Goal: Transaction & Acquisition: Download file/media

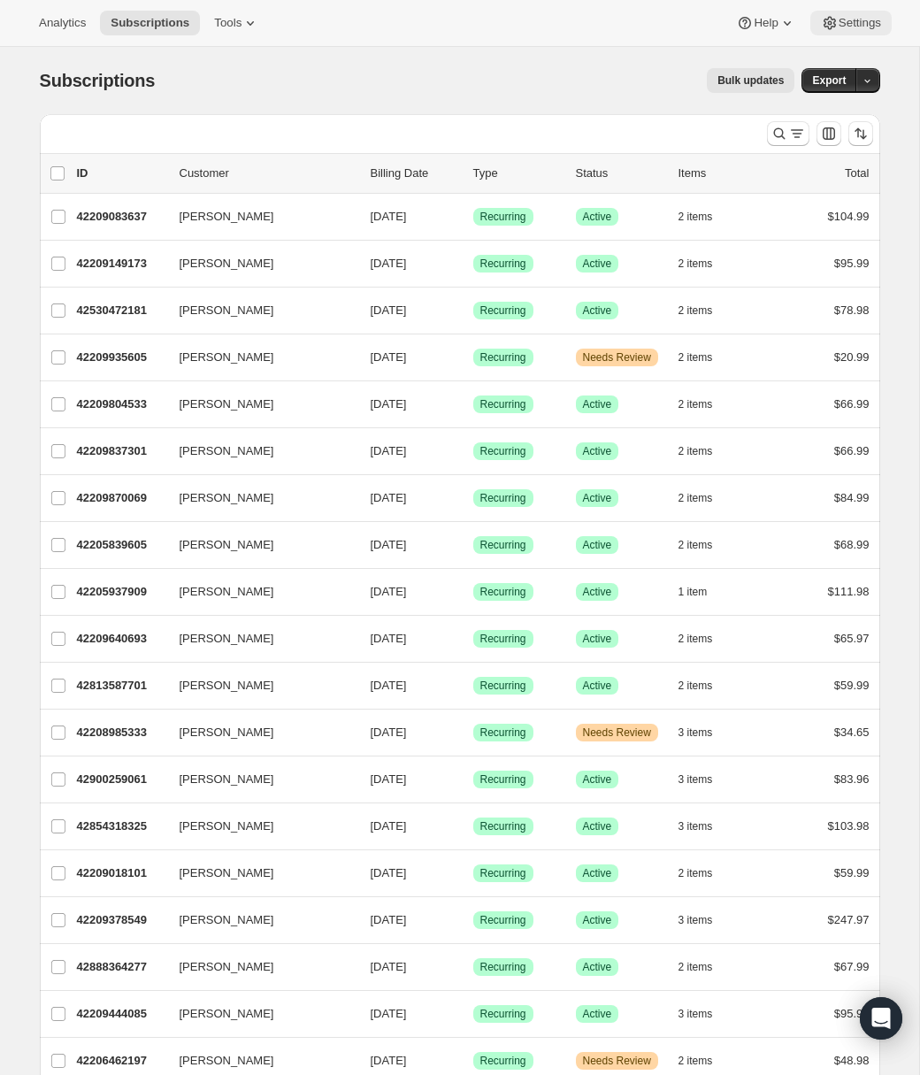
click at [851, 19] on span "Settings" at bounding box center [860, 23] width 42 height 14
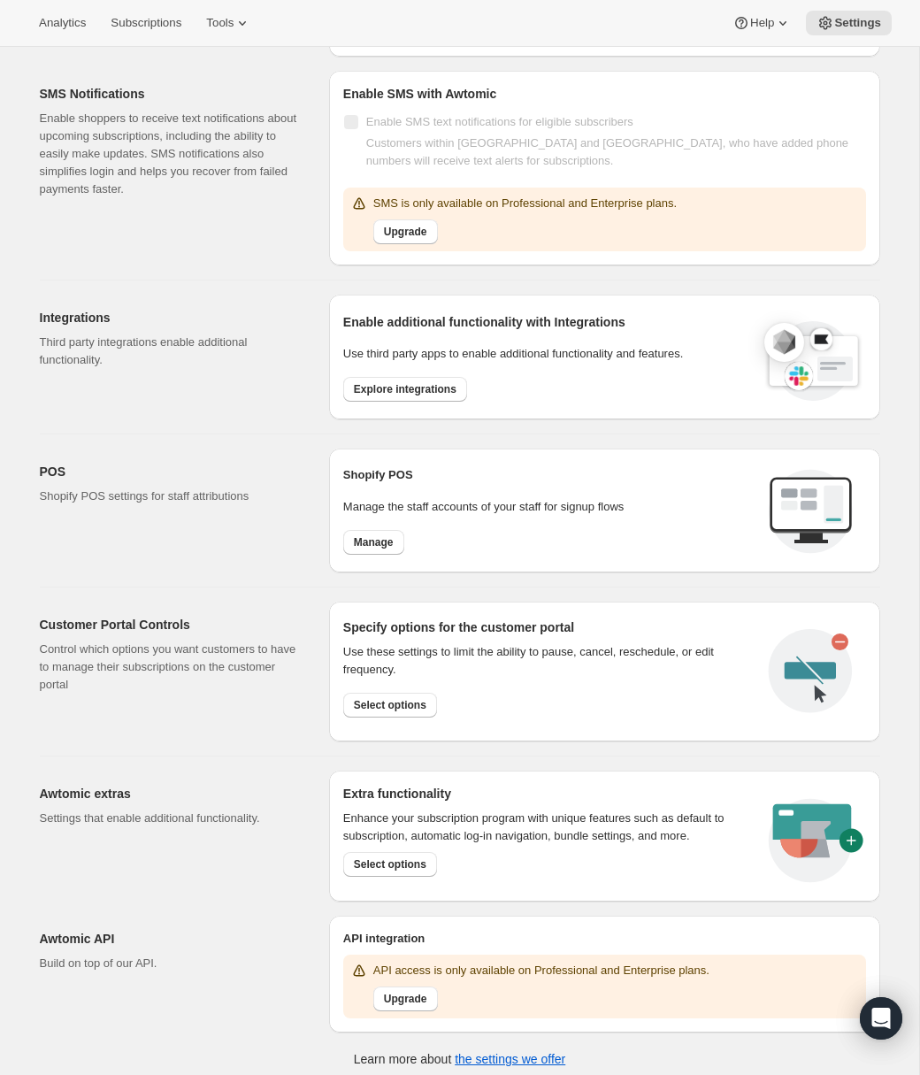
scroll to position [329, 0]
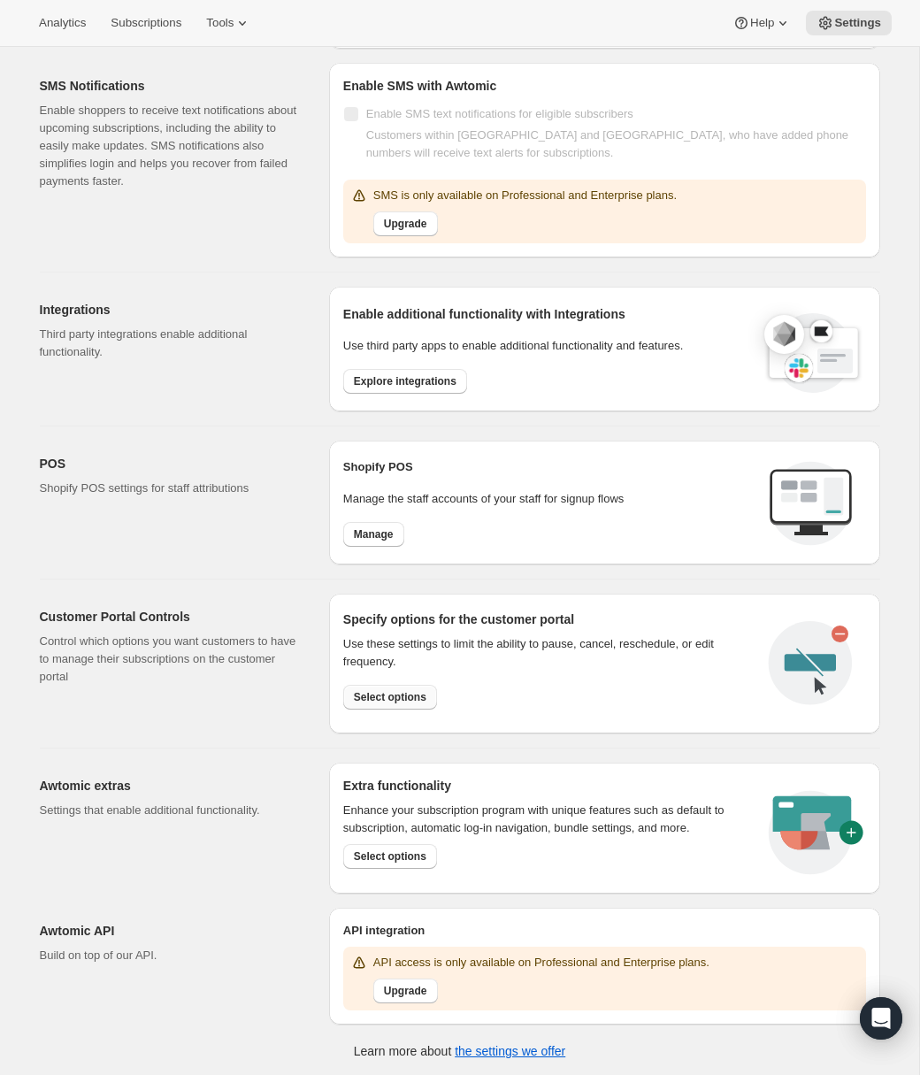
click at [405, 699] on span "Select options" at bounding box center [390, 697] width 73 height 14
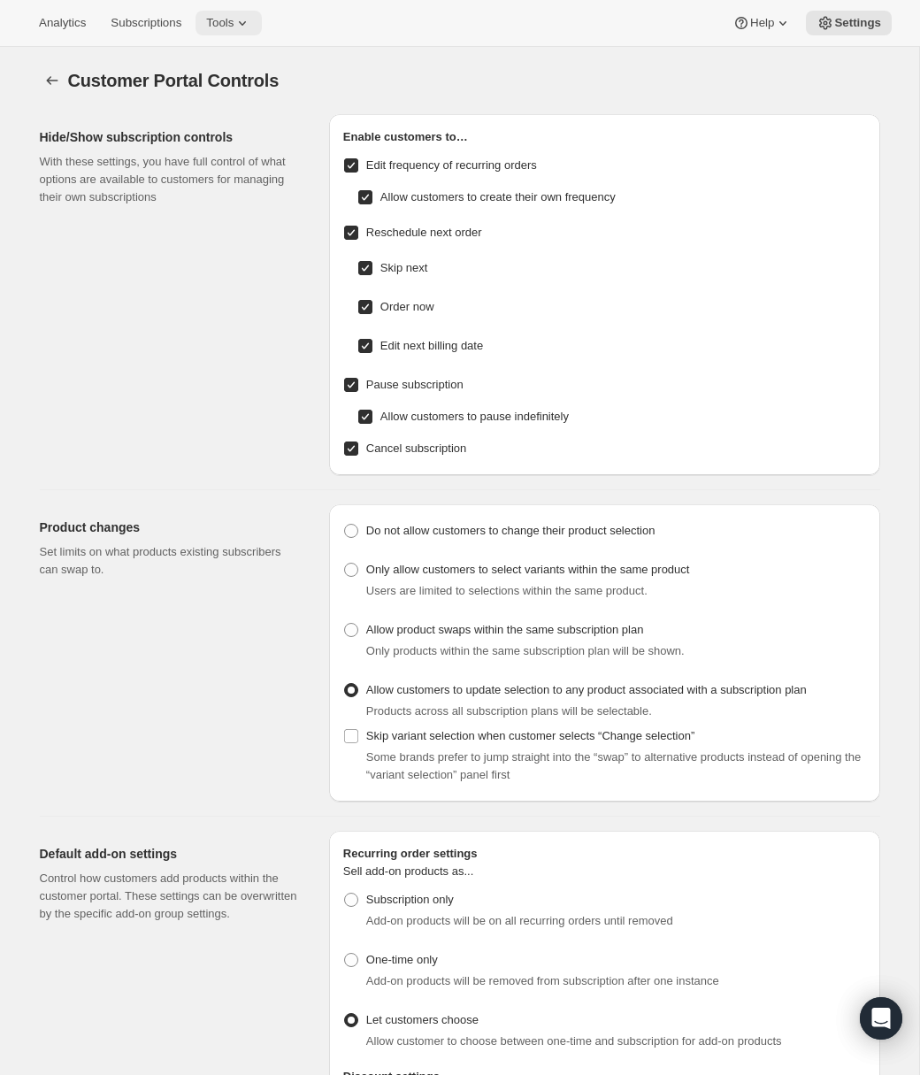
click at [234, 17] on span "Tools" at bounding box center [219, 23] width 27 height 14
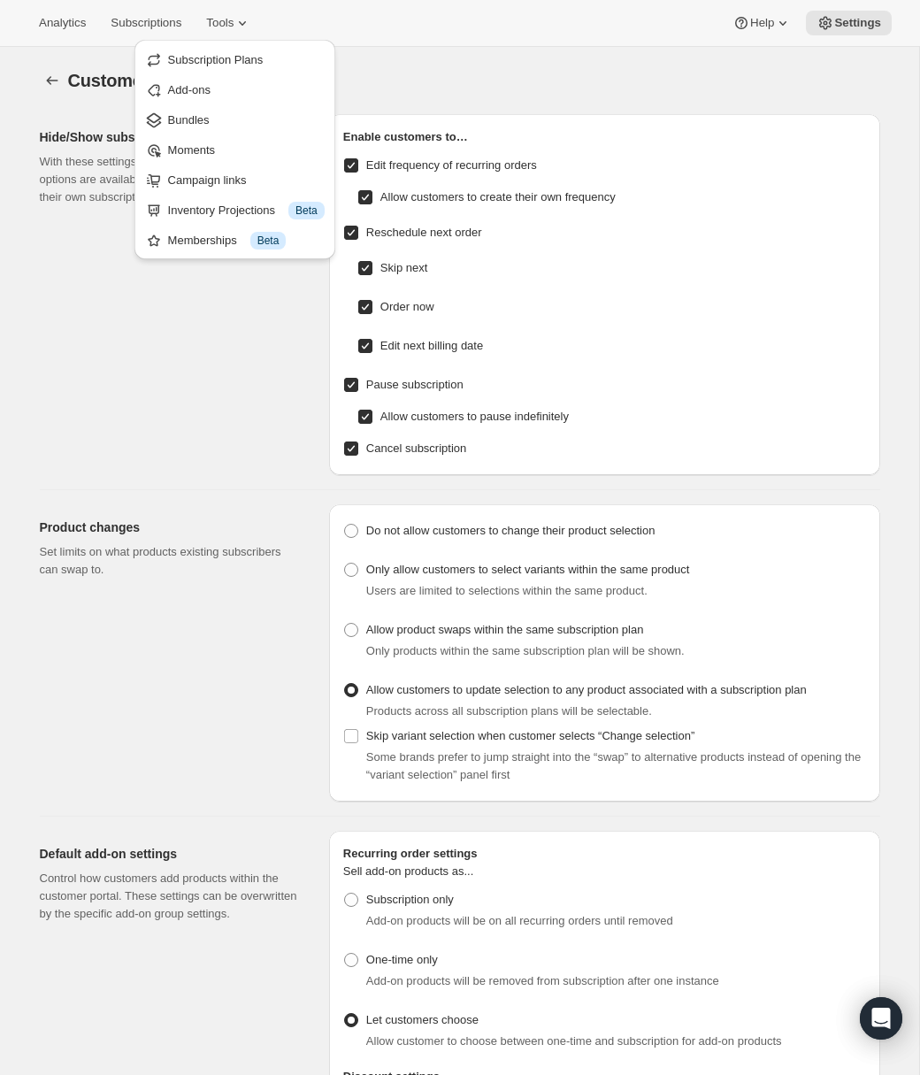
click at [98, 519] on h2 "Product changes" at bounding box center [170, 528] width 261 height 18
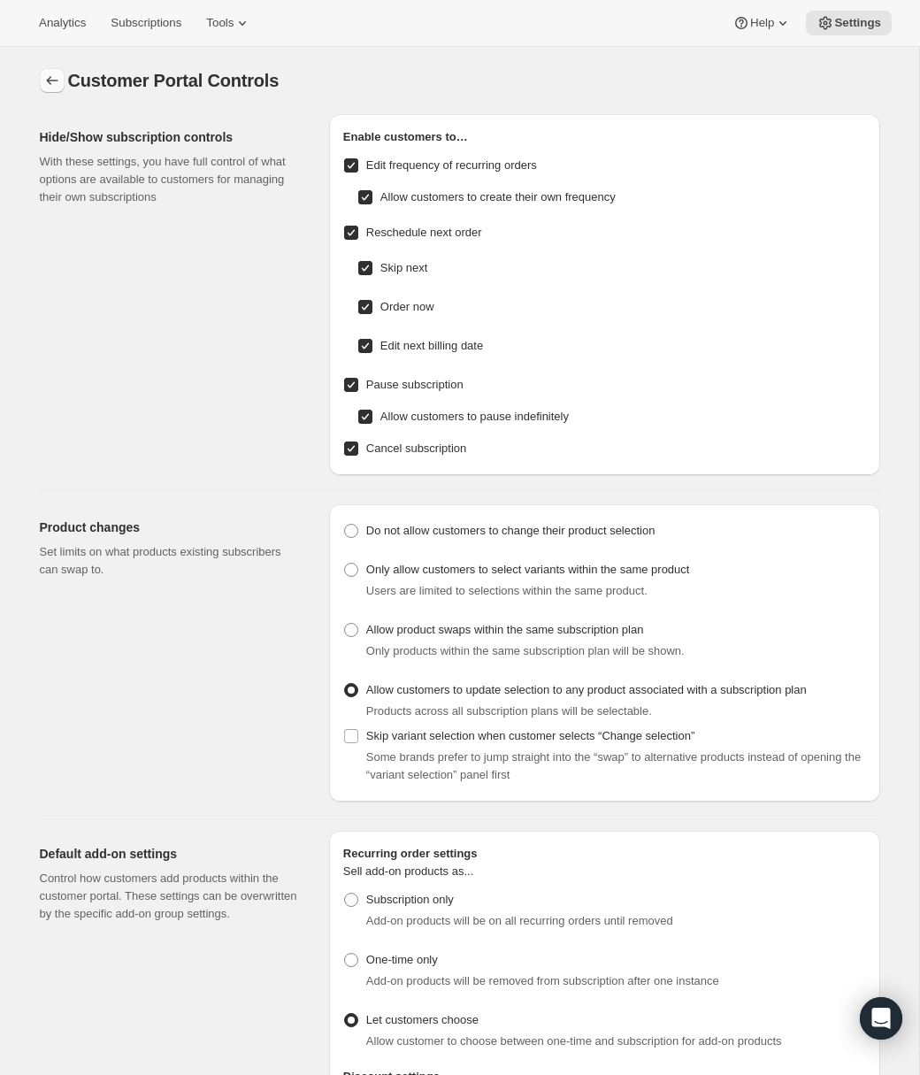
click at [49, 80] on icon "Settings" at bounding box center [52, 81] width 18 height 18
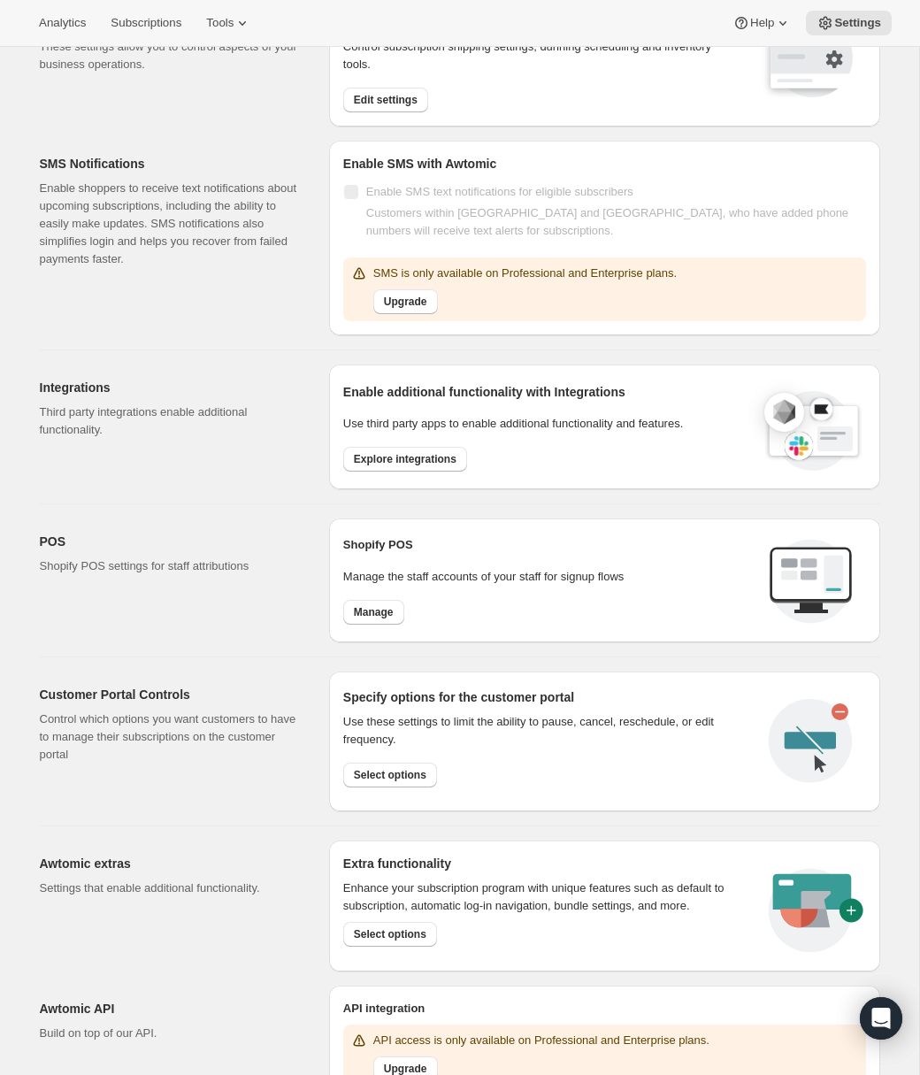
scroll to position [329, 0]
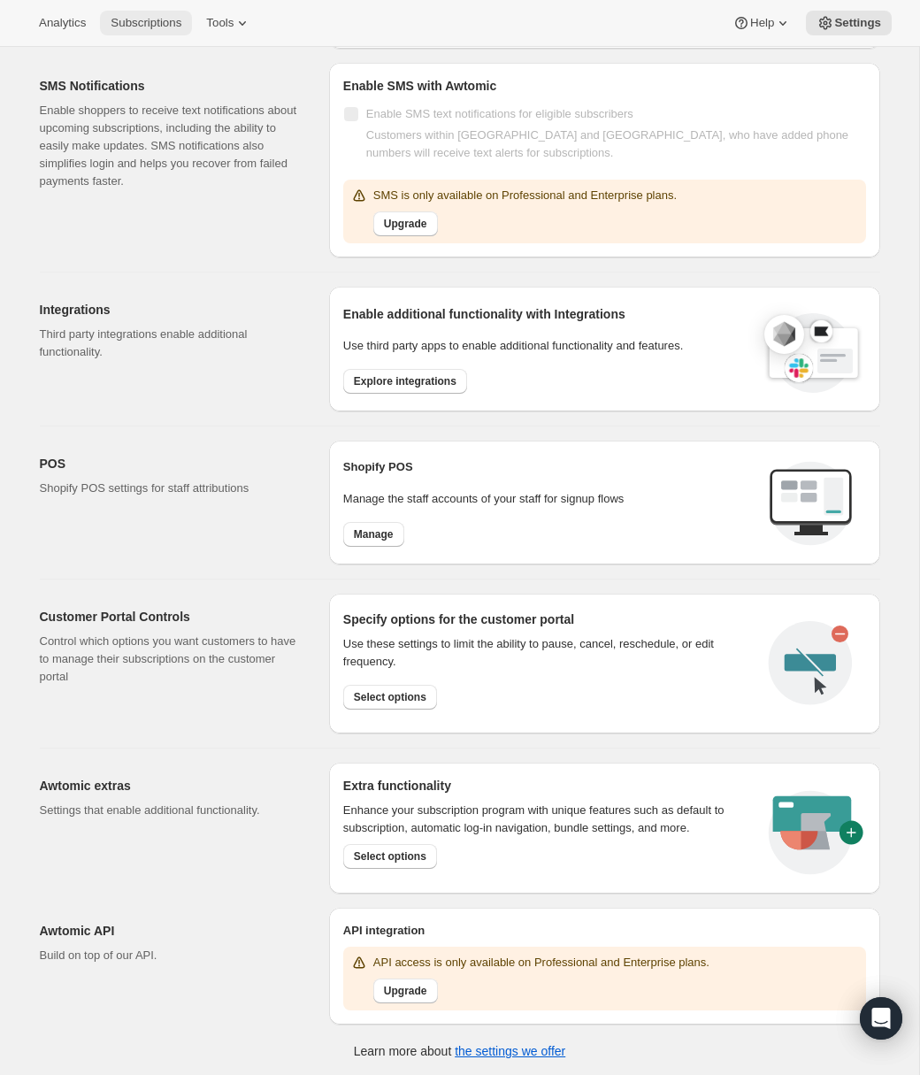
click at [138, 22] on span "Subscriptions" at bounding box center [146, 23] width 71 height 14
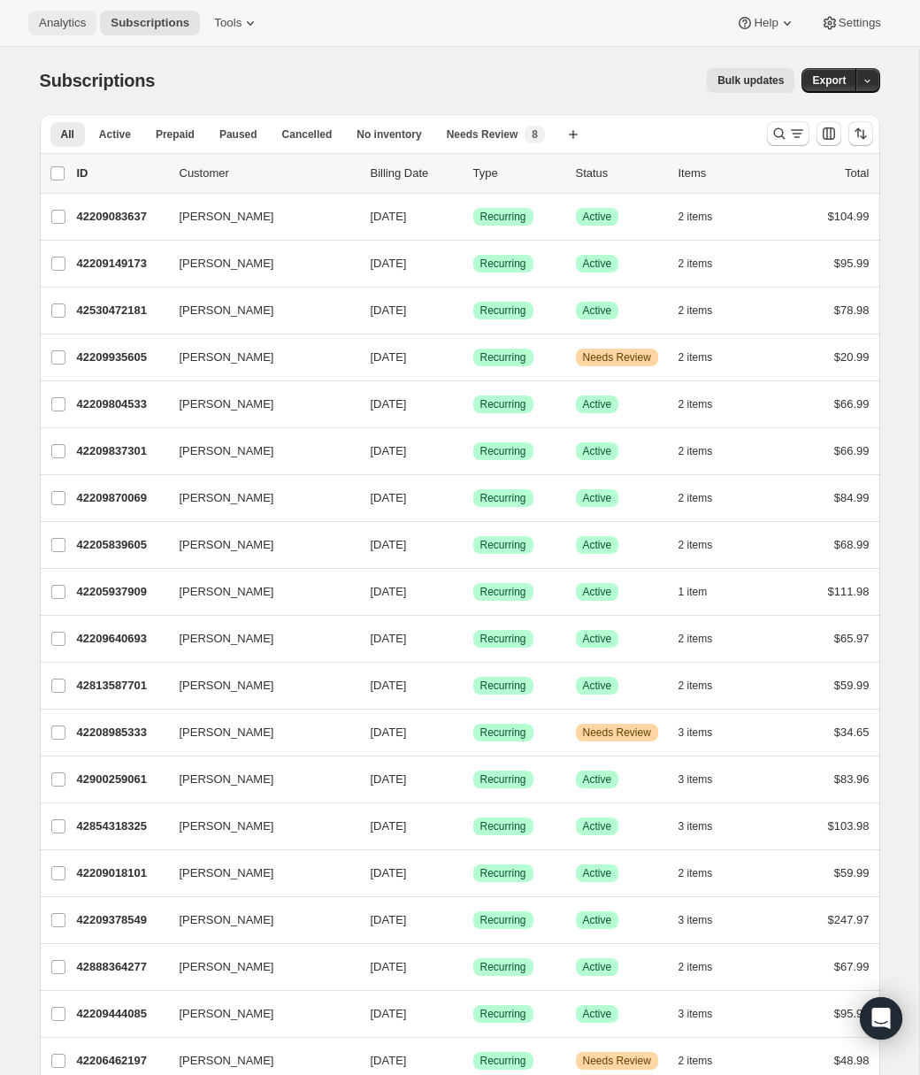
click at [62, 27] on span "Analytics" at bounding box center [62, 23] width 47 height 14
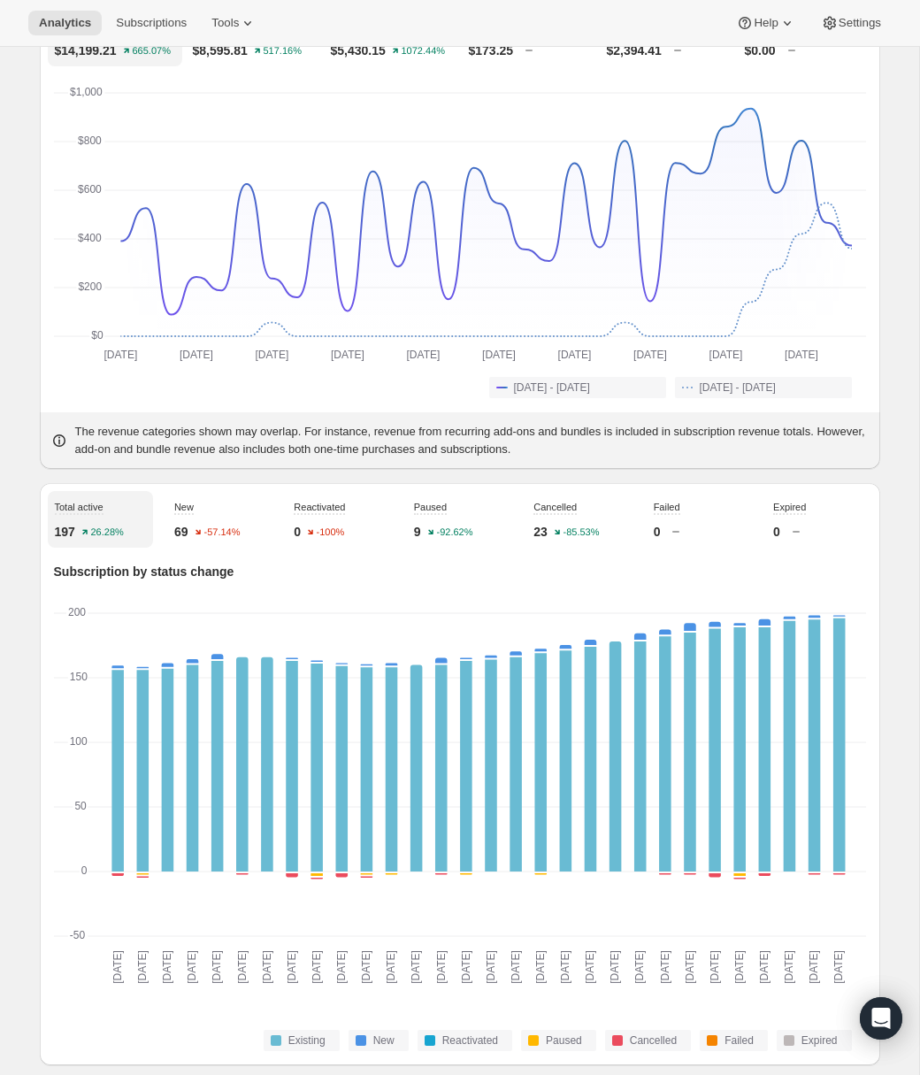
scroll to position [223, 0]
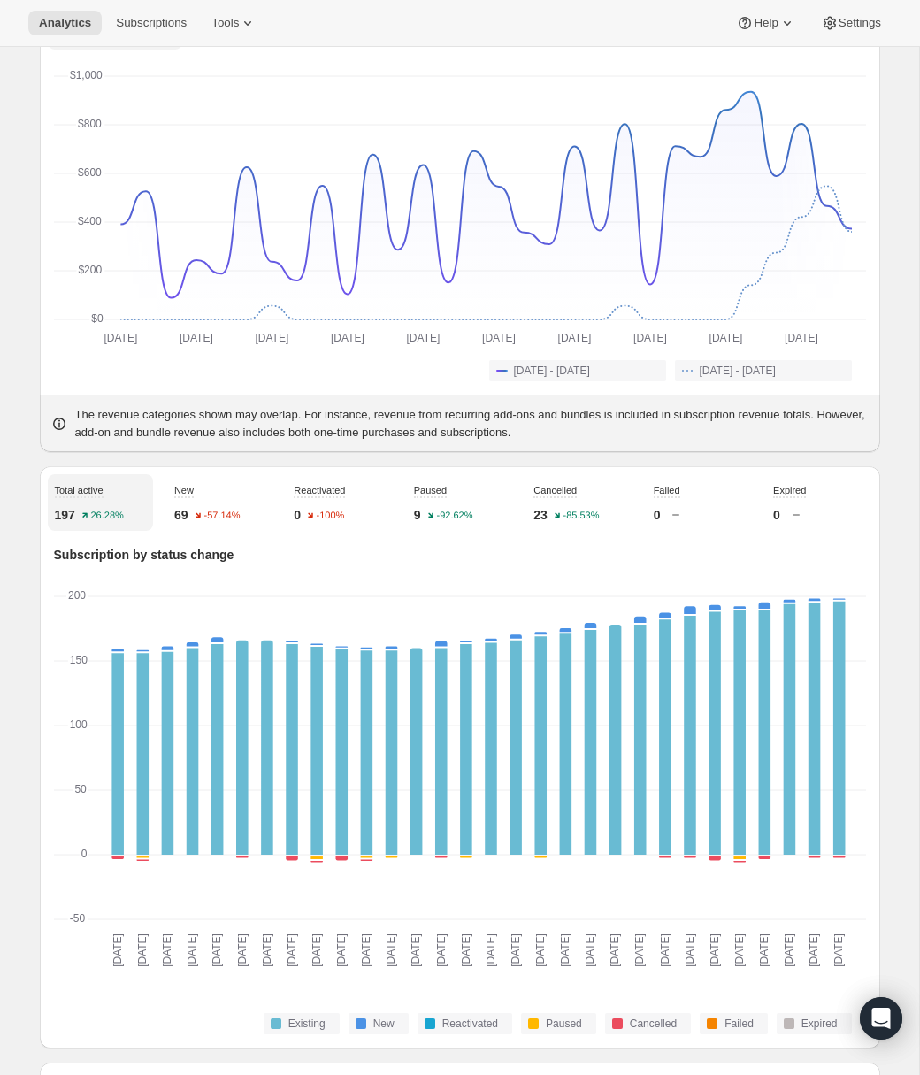
click at [185, 524] on p "69" at bounding box center [181, 515] width 14 height 18
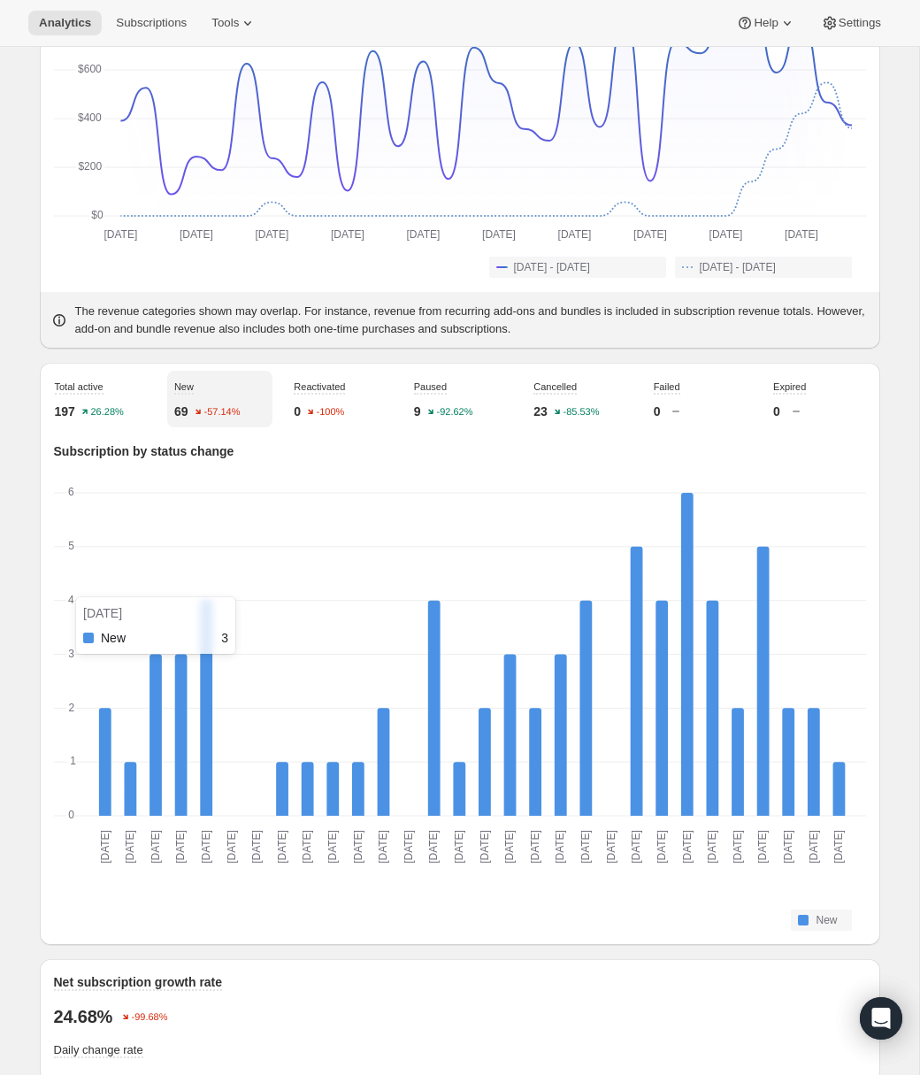
scroll to position [367, 0]
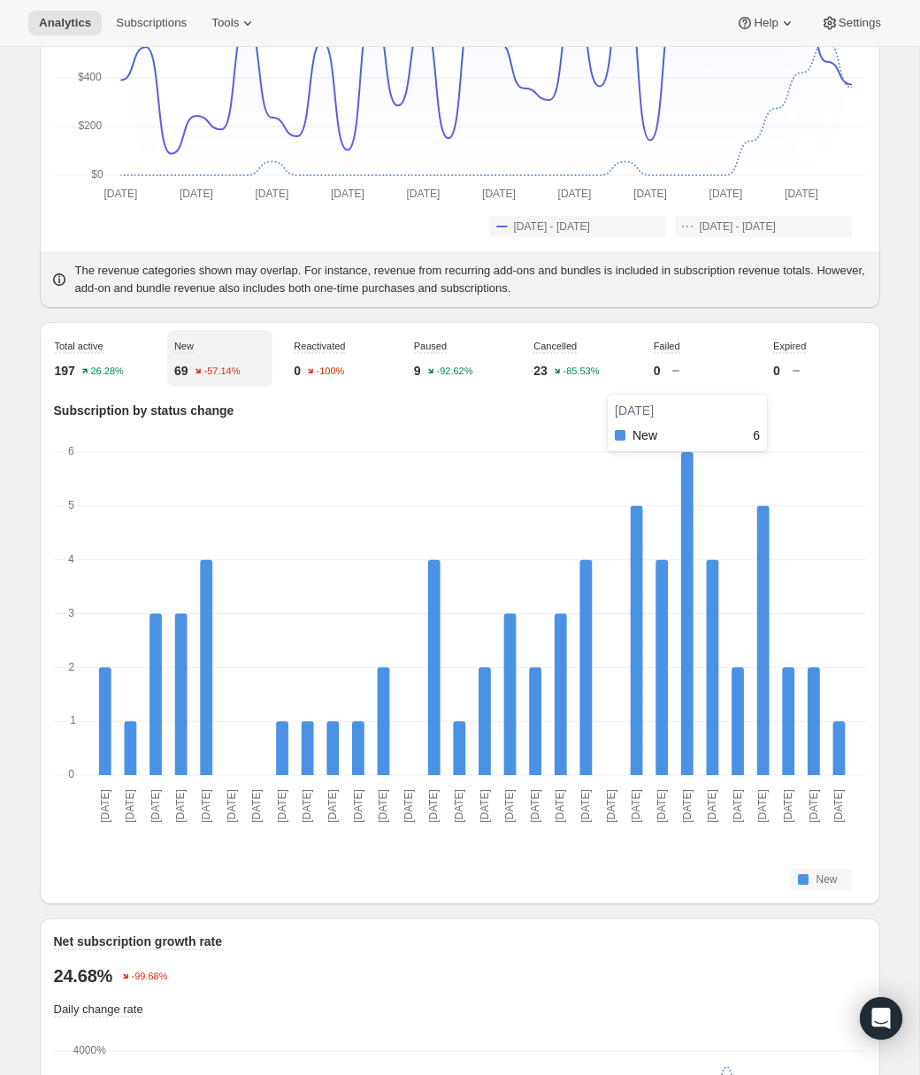
click at [689, 643] on rect "New-0 6" at bounding box center [687, 614] width 12 height 325
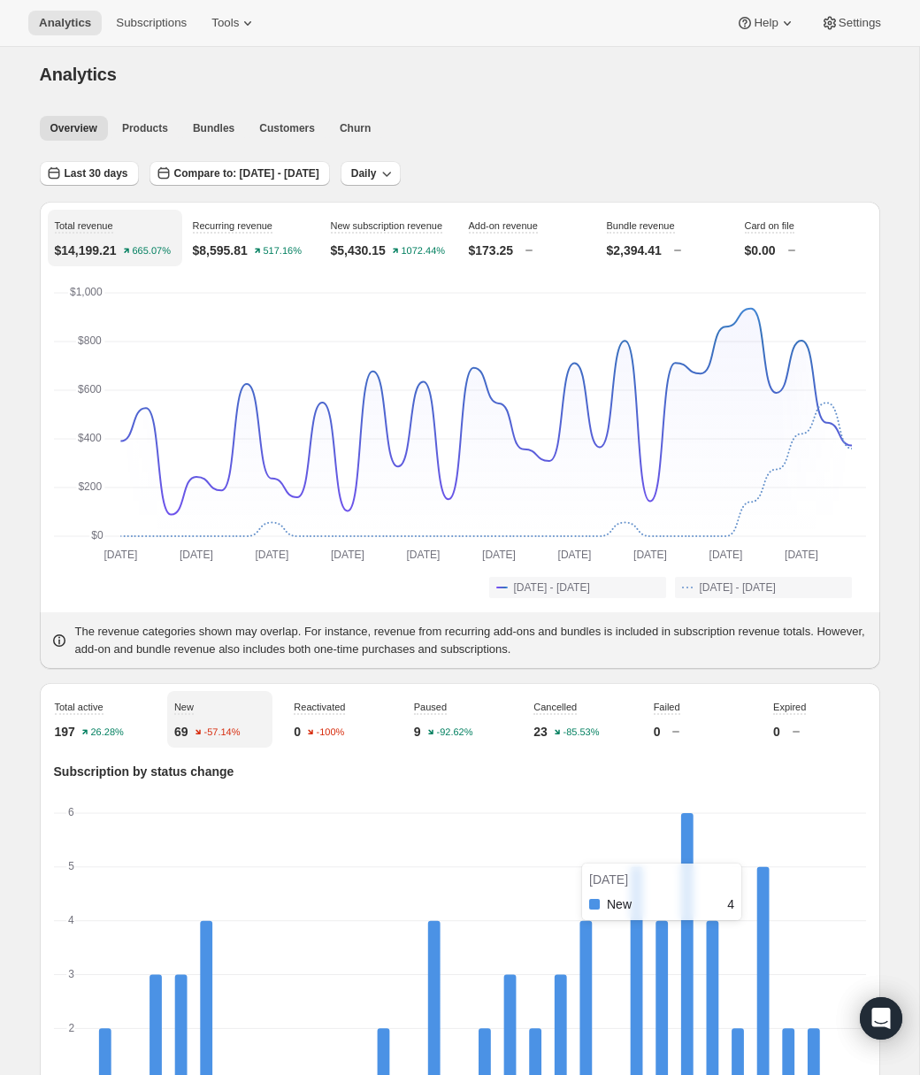
scroll to position [0, 0]
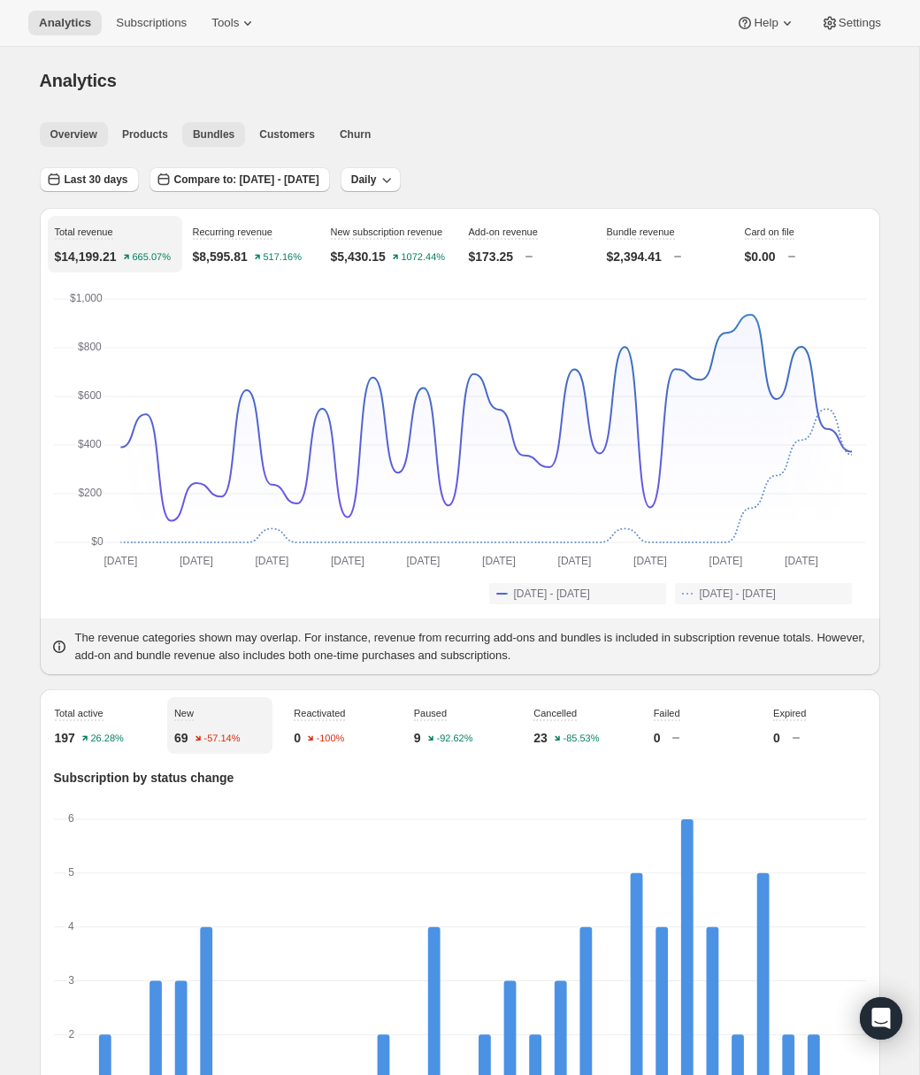
click at [221, 132] on span "Bundles" at bounding box center [214, 134] width 42 height 14
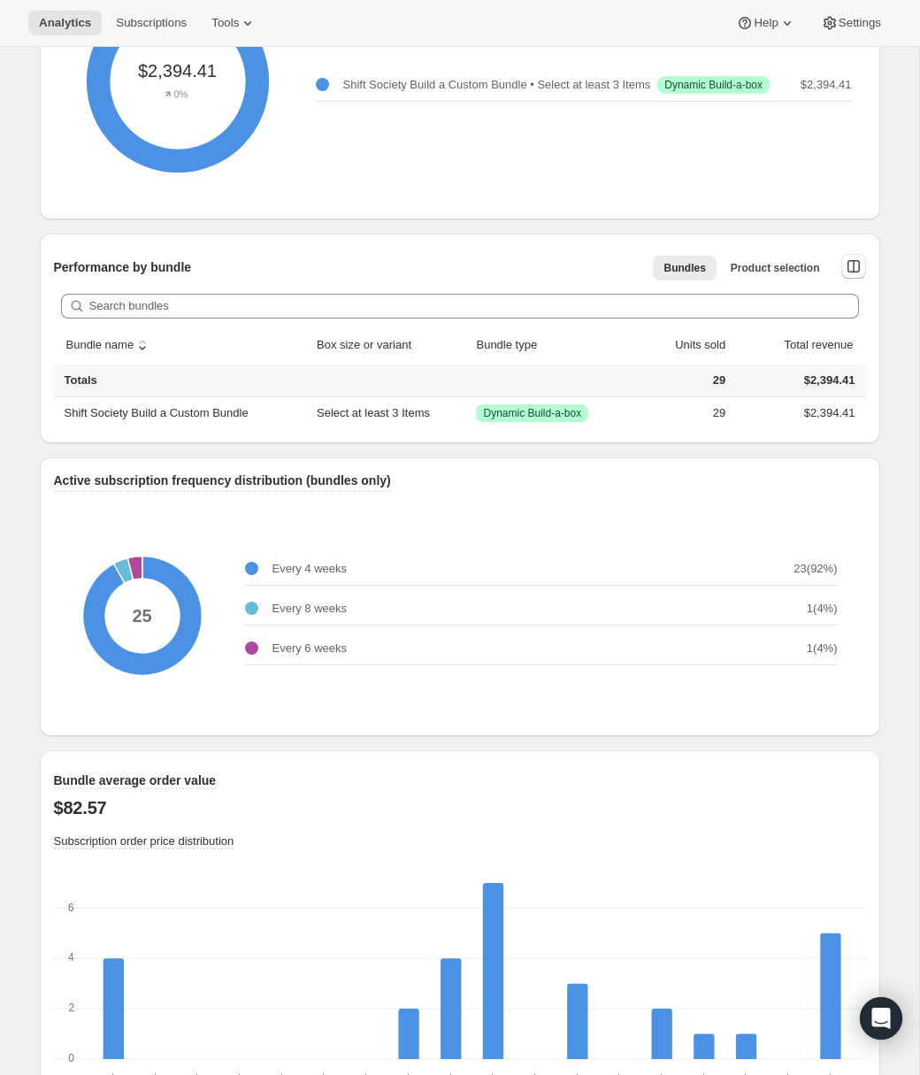
scroll to position [727, 0]
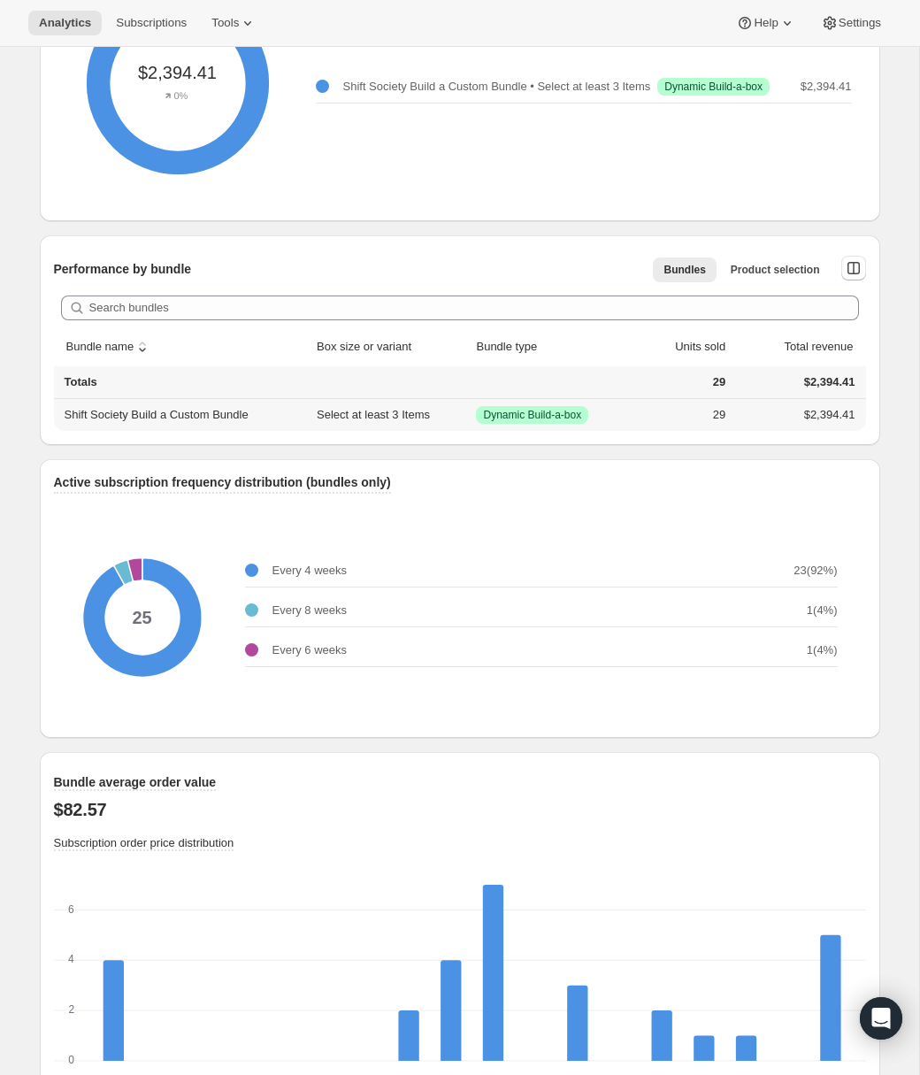
click at [363, 413] on td "Select at least 3 Items" at bounding box center [391, 415] width 159 height 32
click at [240, 428] on th "Shift Society Build a Custom Bundle" at bounding box center [183, 415] width 258 height 32
click at [235, 416] on th "Shift Society Build a Custom Bundle" at bounding box center [183, 415] width 258 height 32
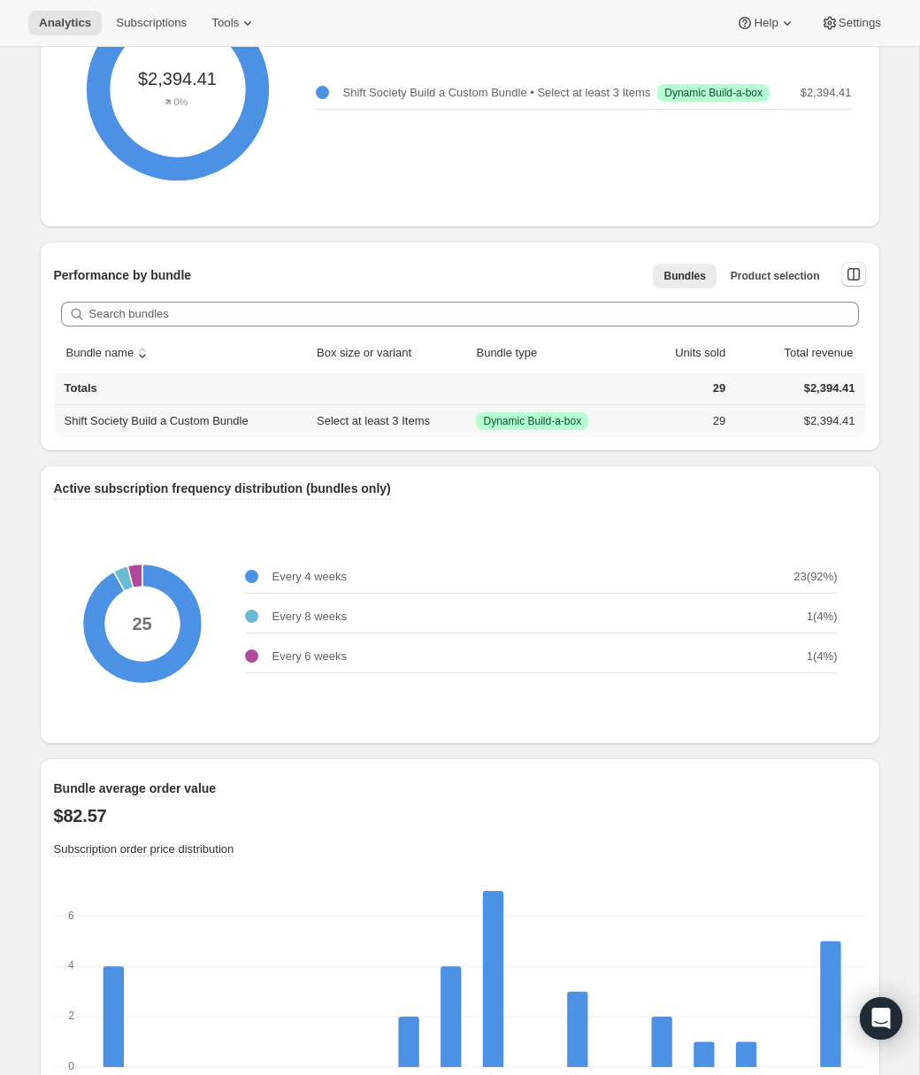
scroll to position [718, 0]
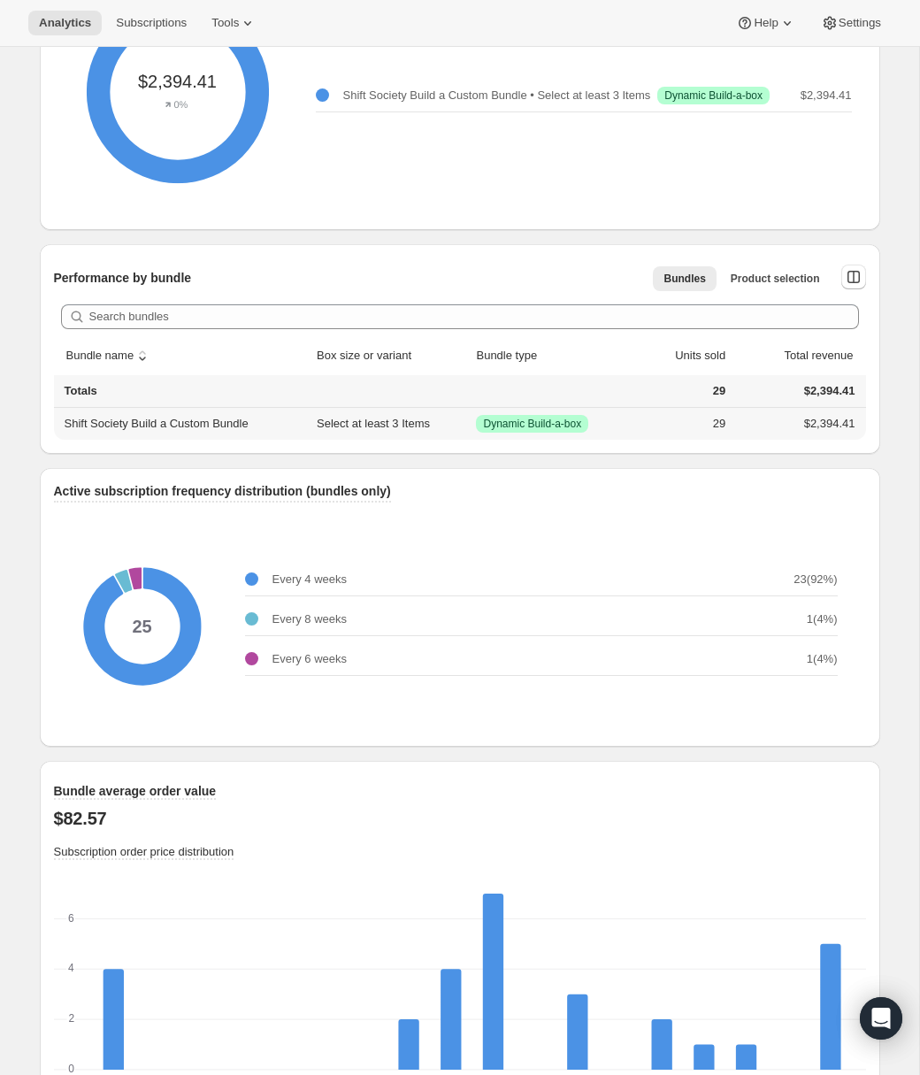
click at [377, 423] on td "Select at least 3 Items" at bounding box center [391, 424] width 159 height 32
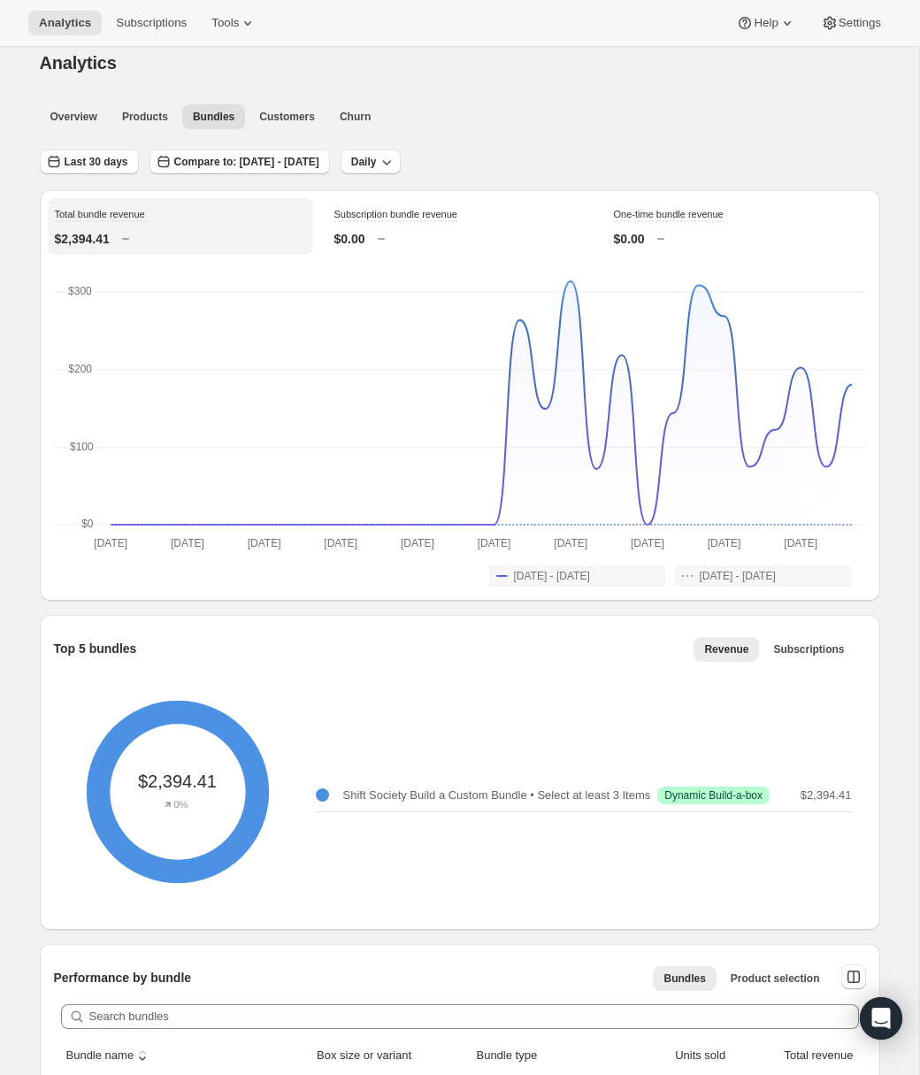
scroll to position [0, 0]
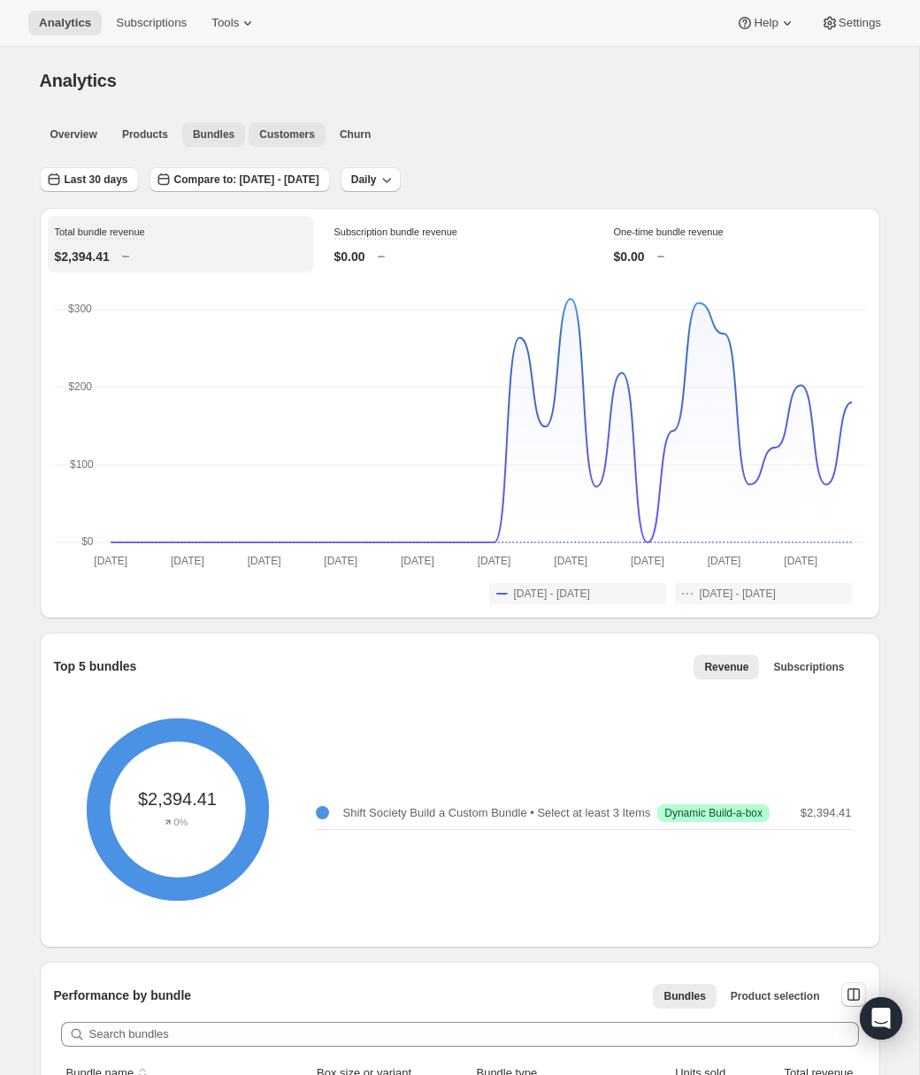
click at [291, 144] on button "Customers" at bounding box center [287, 134] width 77 height 25
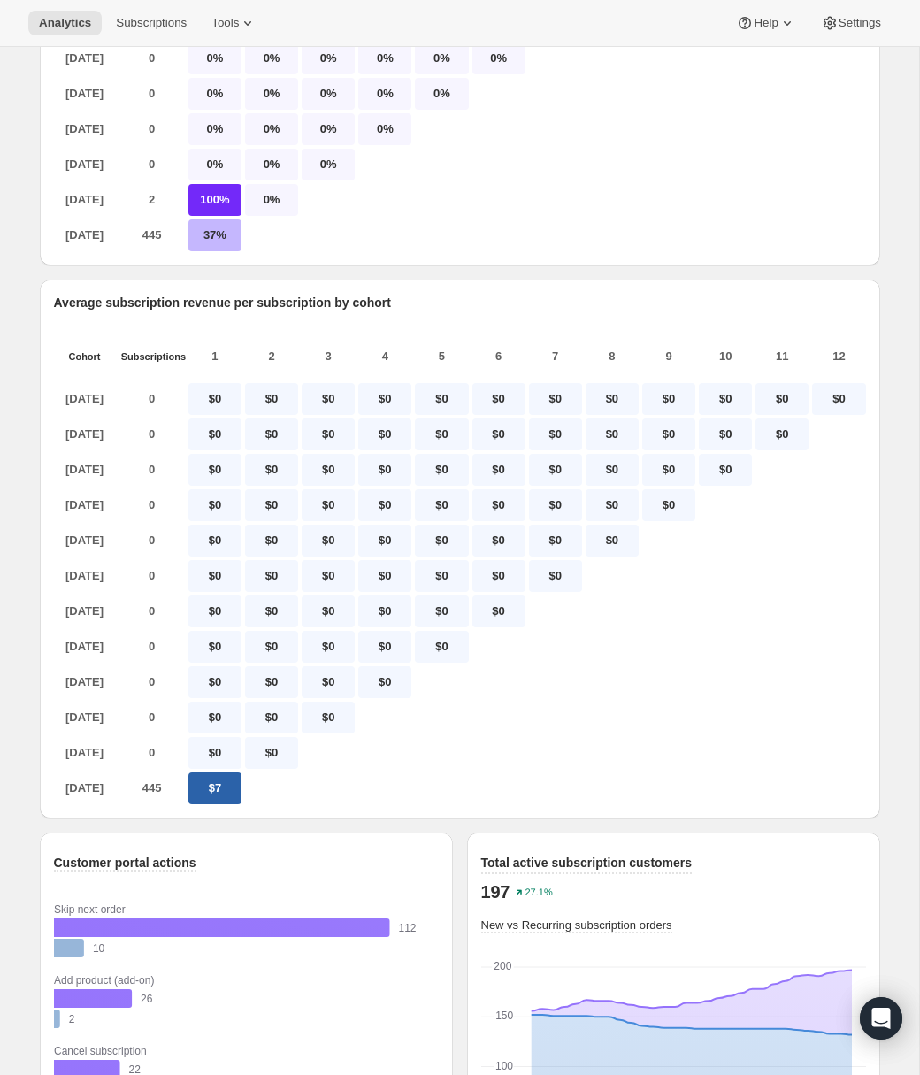
scroll to position [410, 0]
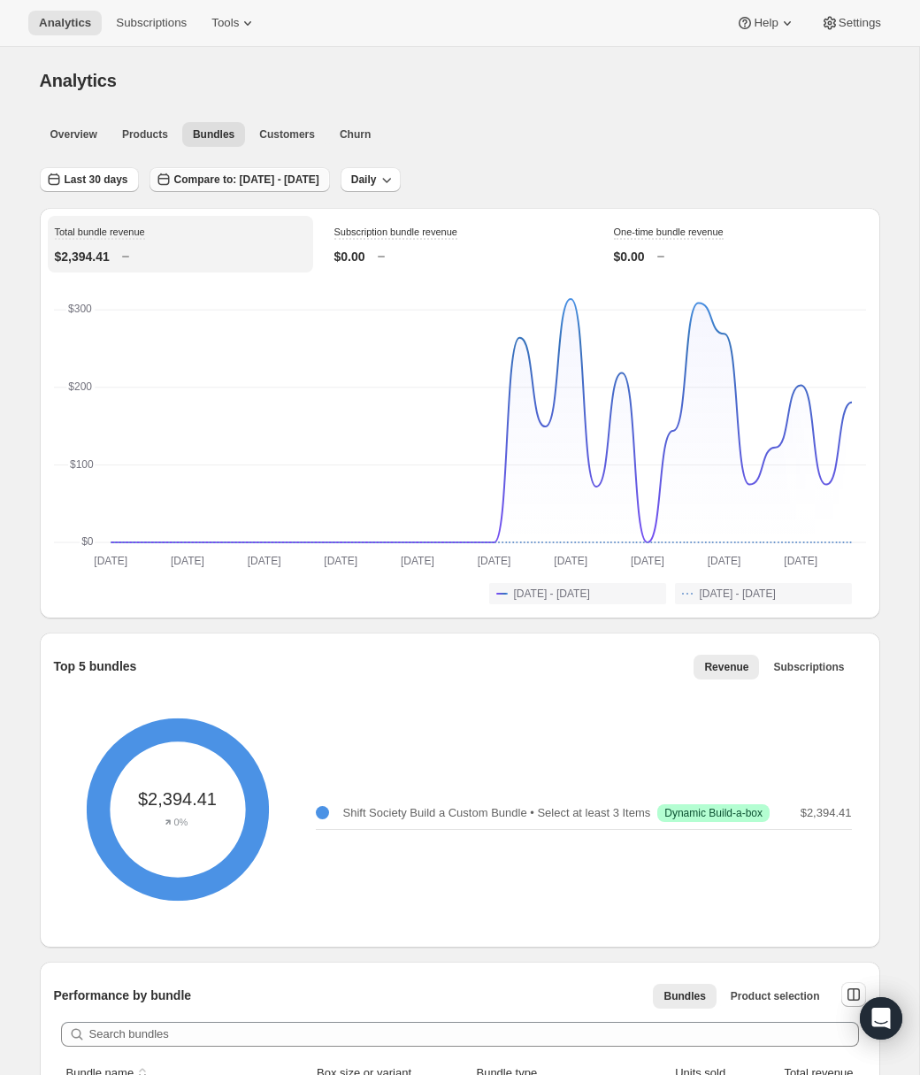
click at [222, 186] on span "Compare to: [DATE] - [DATE]" at bounding box center [246, 180] width 145 height 14
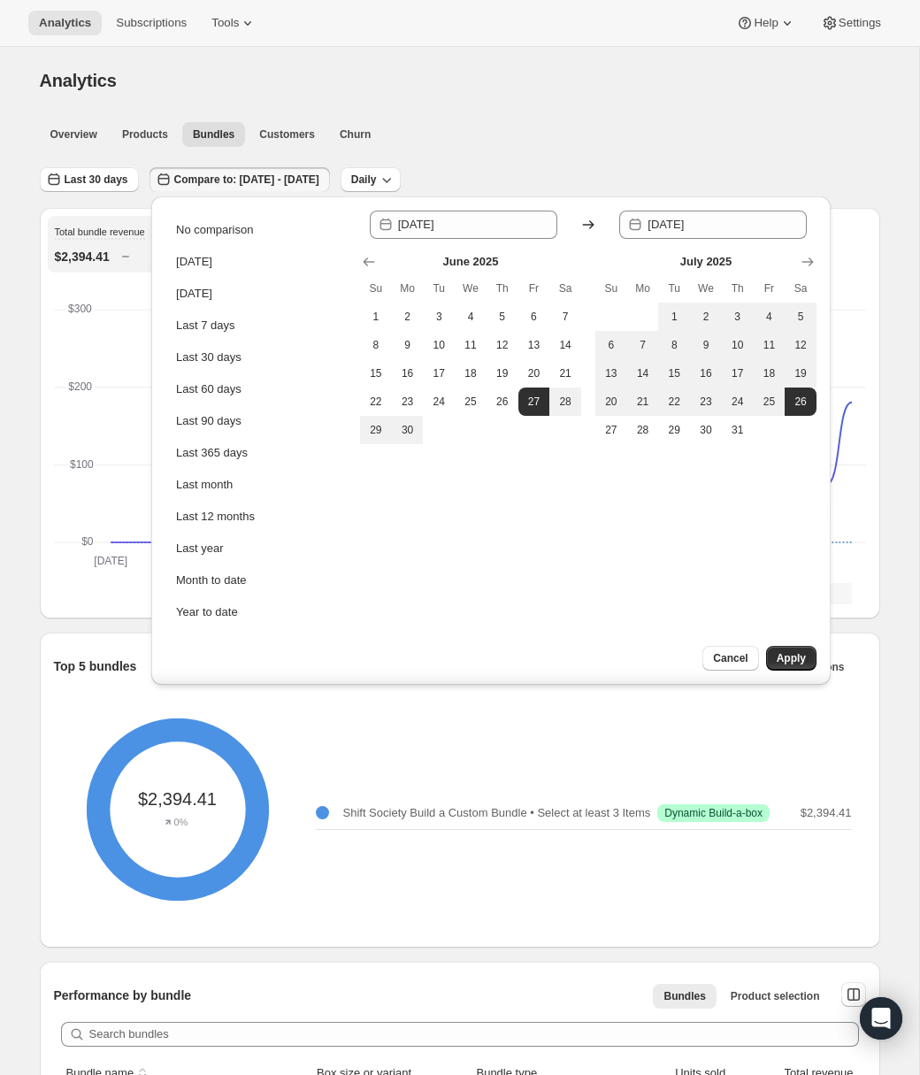
click at [627, 148] on div "Overview Products Bundles Customers Churn More views Overview Products Bundles …" at bounding box center [454, 133] width 851 height 39
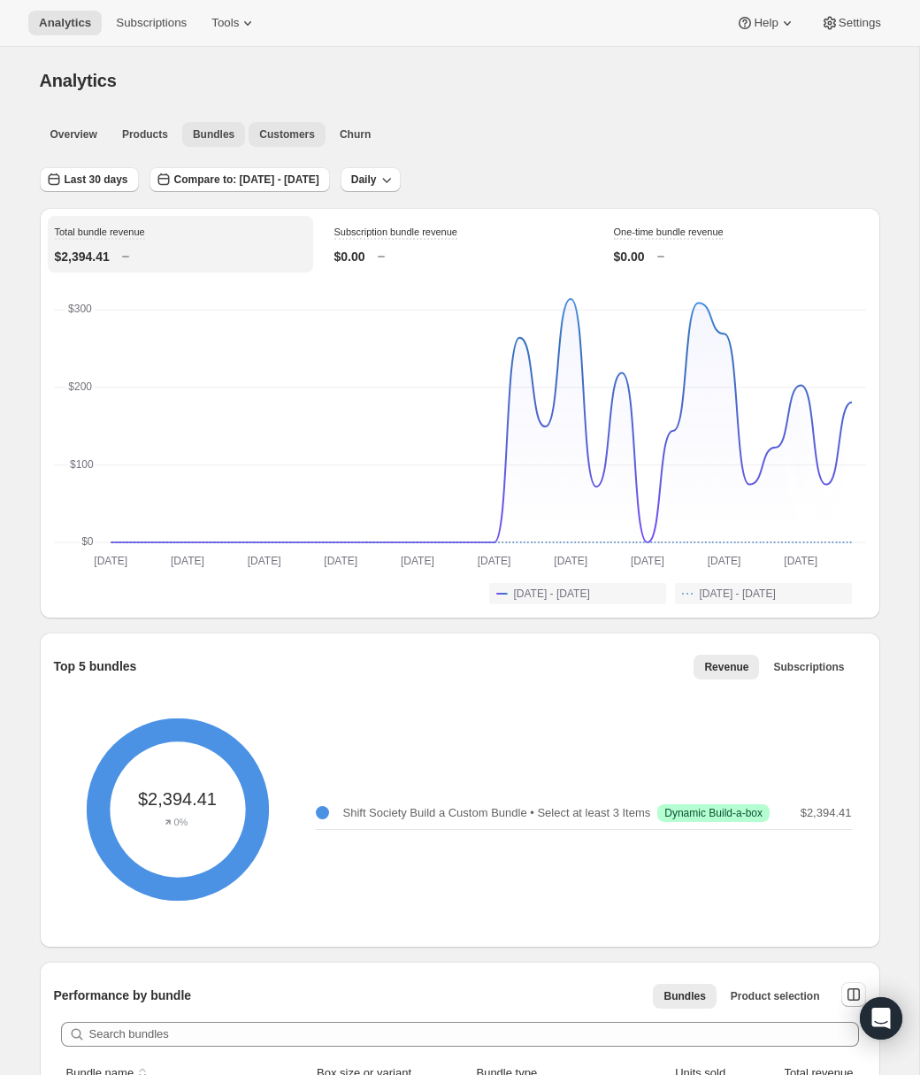
click at [272, 127] on span "Customers" at bounding box center [287, 134] width 56 height 14
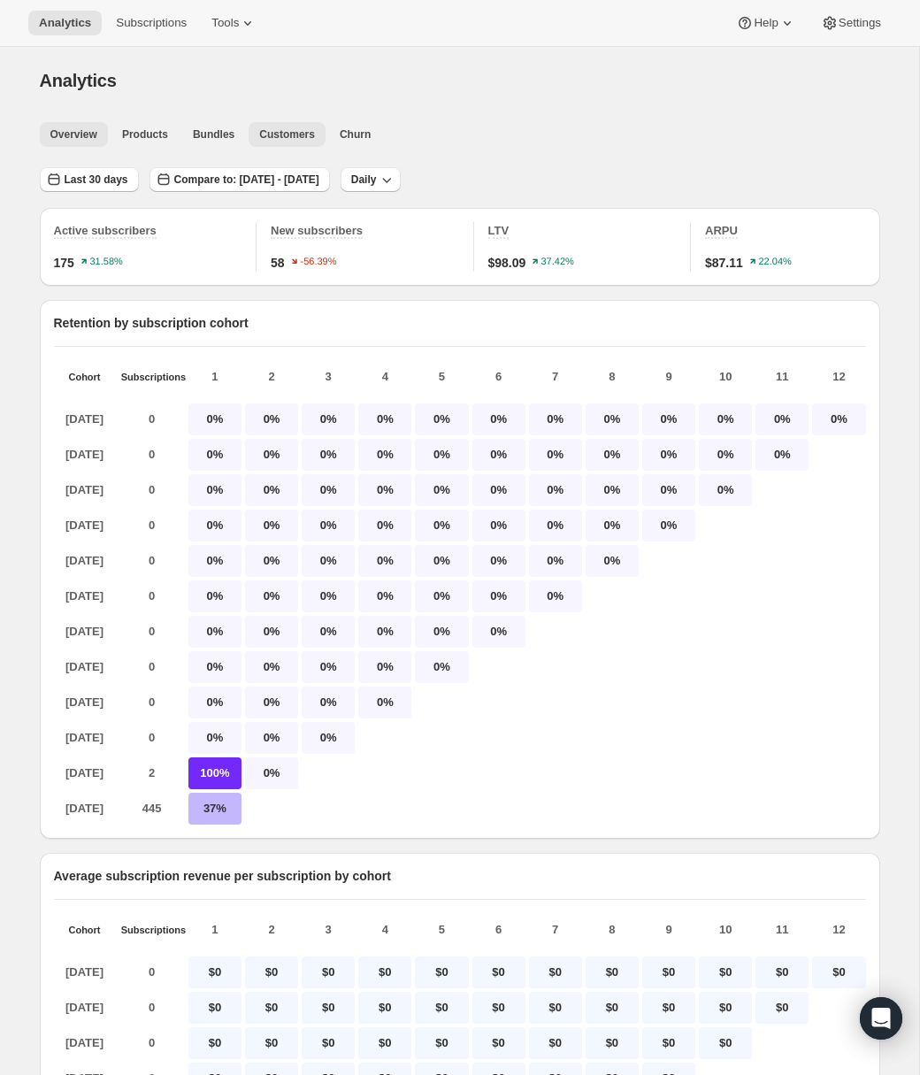
click at [75, 138] on span "Overview" at bounding box center [73, 134] width 47 height 14
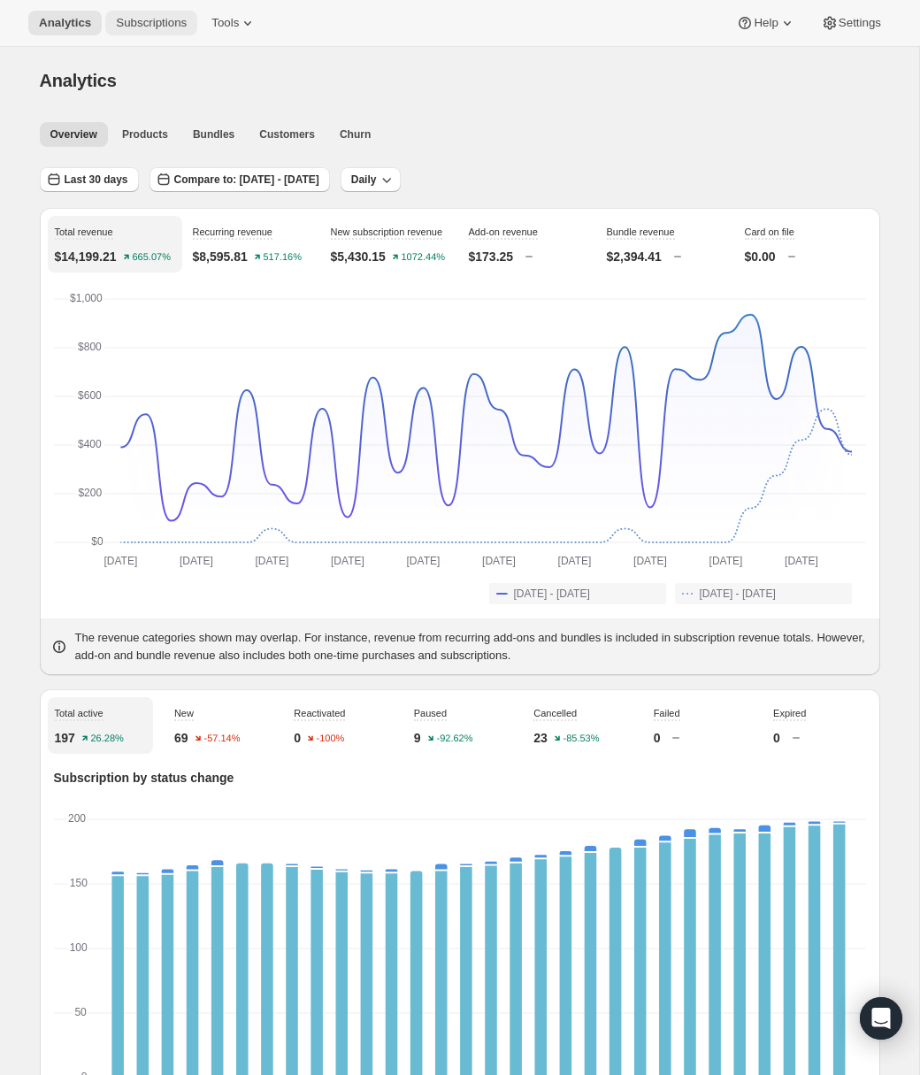
click at [133, 25] on span "Subscriptions" at bounding box center [151, 23] width 71 height 14
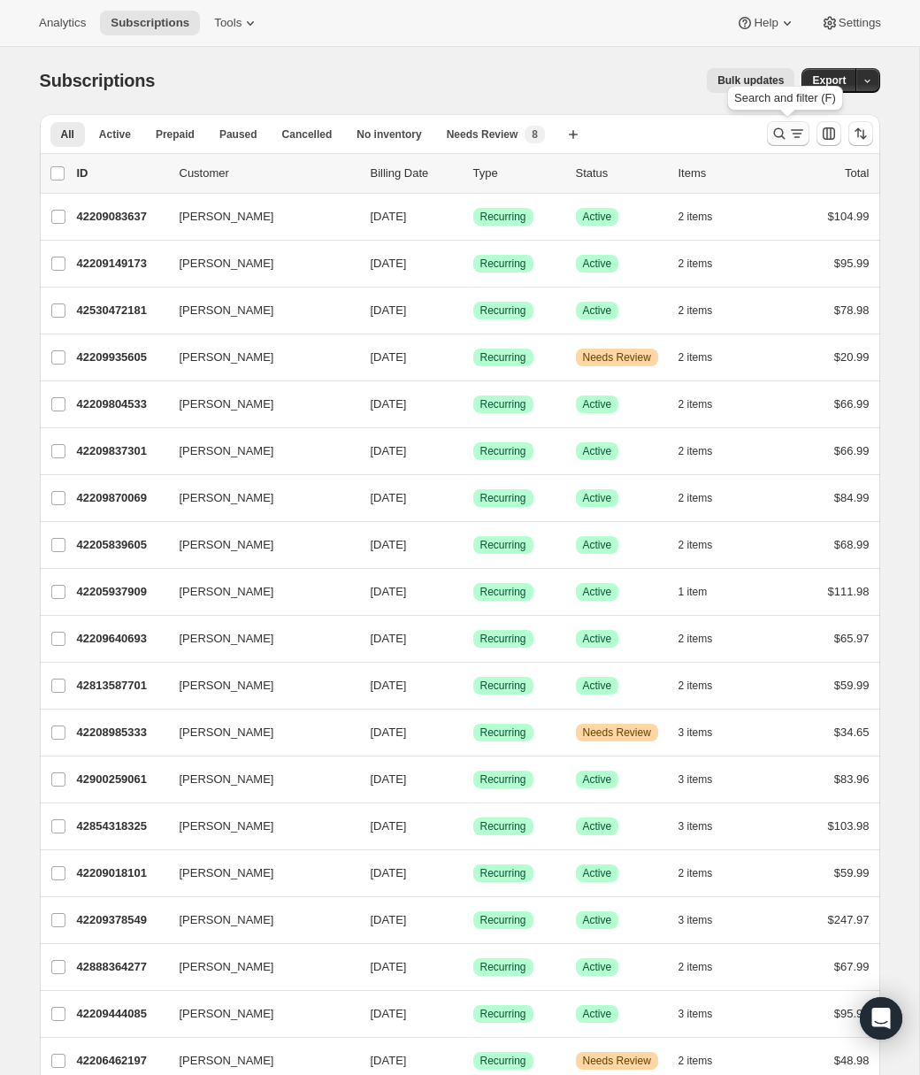
click at [776, 134] on icon "Search and filter results" at bounding box center [780, 134] width 18 height 18
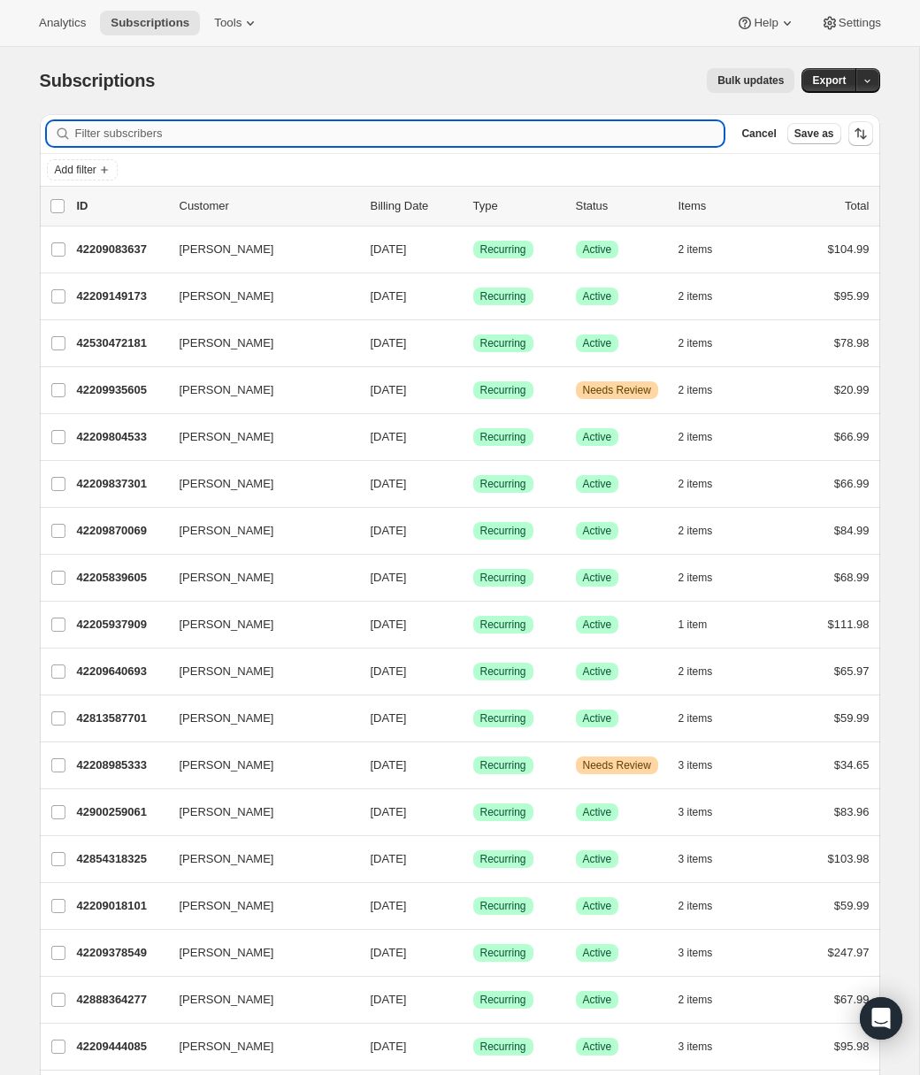
click at [619, 135] on input "Filter subscribers" at bounding box center [400, 133] width 650 height 25
click at [96, 169] on span "Add filter" at bounding box center [76, 170] width 42 height 14
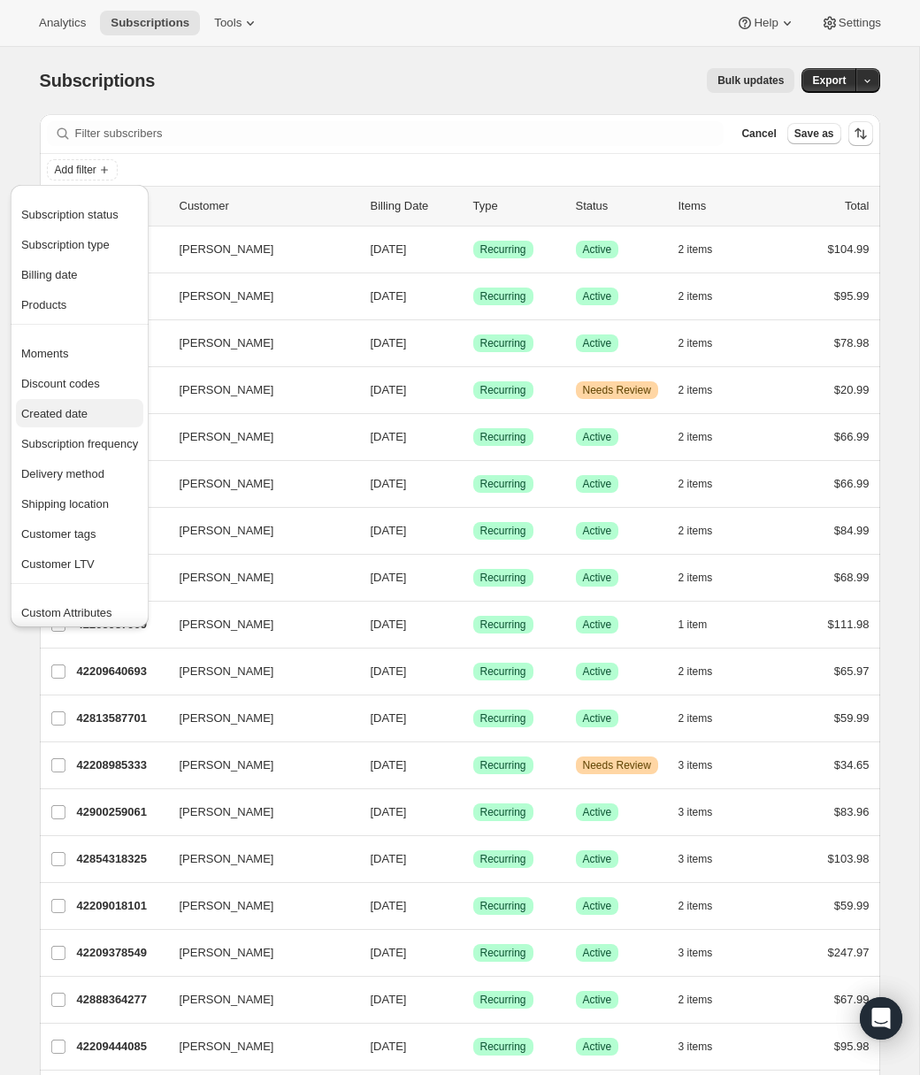
click at [71, 421] on span "Created date" at bounding box center [79, 414] width 117 height 18
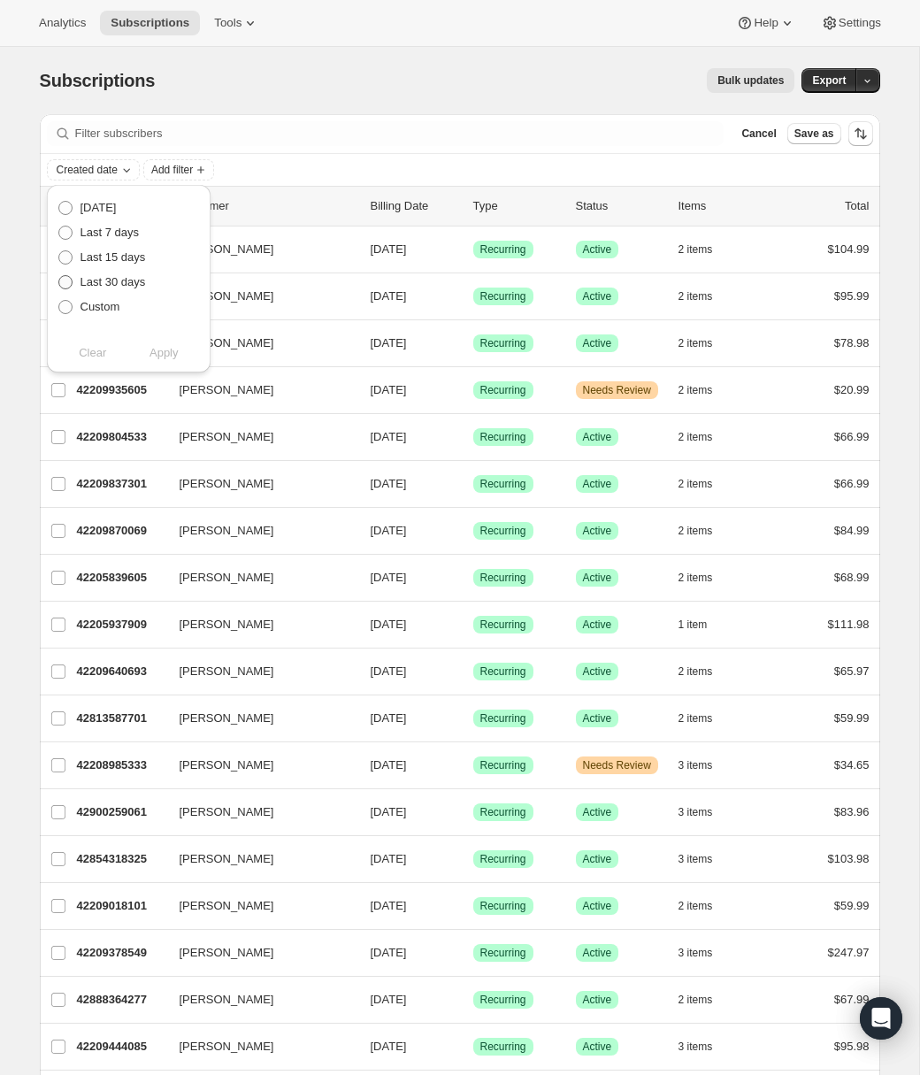
click at [71, 282] on span at bounding box center [65, 282] width 14 height 14
click at [59, 276] on input "Last 30 days" at bounding box center [58, 275] width 1 height 1
radio input "true"
click at [159, 354] on span "Apply" at bounding box center [164, 353] width 29 height 18
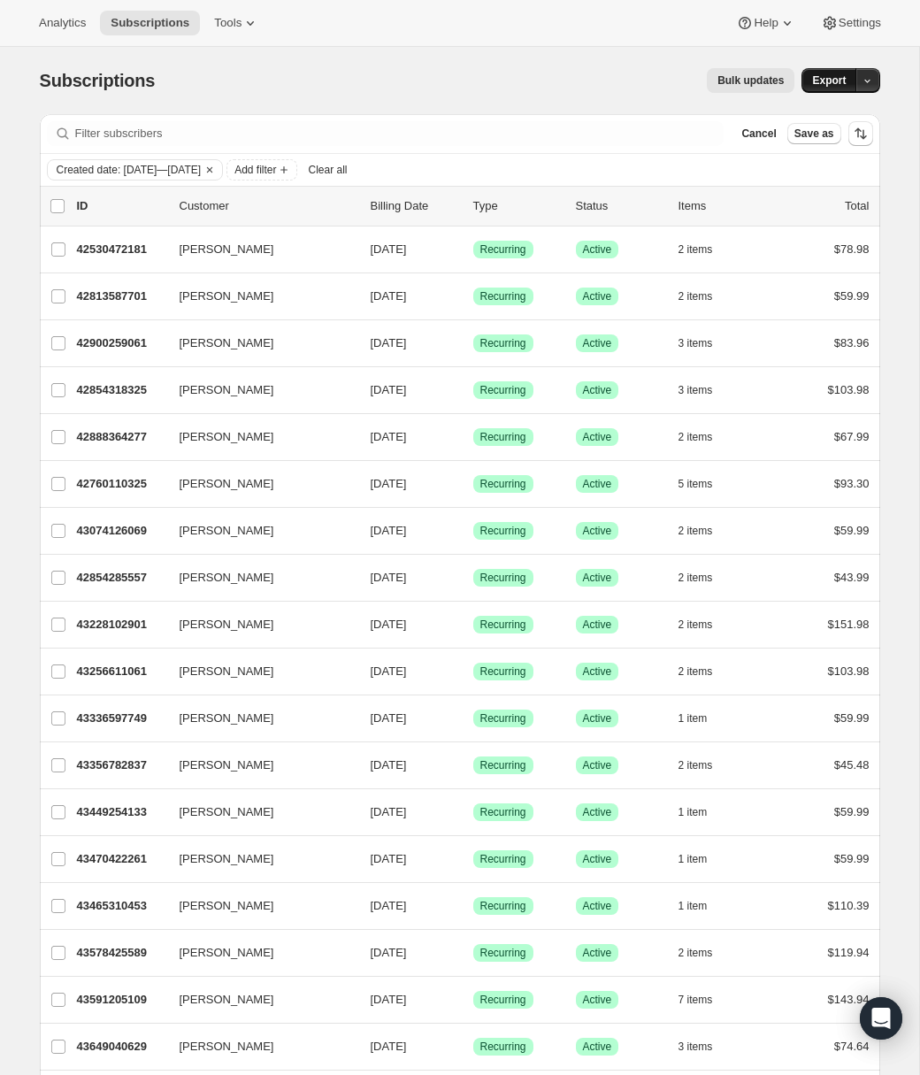
click at [826, 77] on span "Export" at bounding box center [829, 80] width 34 height 14
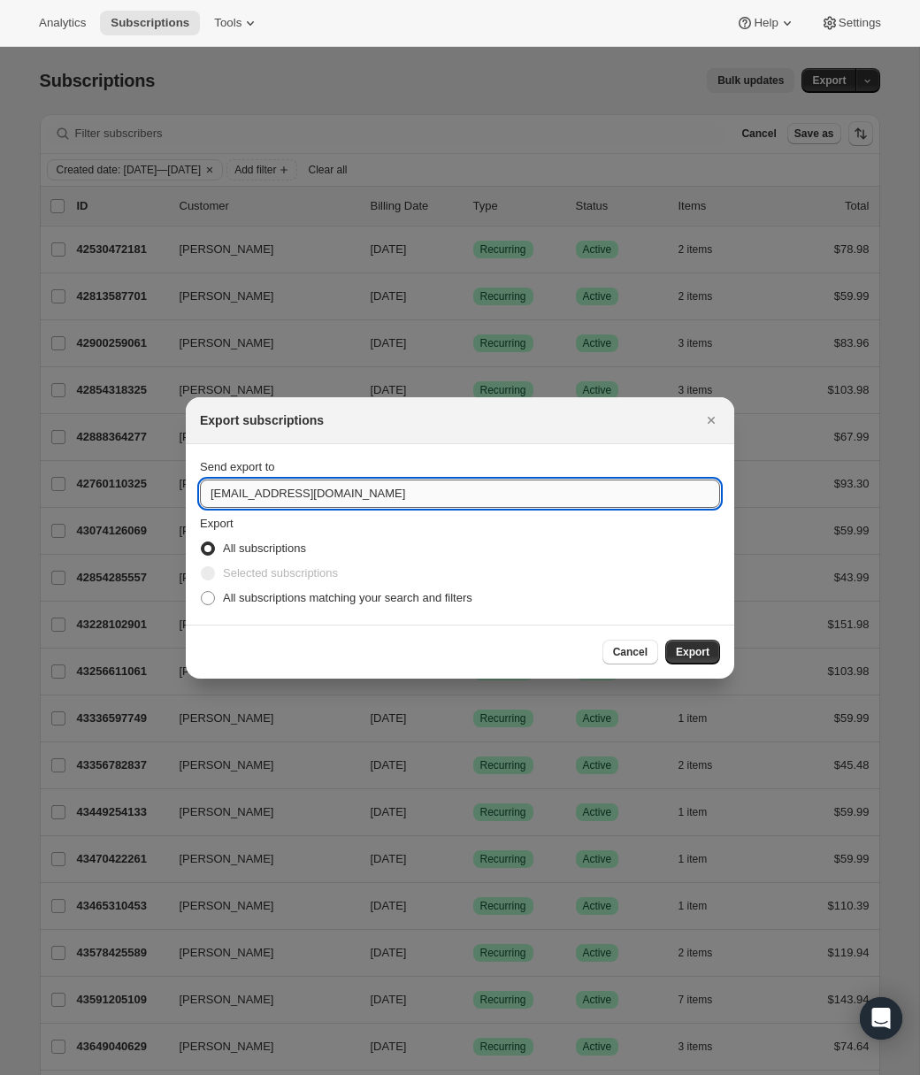
click at [216, 498] on input "[EMAIL_ADDRESS][DOMAIN_NAME]" at bounding box center [460, 494] width 520 height 28
type input "[PERSON_NAME][EMAIL_ADDRESS][DOMAIN_NAME]"
click at [204, 601] on span ":r14u:" at bounding box center [208, 598] width 14 height 14
click at [202, 592] on input "All subscriptions matching your search and filters" at bounding box center [201, 591] width 1 height 1
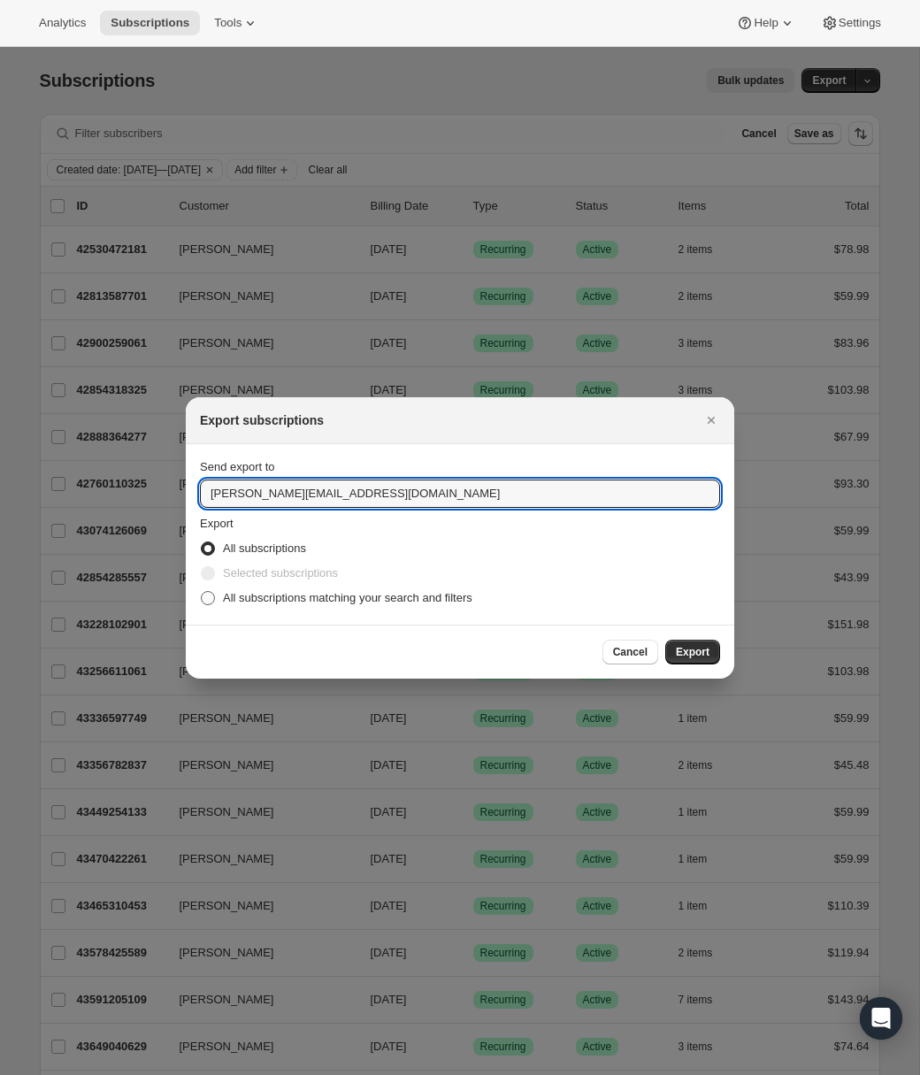
radio input "true"
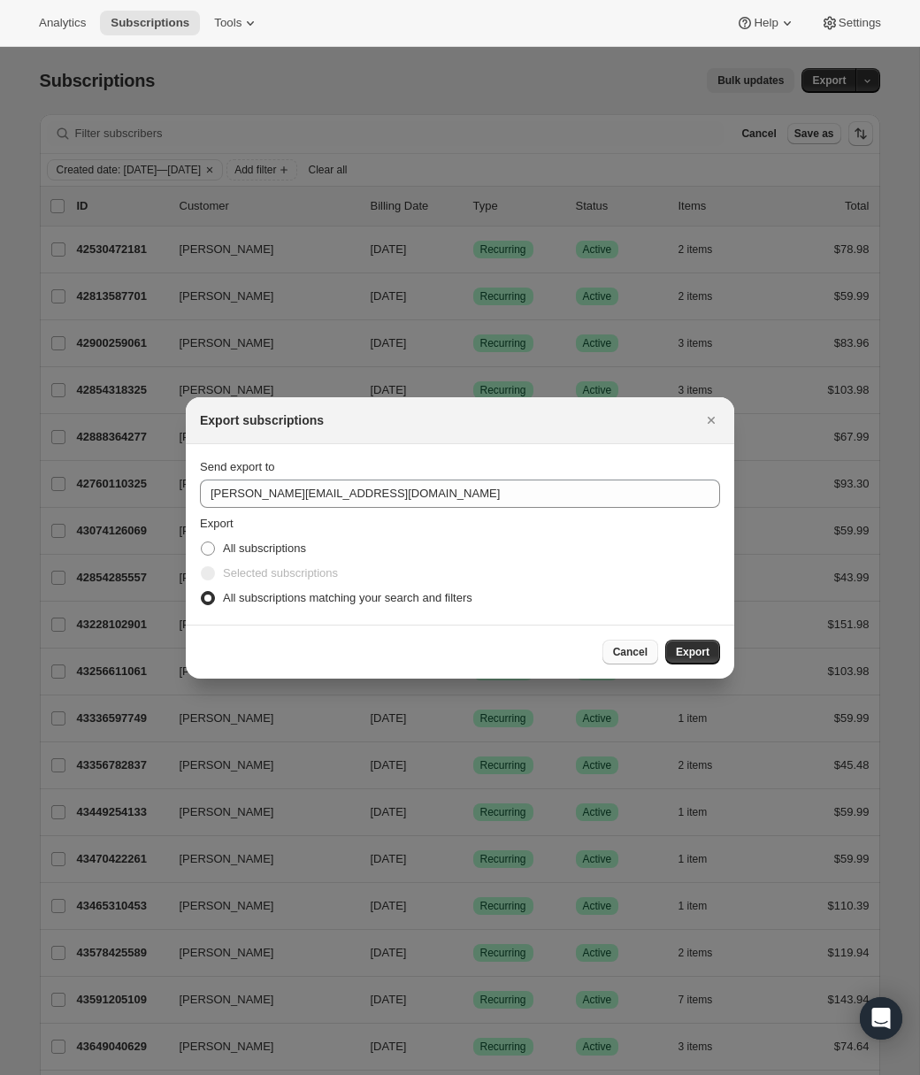
click at [643, 655] on span "Cancel" at bounding box center [630, 652] width 35 height 14
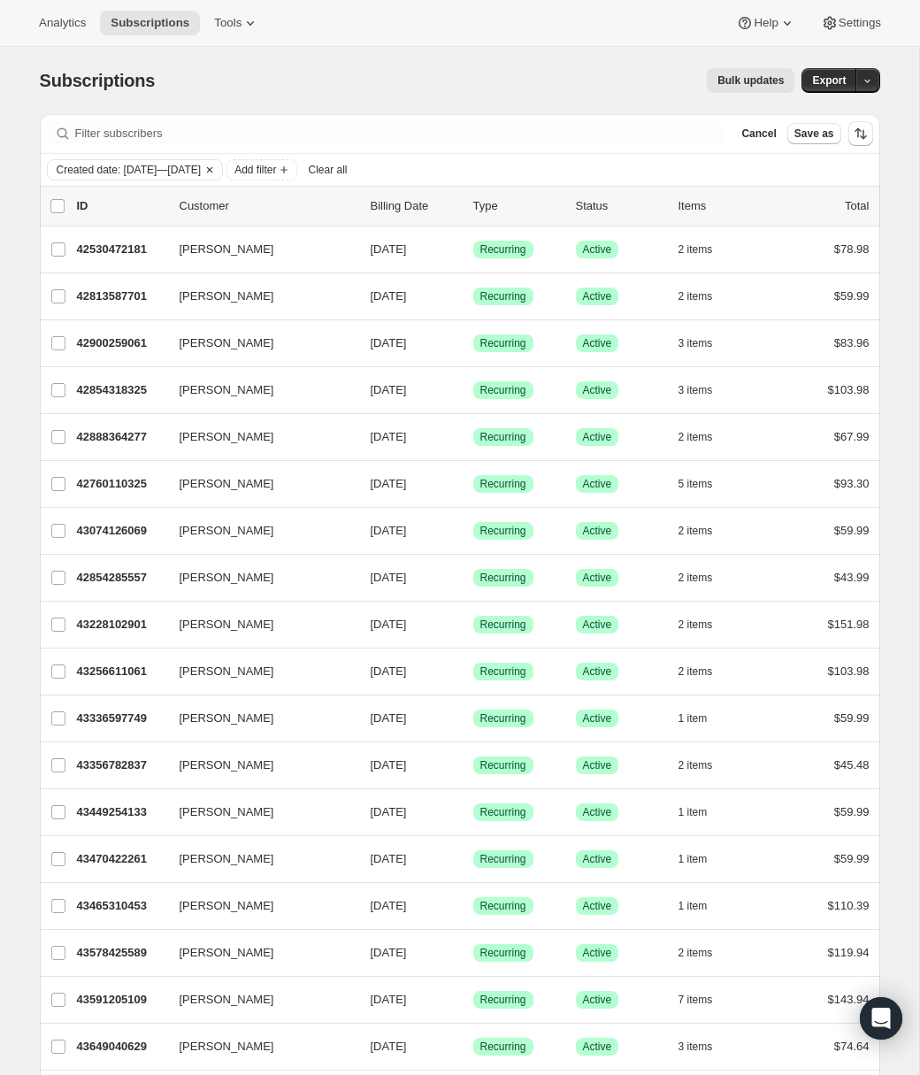
click at [202, 171] on span "Created date: [DATE]—[DATE]" at bounding box center [129, 170] width 145 height 14
click at [85, 316] on label "Custom" at bounding box center [89, 307] width 63 height 25
click at [59, 301] on input "Custom" at bounding box center [58, 300] width 1 height 1
radio input "true"
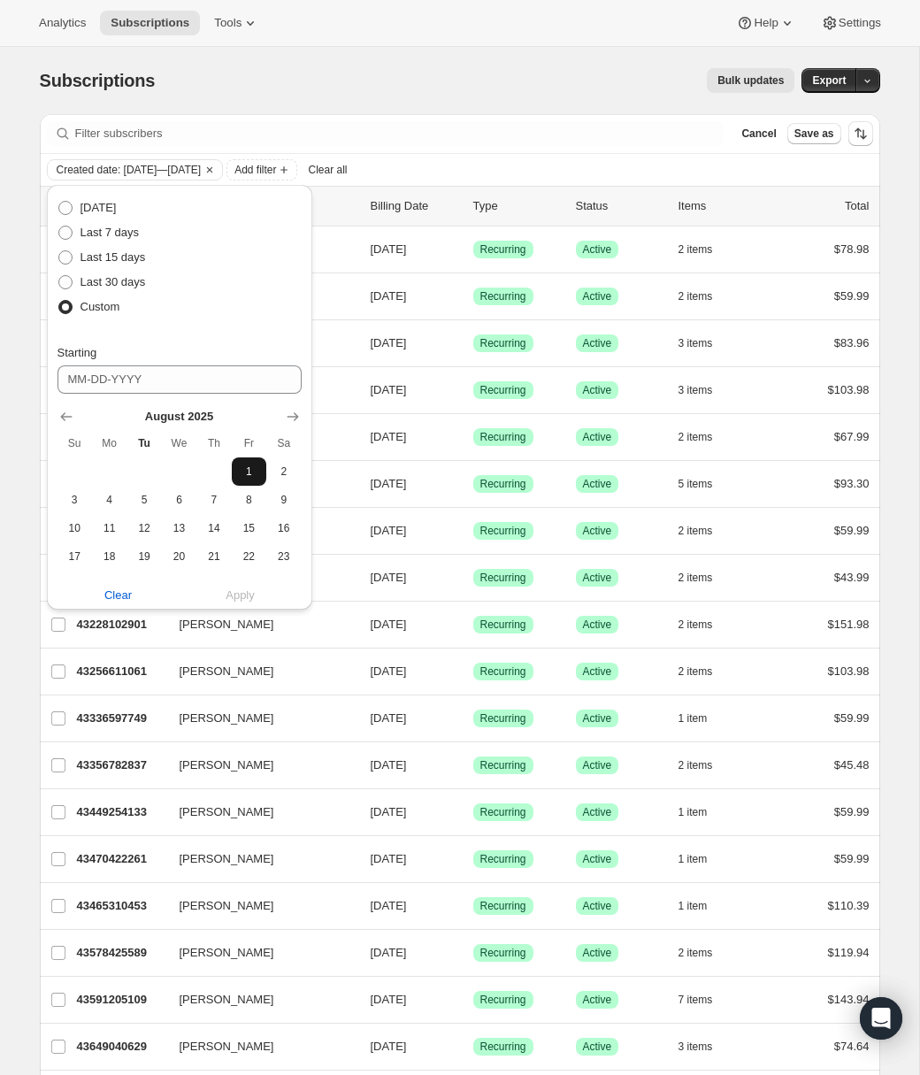
click at [249, 468] on span "1" at bounding box center [249, 472] width 20 height 14
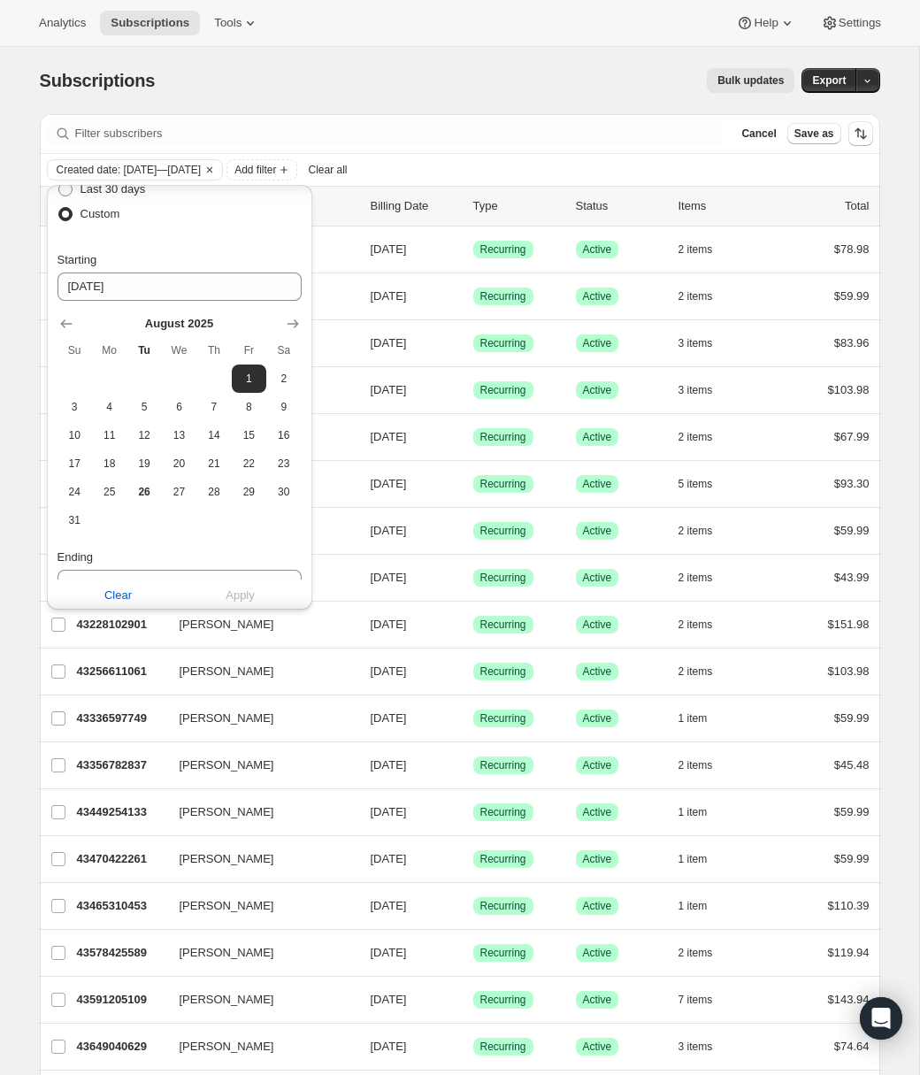
scroll to position [122, 0]
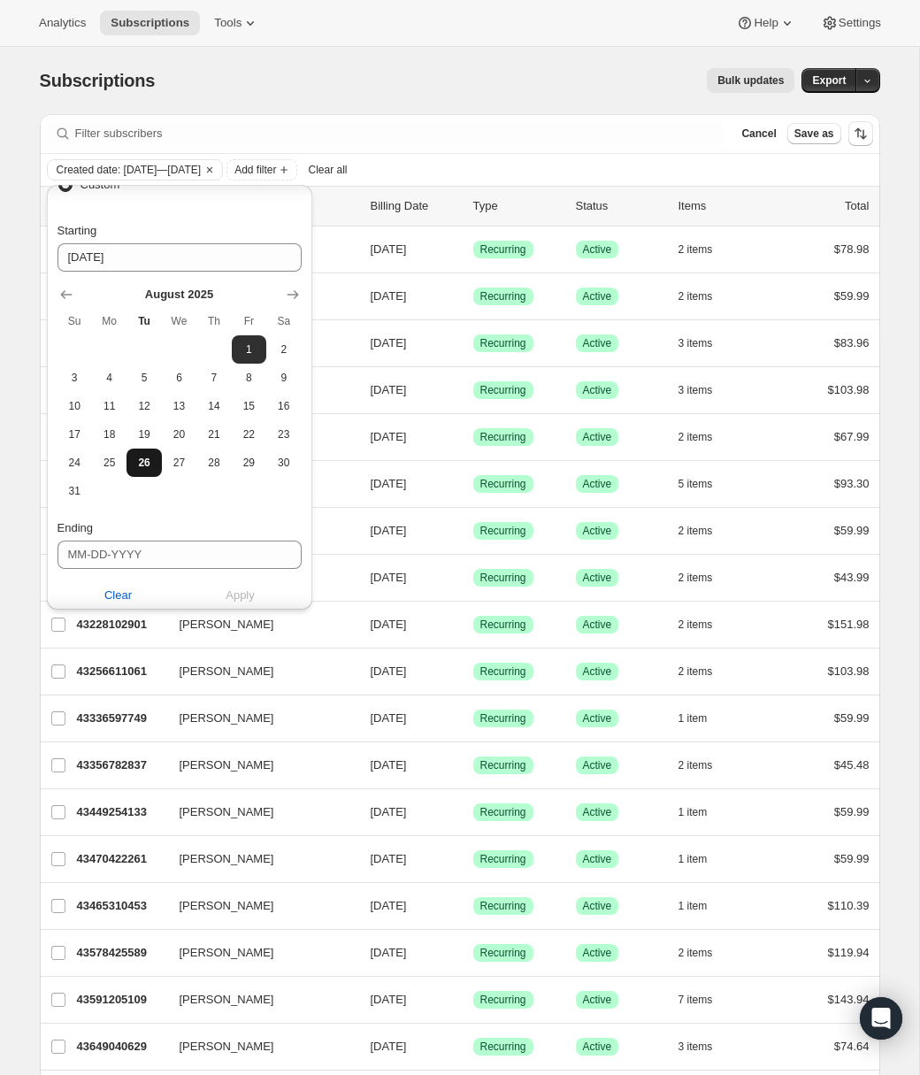
click at [142, 459] on span "26" at bounding box center [144, 463] width 20 height 14
click at [255, 351] on span "1" at bounding box center [249, 350] width 20 height 14
type input "[DATE]"
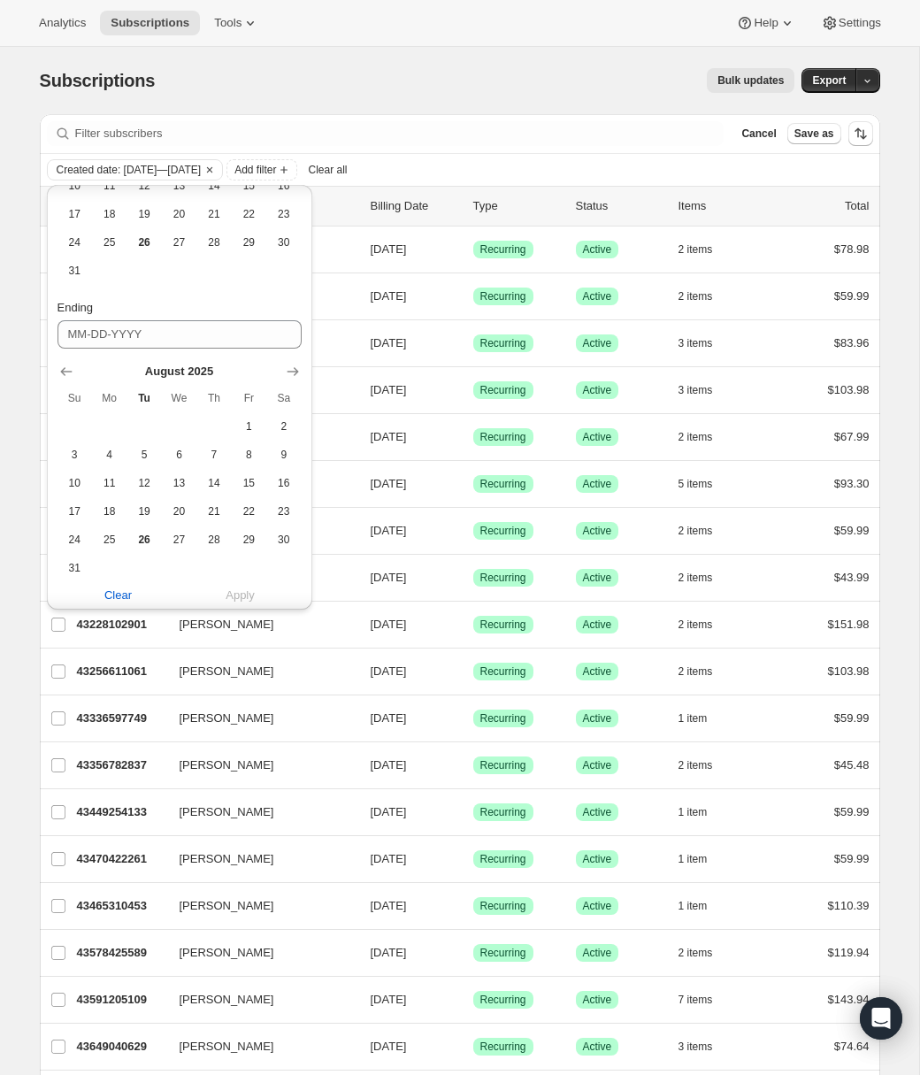
scroll to position [382, 0]
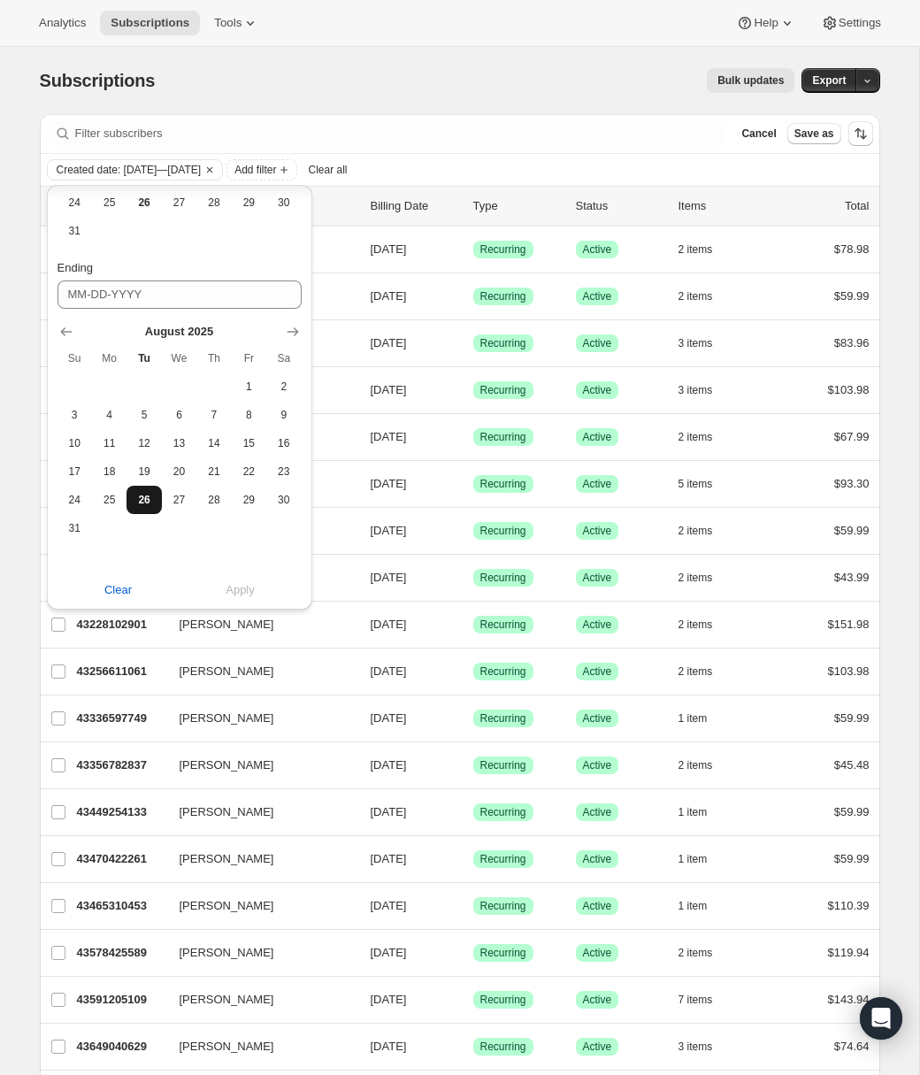
click at [147, 504] on span "26" at bounding box center [144, 500] width 20 height 14
type input "[DATE]"
click at [243, 595] on span "Apply" at bounding box center [240, 590] width 29 height 18
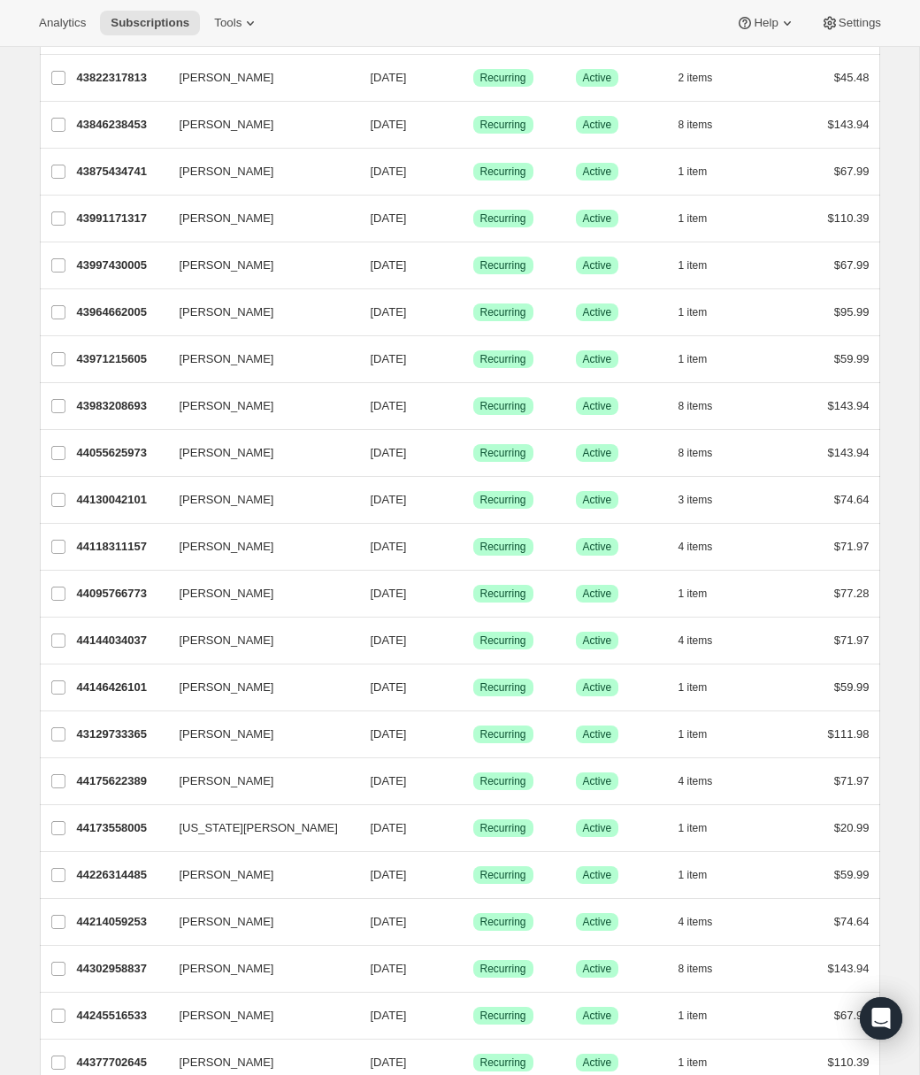
scroll to position [0, 0]
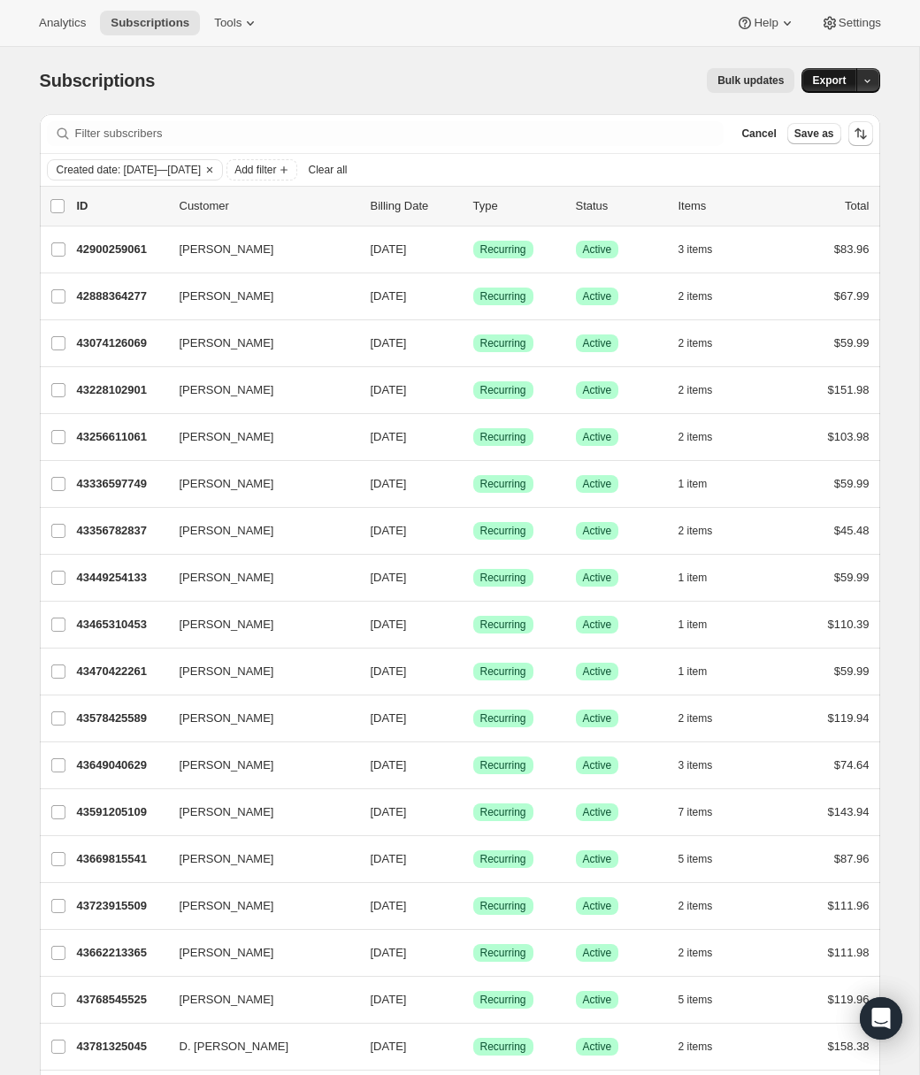
click at [839, 79] on span "Export" at bounding box center [829, 80] width 34 height 14
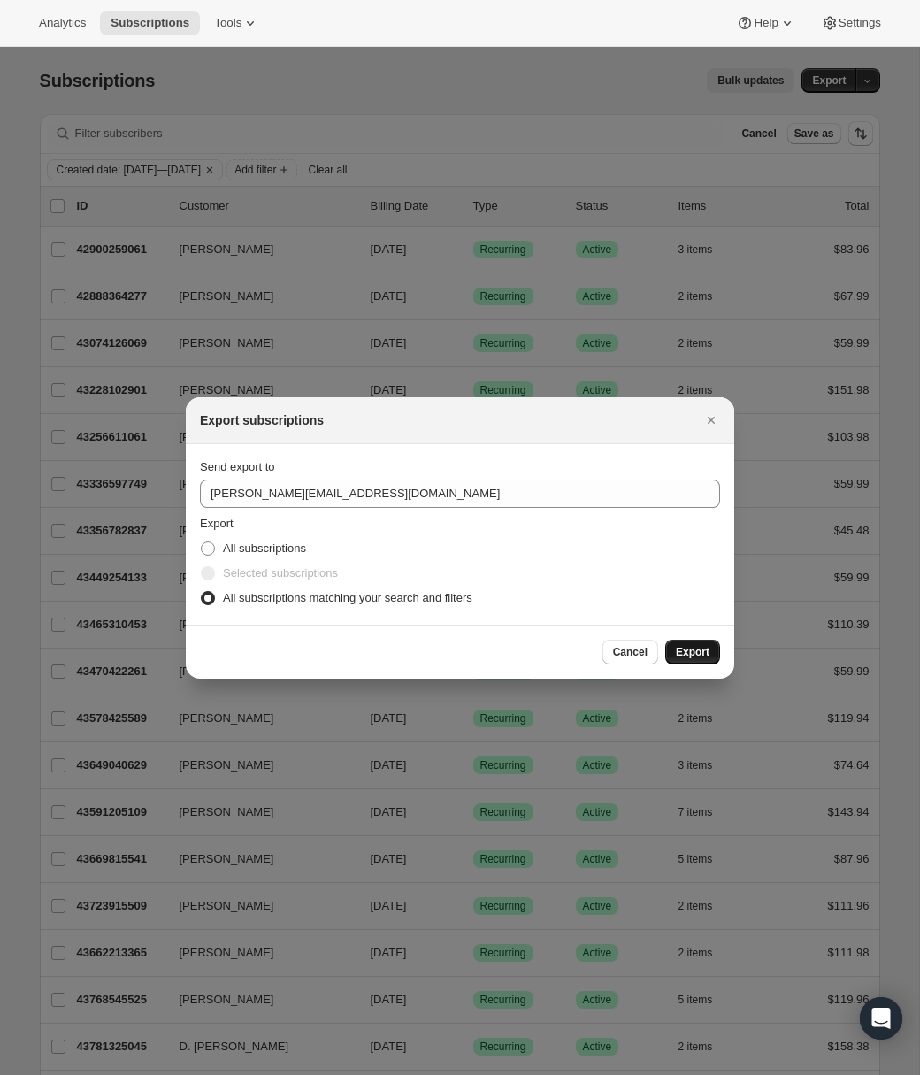
click at [700, 653] on span "Export" at bounding box center [693, 652] width 34 height 14
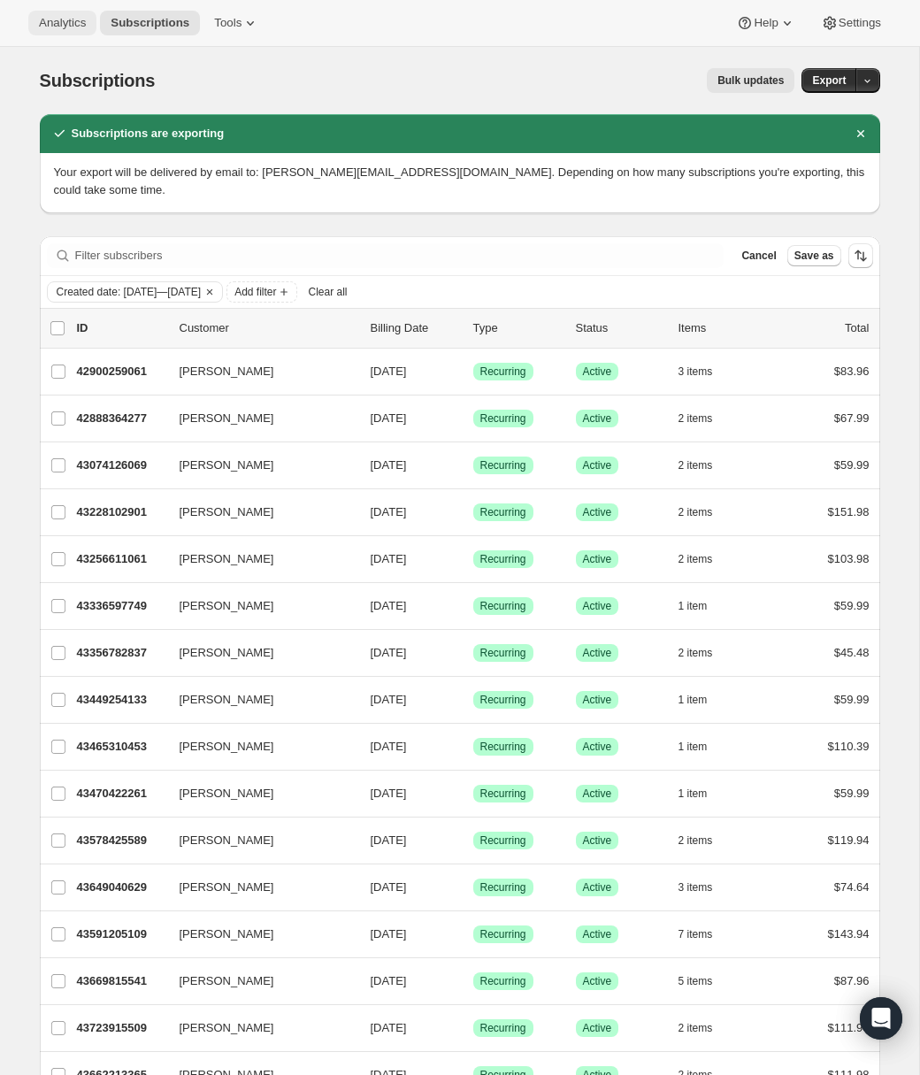
click at [72, 24] on span "Analytics" at bounding box center [62, 23] width 47 height 14
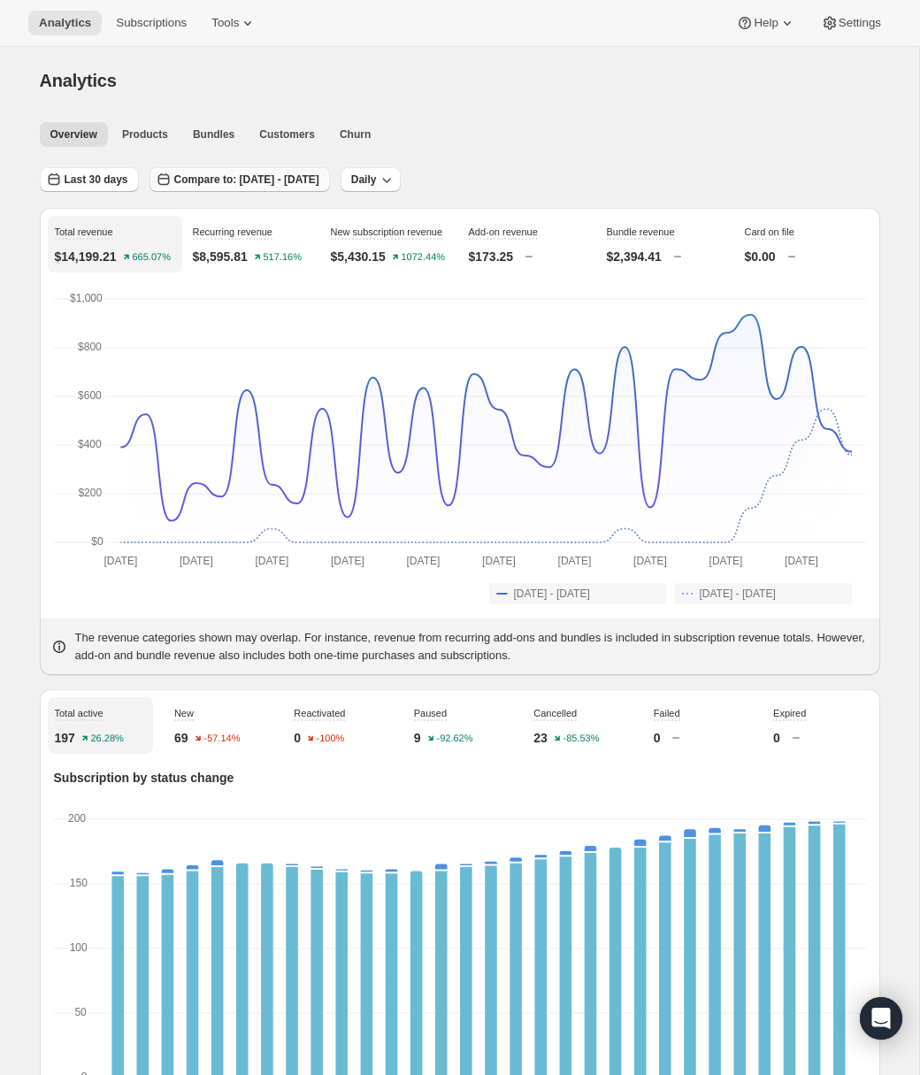
click at [203, 178] on span "Compare to: [DATE] - [DATE]" at bounding box center [246, 180] width 145 height 14
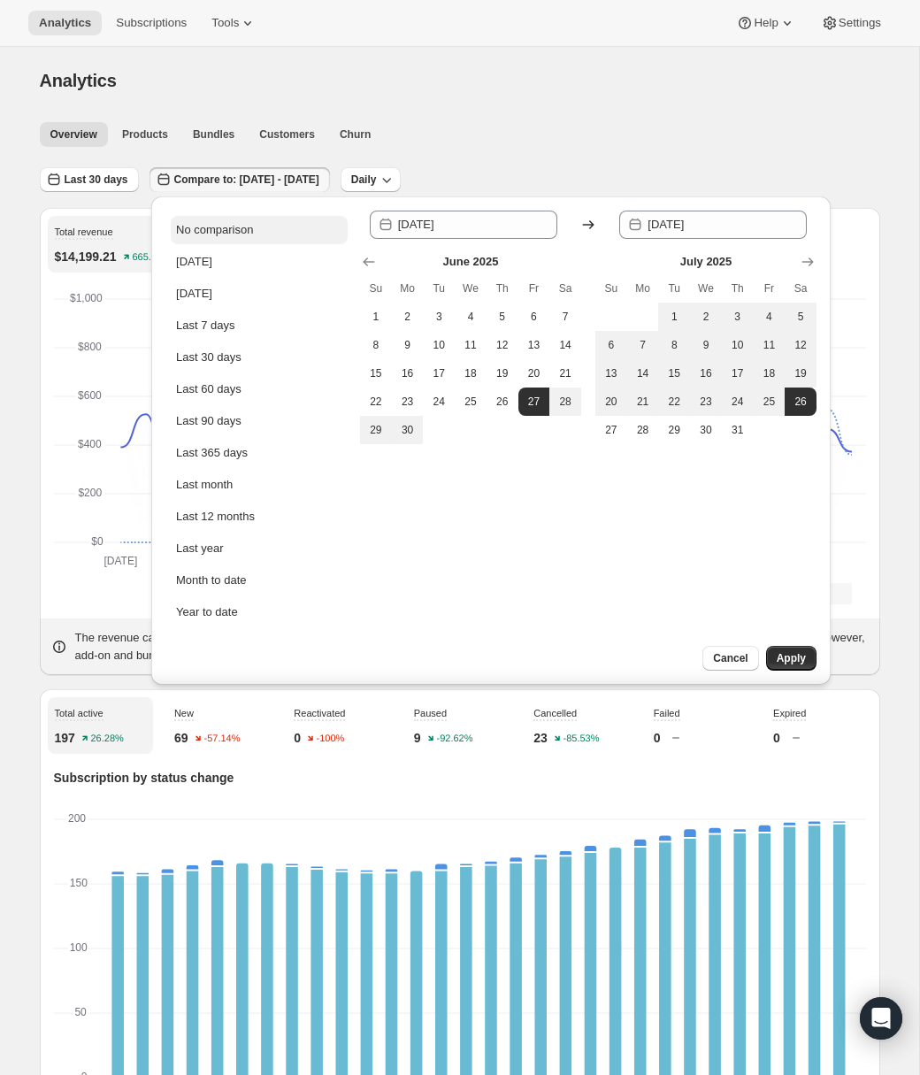
click at [208, 231] on div "No comparison" at bounding box center [214, 230] width 77 height 18
type input "[DATE]"
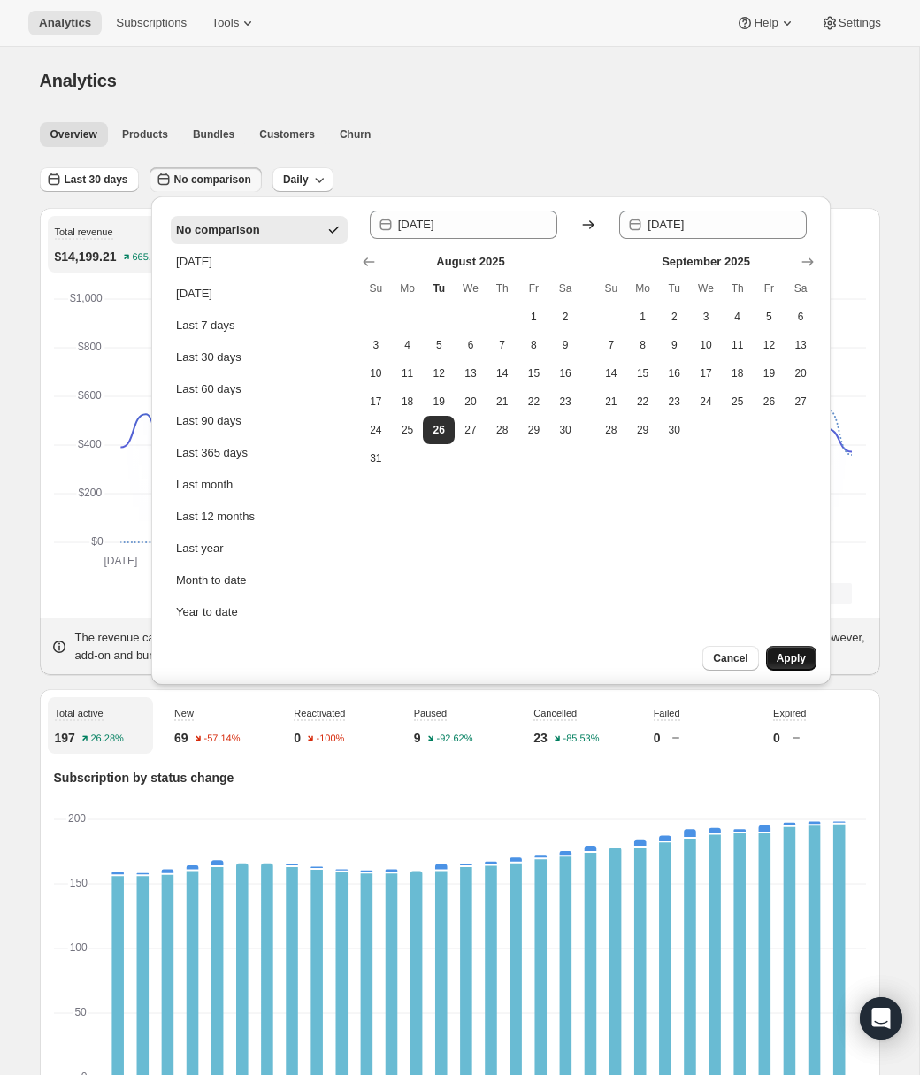
click at [798, 659] on span "Apply" at bounding box center [791, 658] width 29 height 14
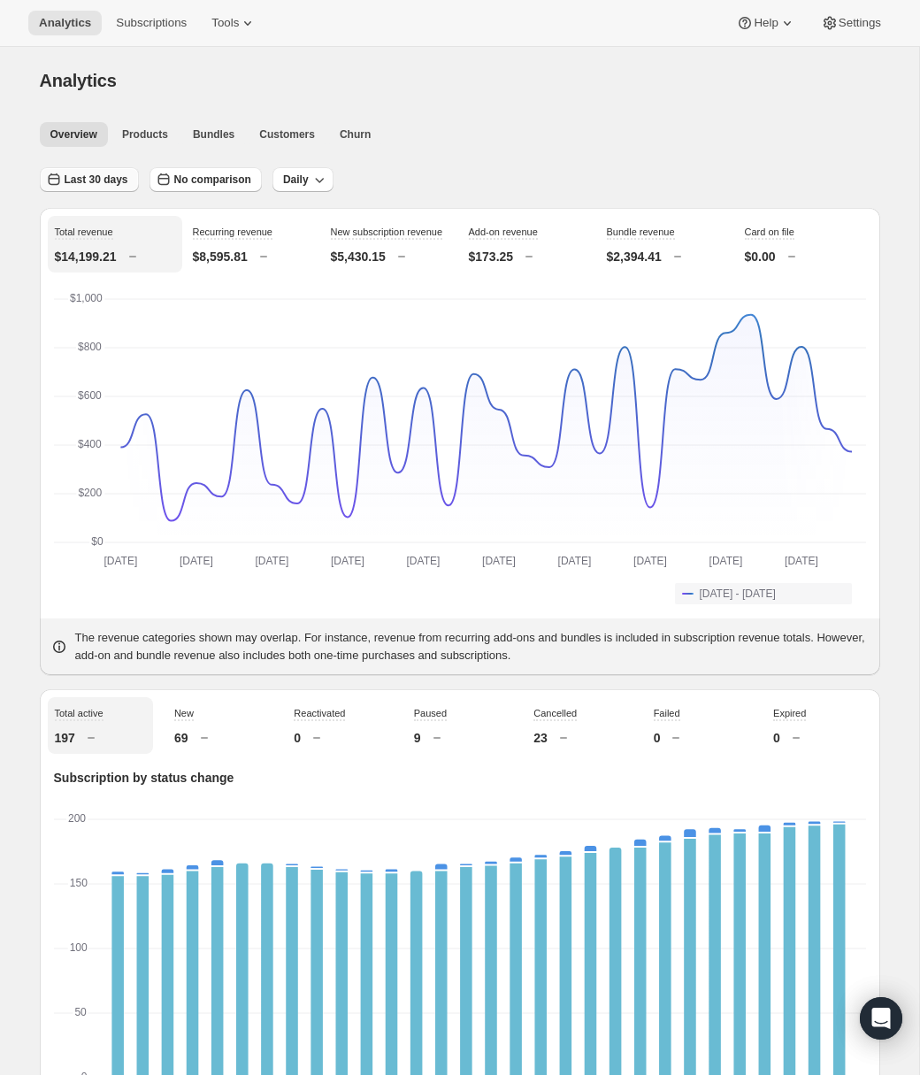
click at [107, 174] on span "Last 30 days" at bounding box center [97, 180] width 64 height 14
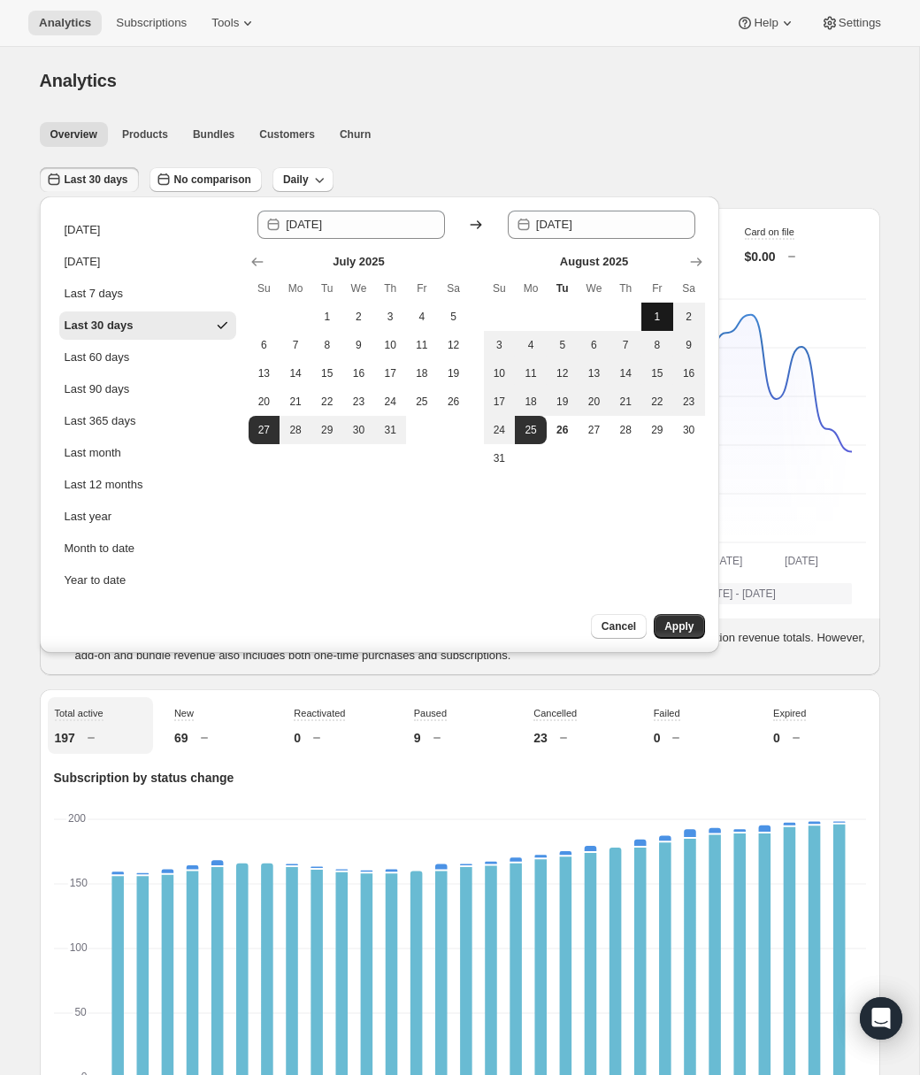
click at [666, 313] on button "1" at bounding box center [658, 317] width 32 height 28
type input "[DATE]"
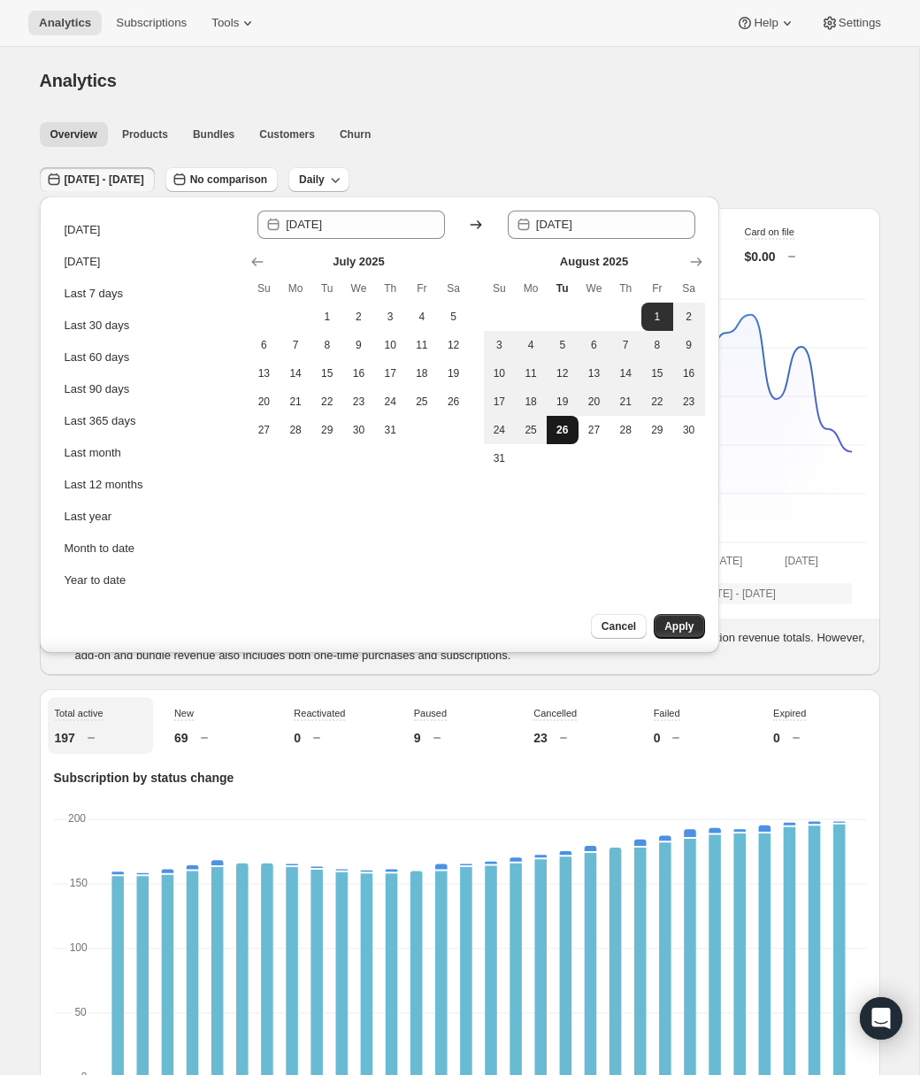
click at [558, 432] on span "26" at bounding box center [563, 430] width 18 height 14
type input "[DATE]"
click at [683, 620] on span "Apply" at bounding box center [679, 627] width 29 height 14
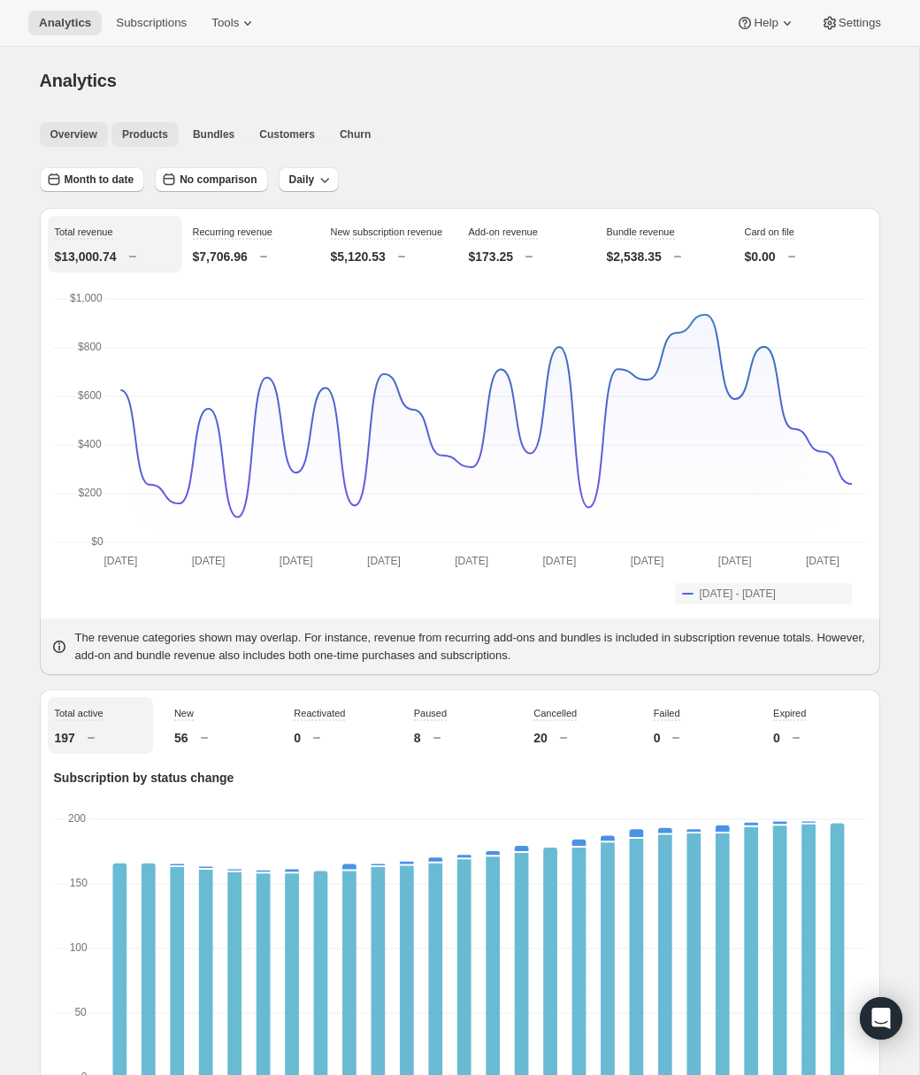
click at [154, 132] on span "Products" at bounding box center [145, 134] width 46 height 14
click at [157, 136] on span "Products" at bounding box center [145, 134] width 46 height 14
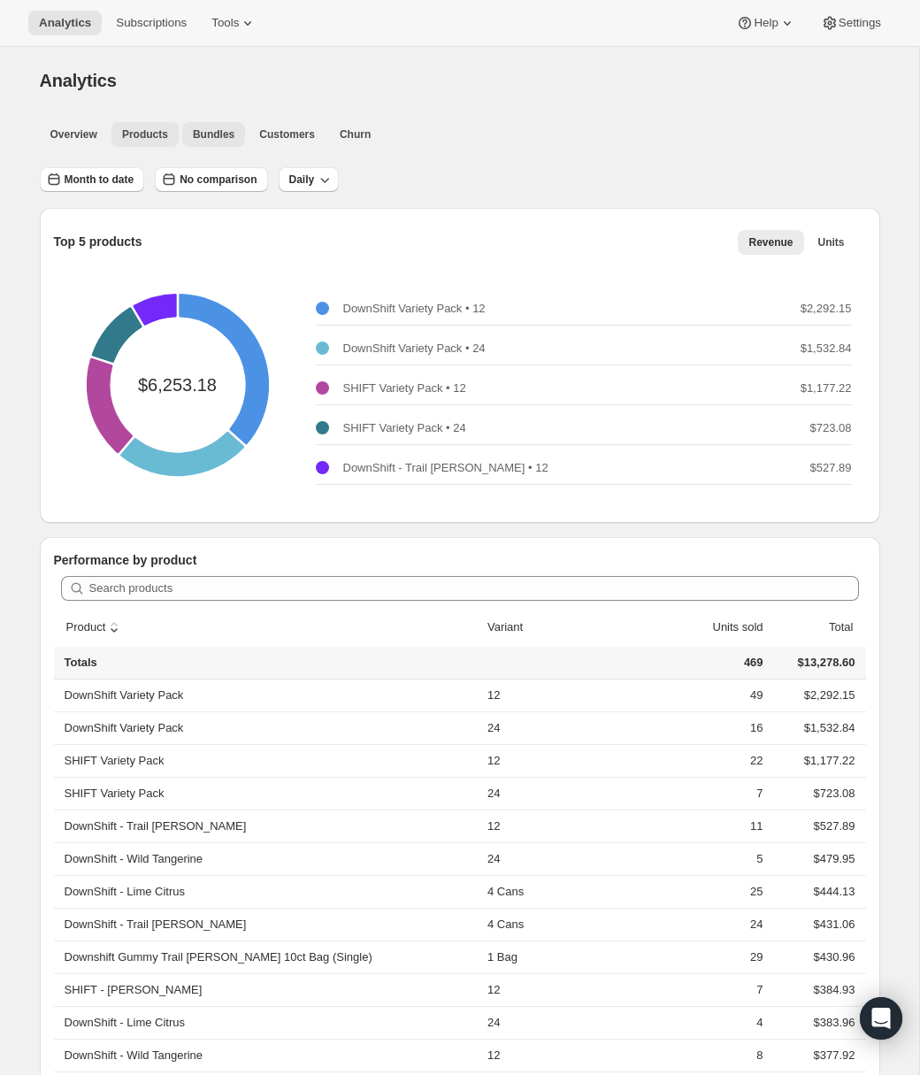
click at [217, 130] on span "Bundles" at bounding box center [214, 134] width 42 height 14
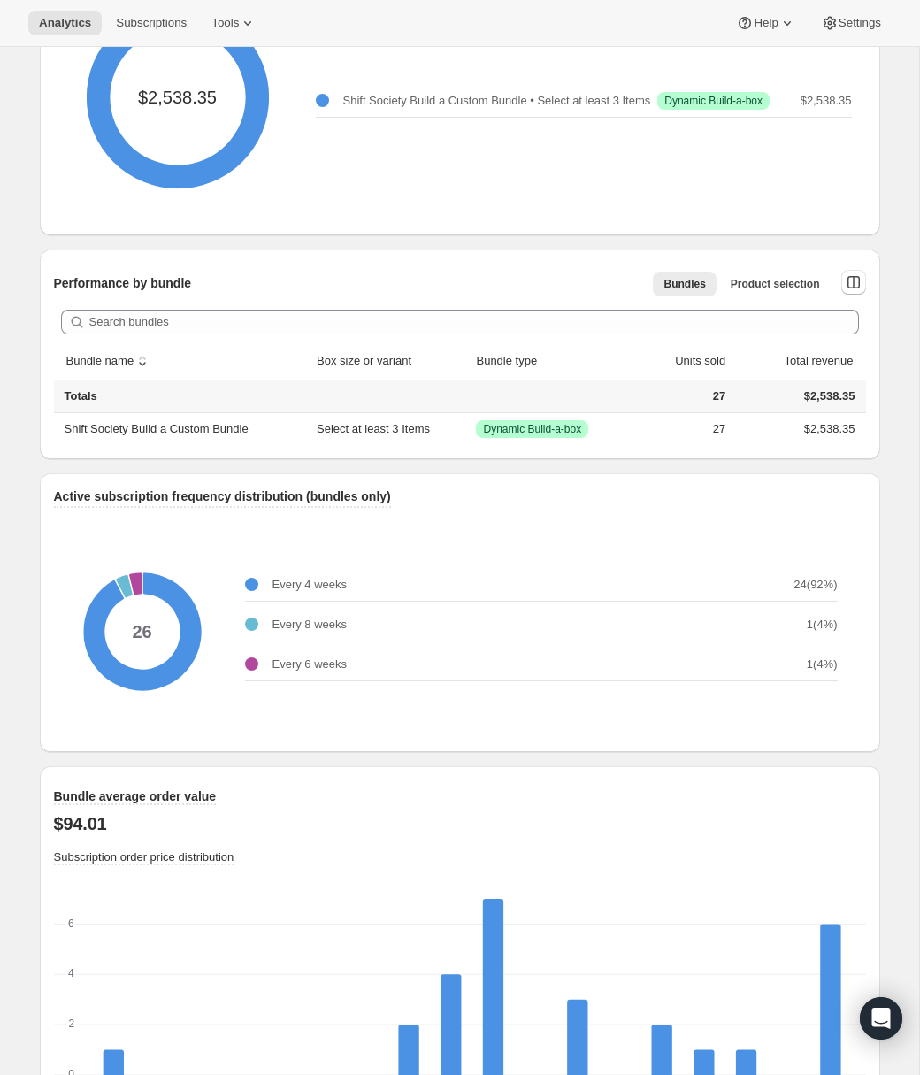
scroll to position [838, 0]
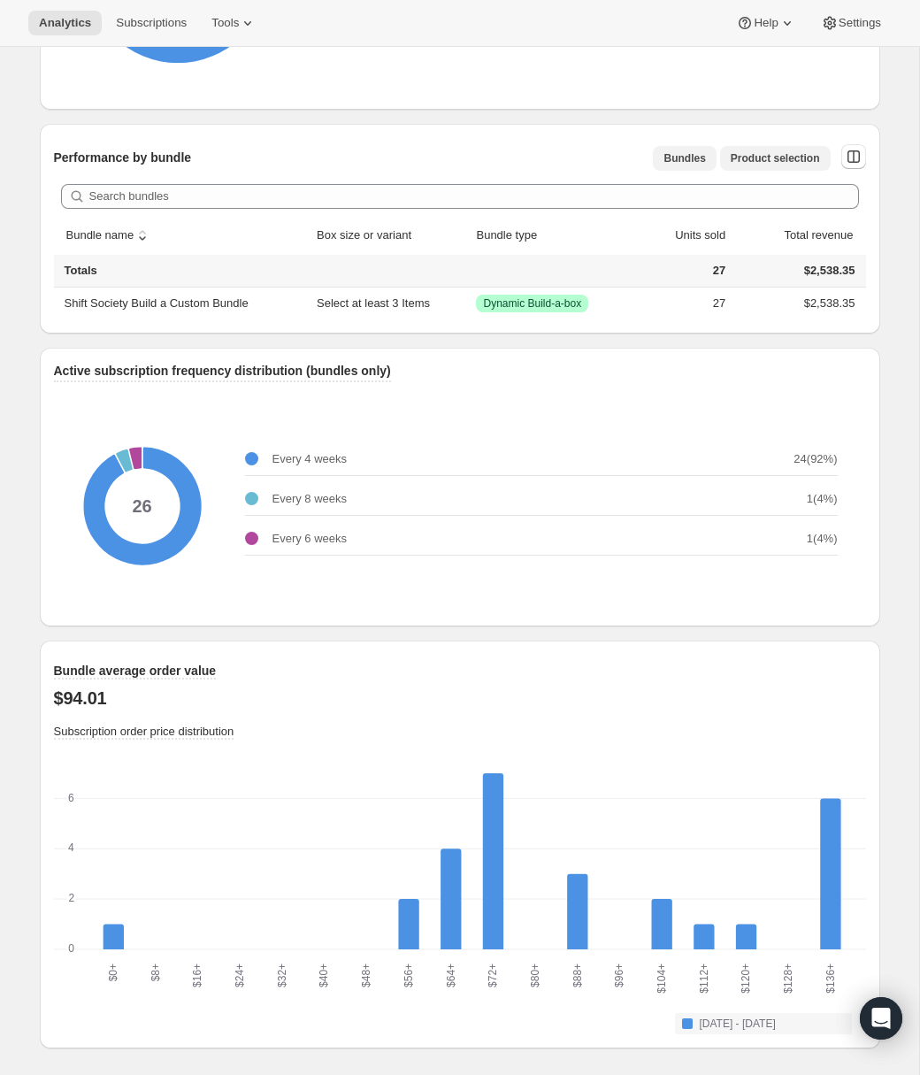
click at [765, 157] on span "Product selection" at bounding box center [775, 158] width 89 height 14
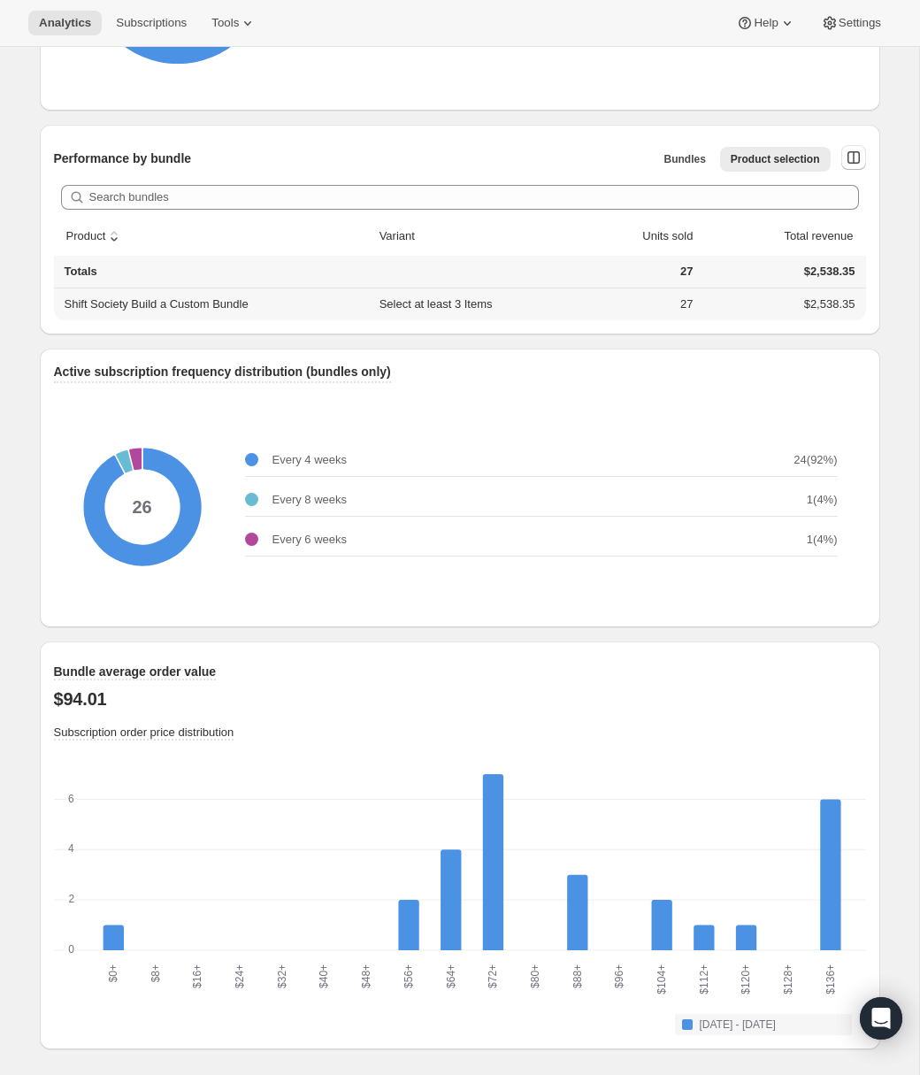
click at [636, 309] on td "27" at bounding box center [636, 305] width 127 height 32
click at [686, 165] on span "Bundles" at bounding box center [685, 159] width 42 height 14
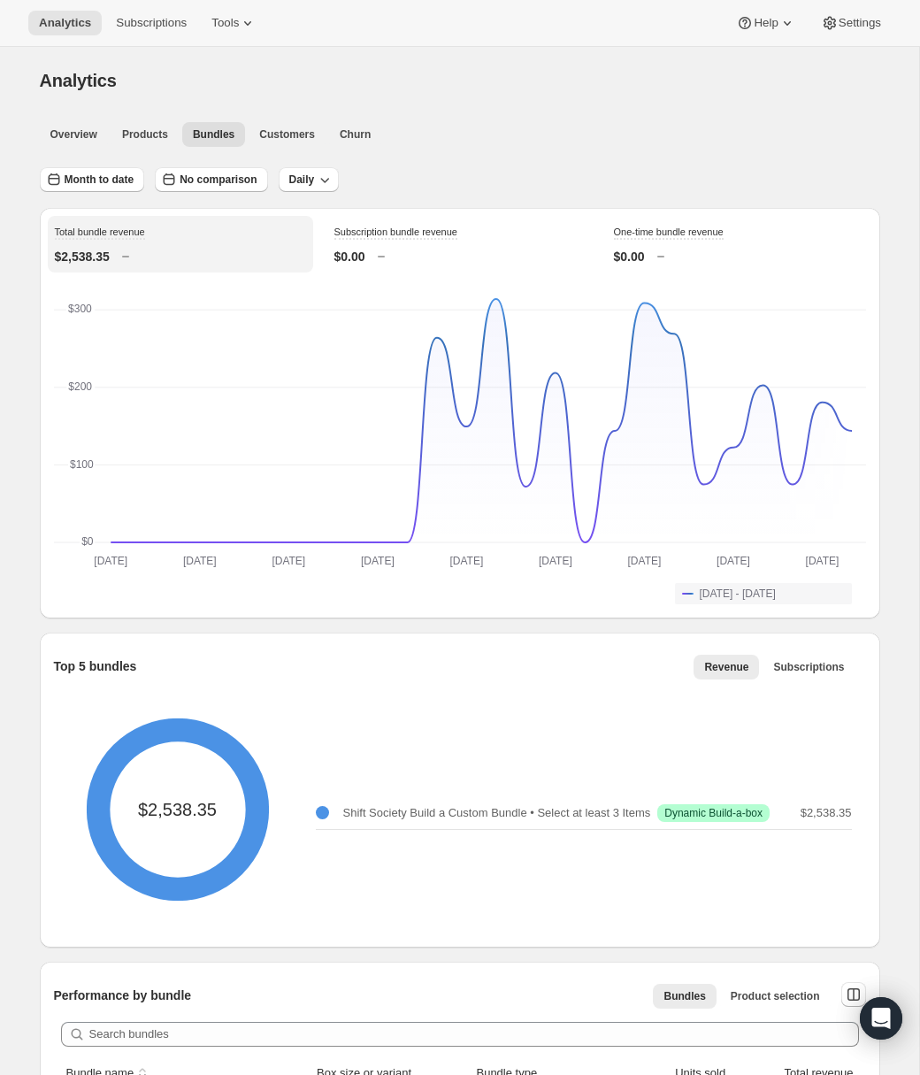
scroll to position [3, 0]
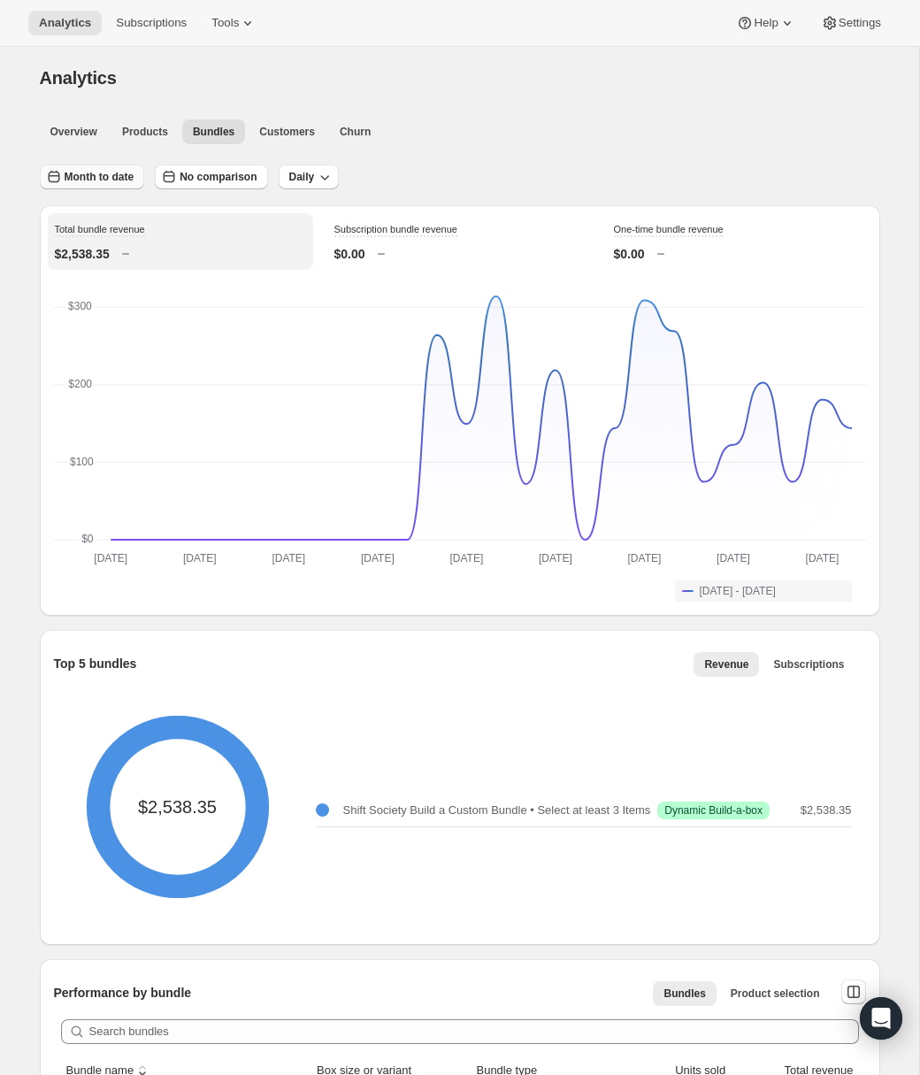
click at [112, 173] on span "Month to date" at bounding box center [100, 177] width 70 height 14
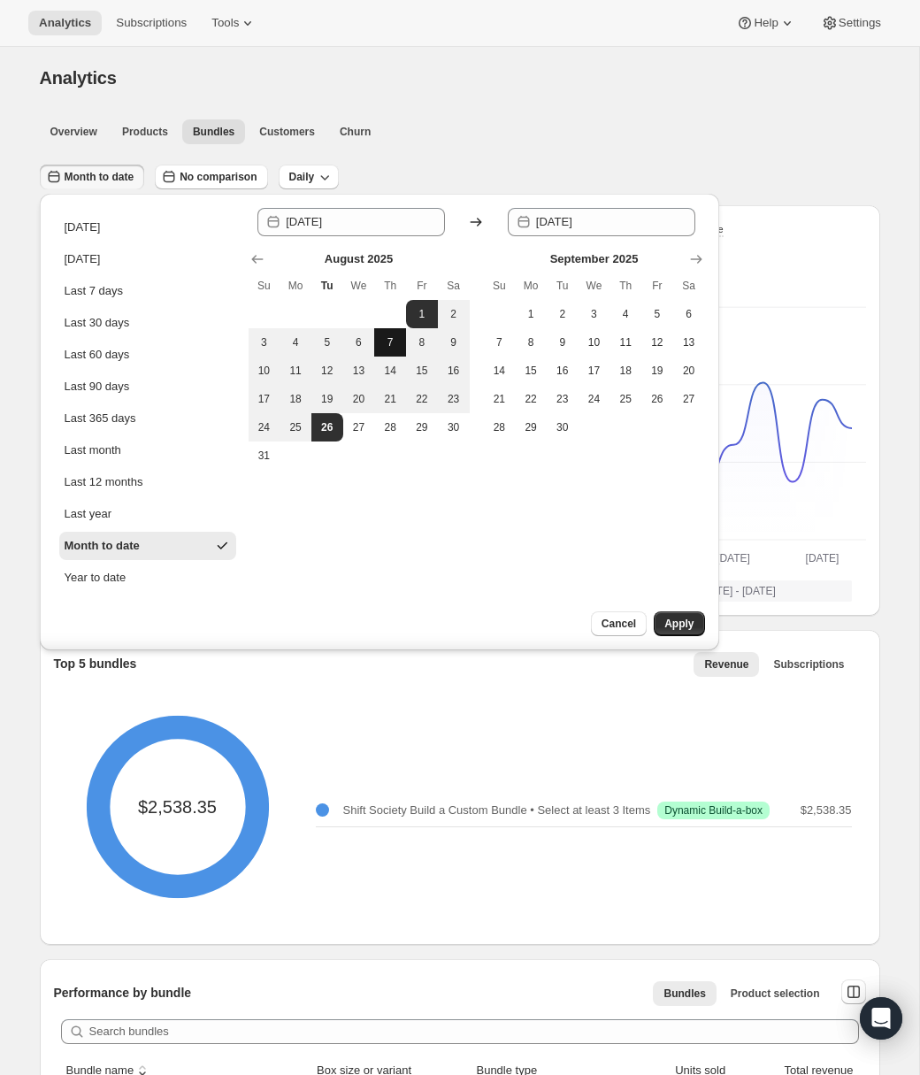
click at [388, 347] on span "7" at bounding box center [390, 342] width 18 height 14
type input "[DATE]"
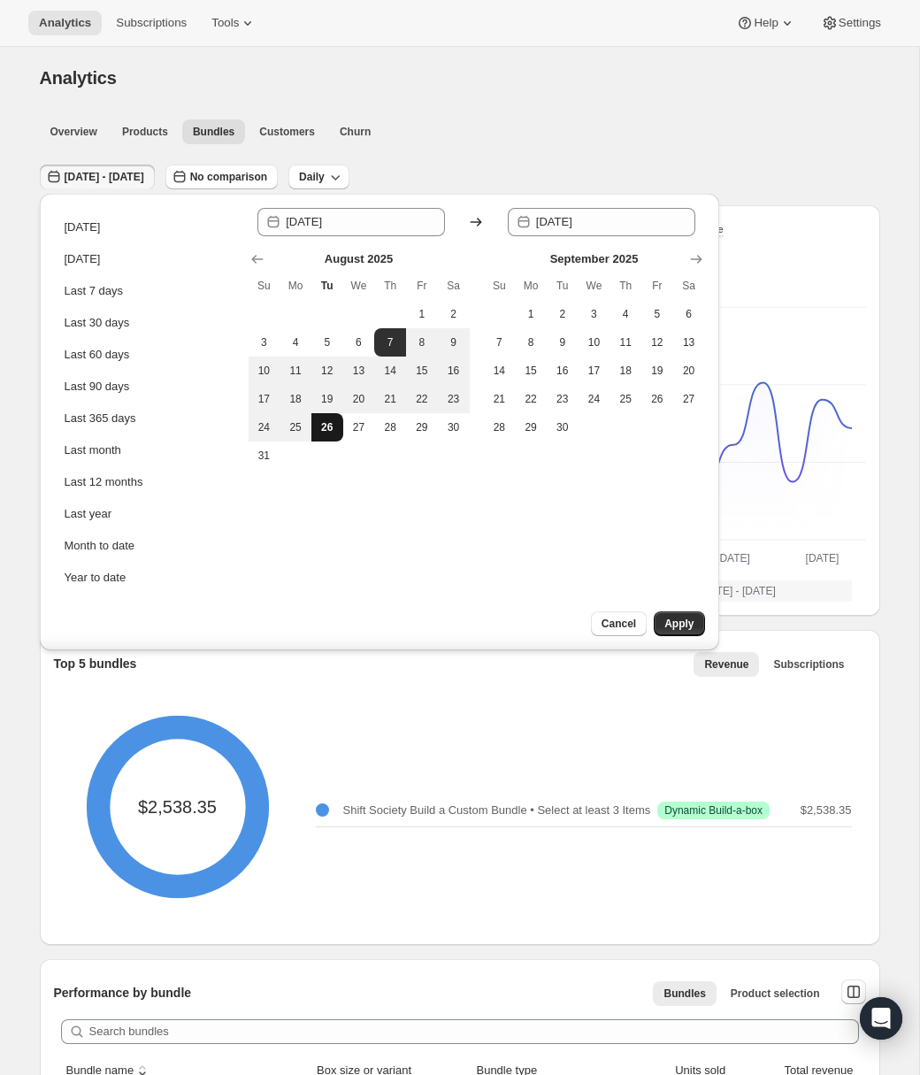
click at [320, 435] on button "26" at bounding box center [328, 427] width 32 height 28
type input "[DATE]"
click at [683, 629] on span "Apply" at bounding box center [679, 624] width 29 height 14
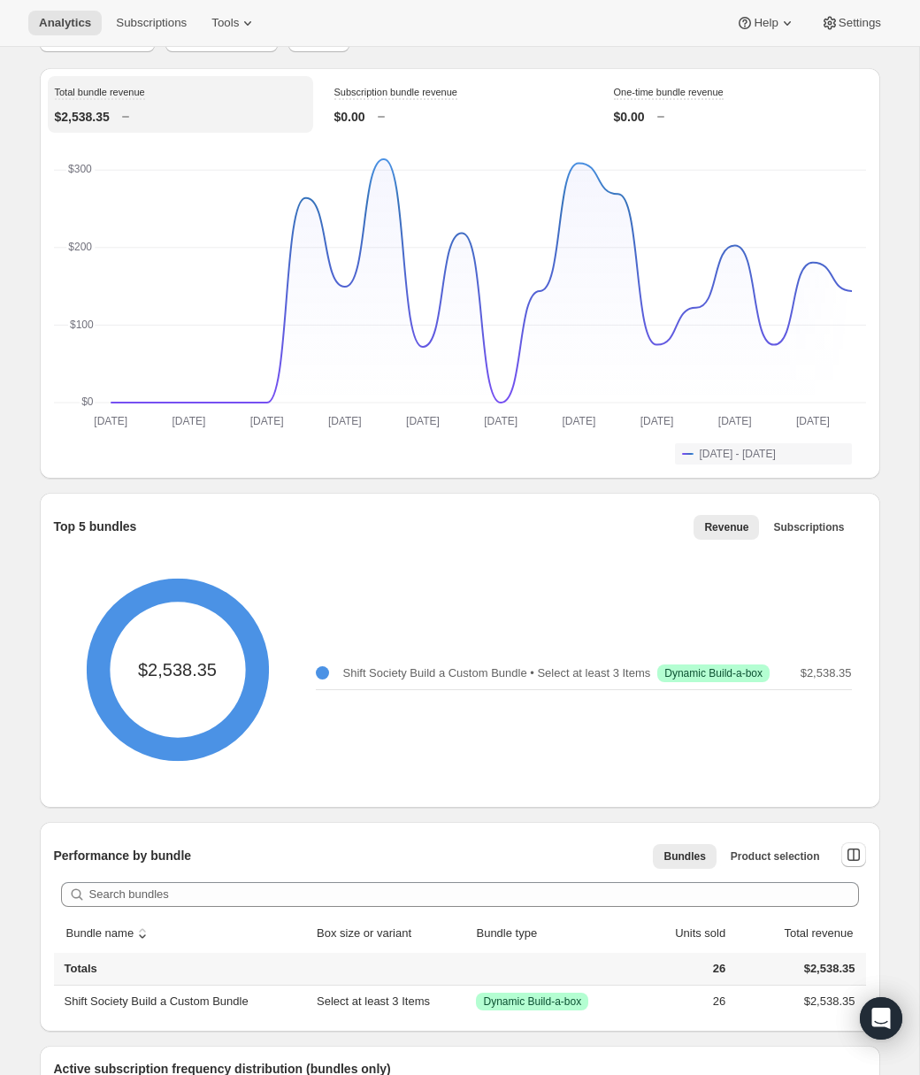
scroll to position [0, 0]
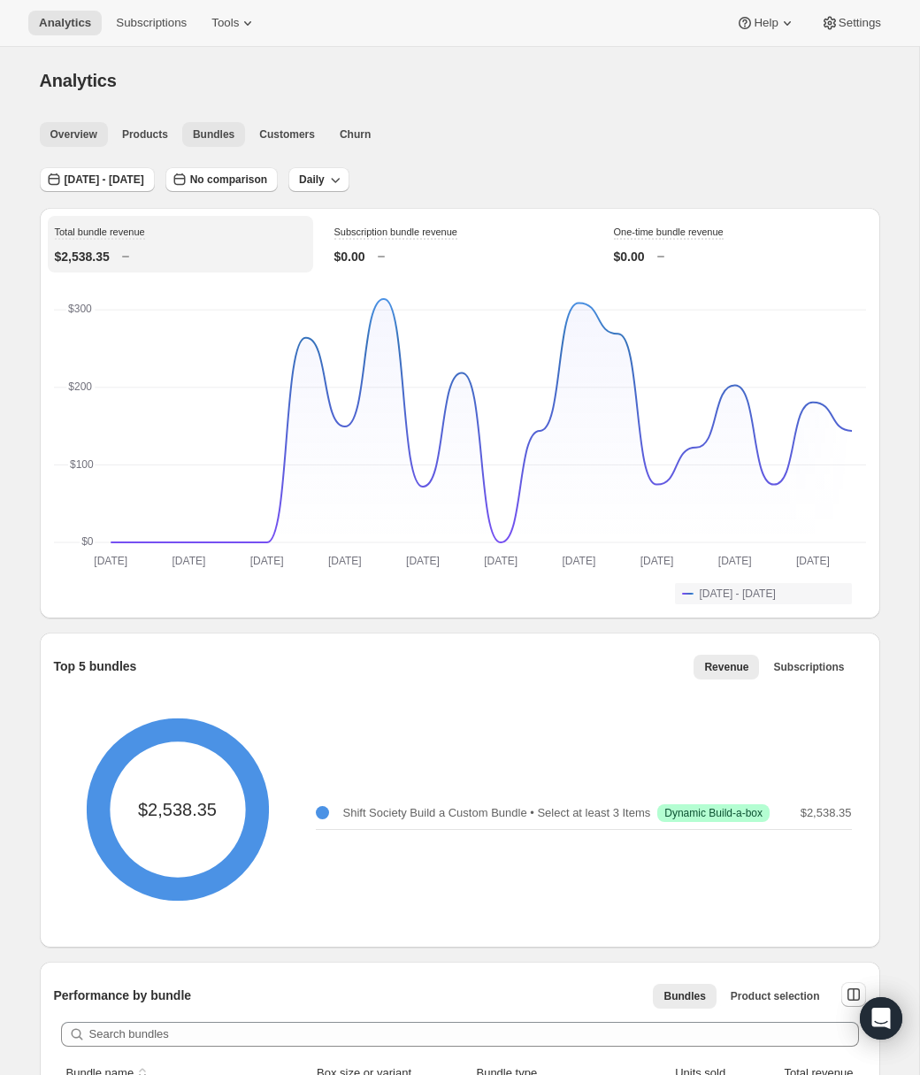
click at [80, 132] on span "Overview" at bounding box center [73, 134] width 47 height 14
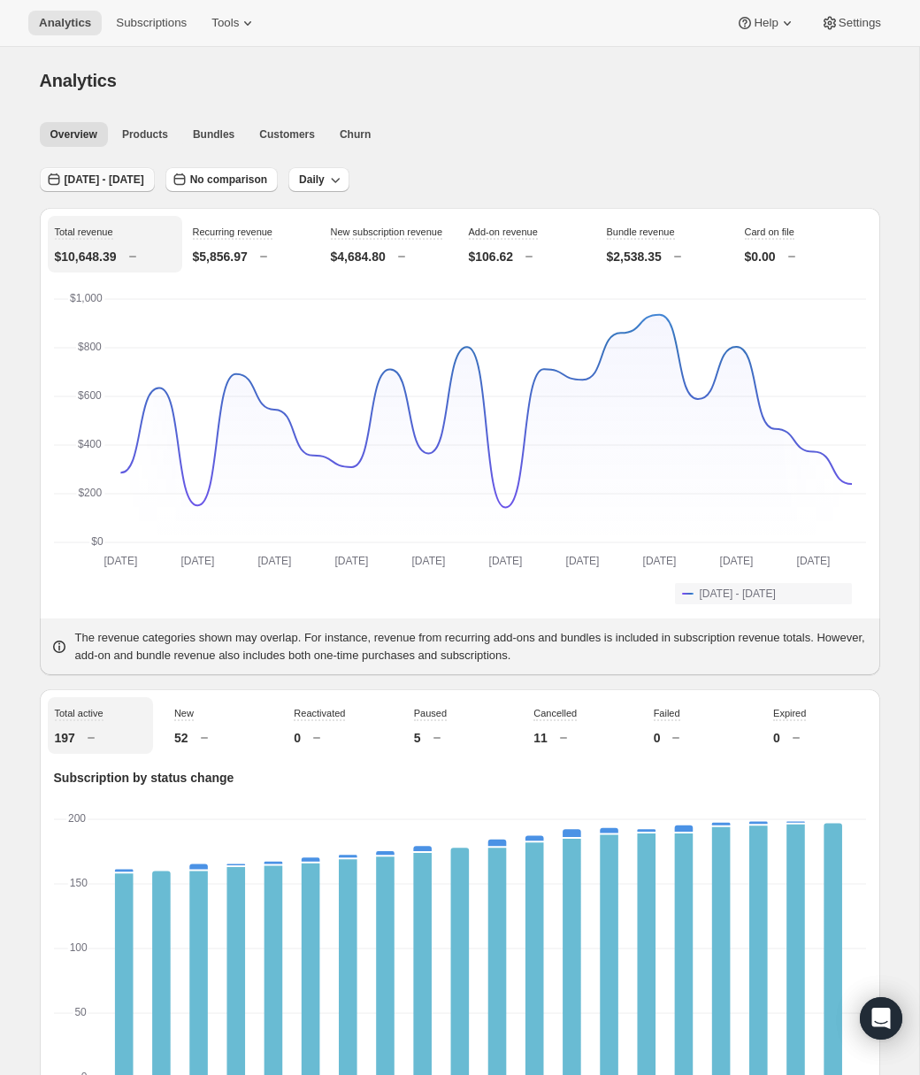
click at [139, 187] on button "[DATE] - [DATE]" at bounding box center [97, 179] width 115 height 25
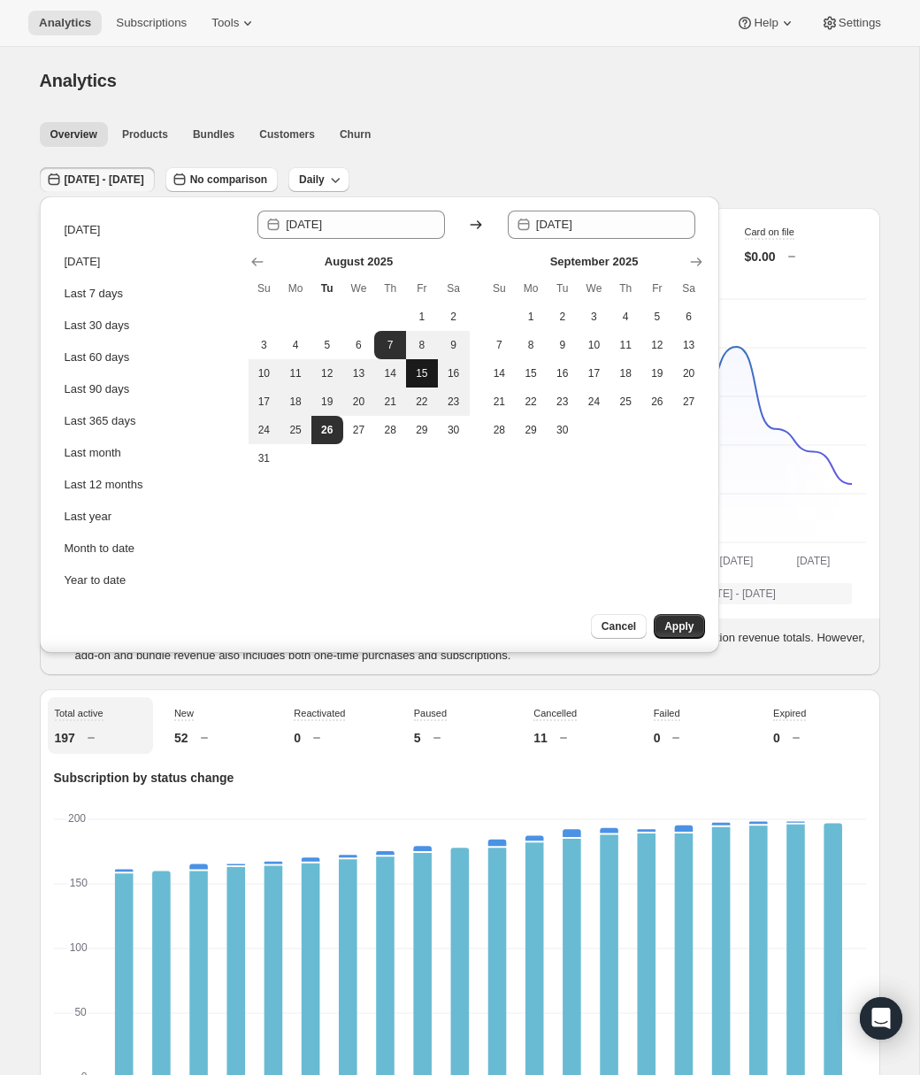
click at [414, 365] on button "15" at bounding box center [422, 373] width 32 height 28
type input "[DATE]"
click at [329, 429] on span "26" at bounding box center [328, 430] width 18 height 14
type input "[DATE]"
click at [676, 627] on span "Apply" at bounding box center [679, 627] width 29 height 14
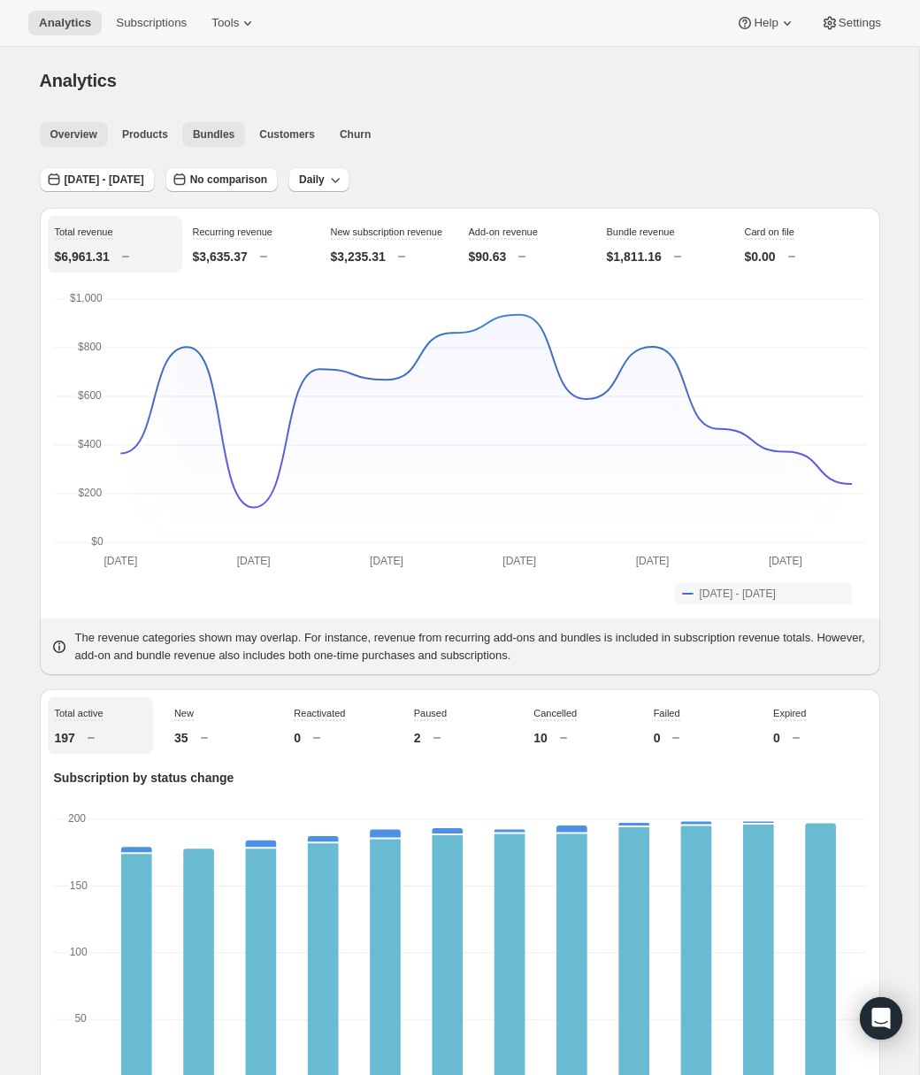
click at [227, 134] on span "Bundles" at bounding box center [214, 134] width 42 height 14
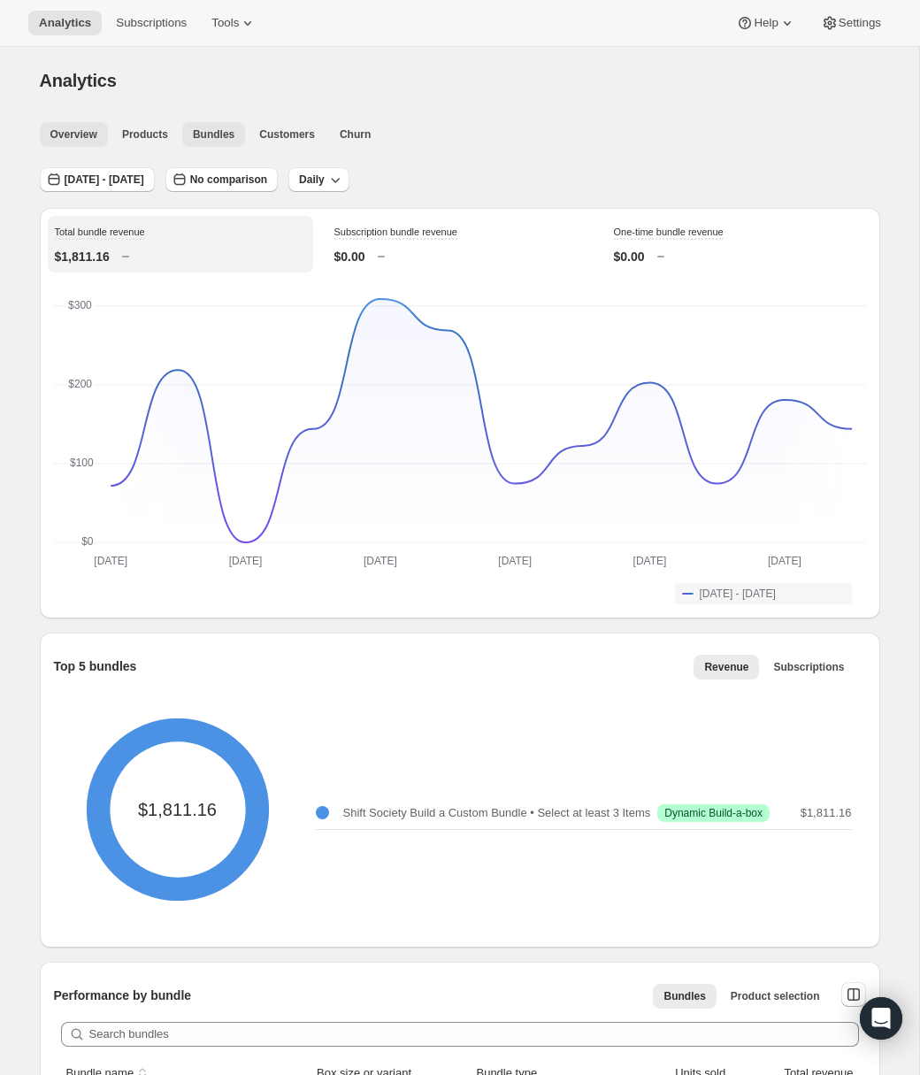
click at [71, 135] on span "Overview" at bounding box center [73, 134] width 47 height 14
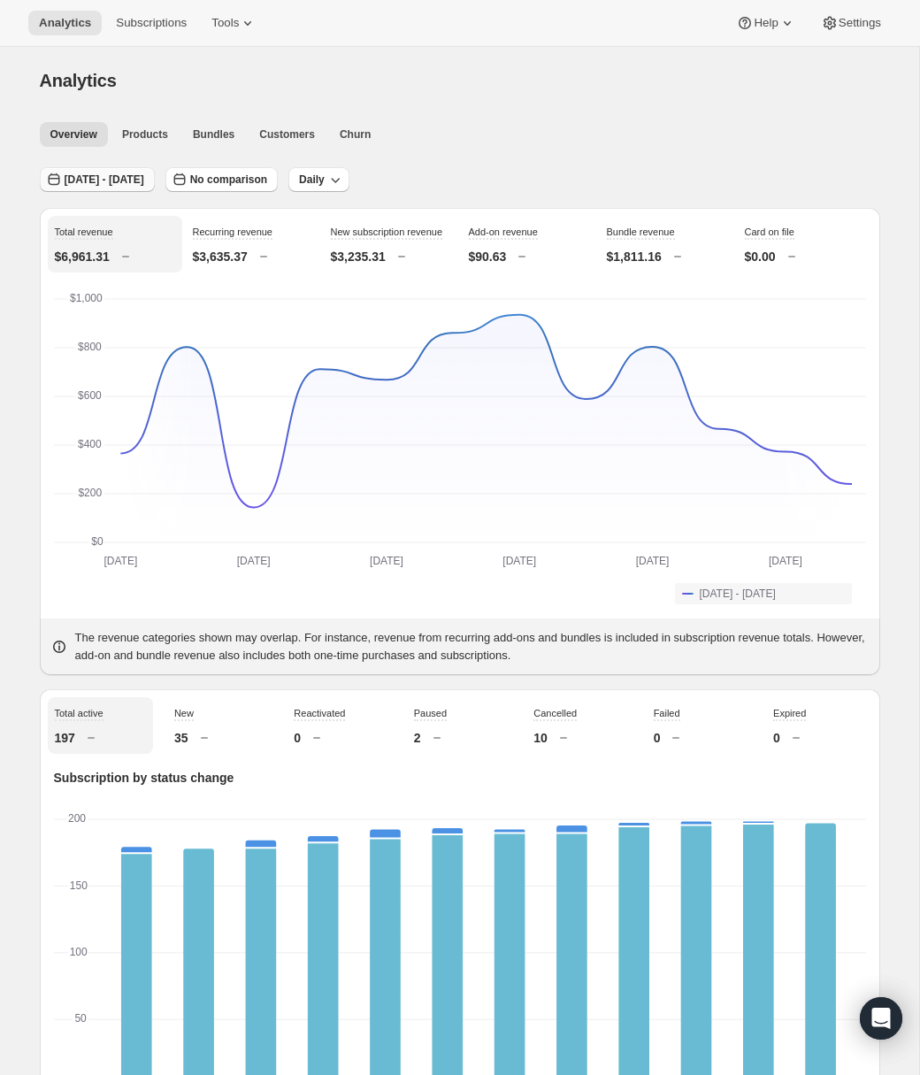
click at [144, 181] on span "[DATE] - [DATE]" at bounding box center [105, 180] width 80 height 14
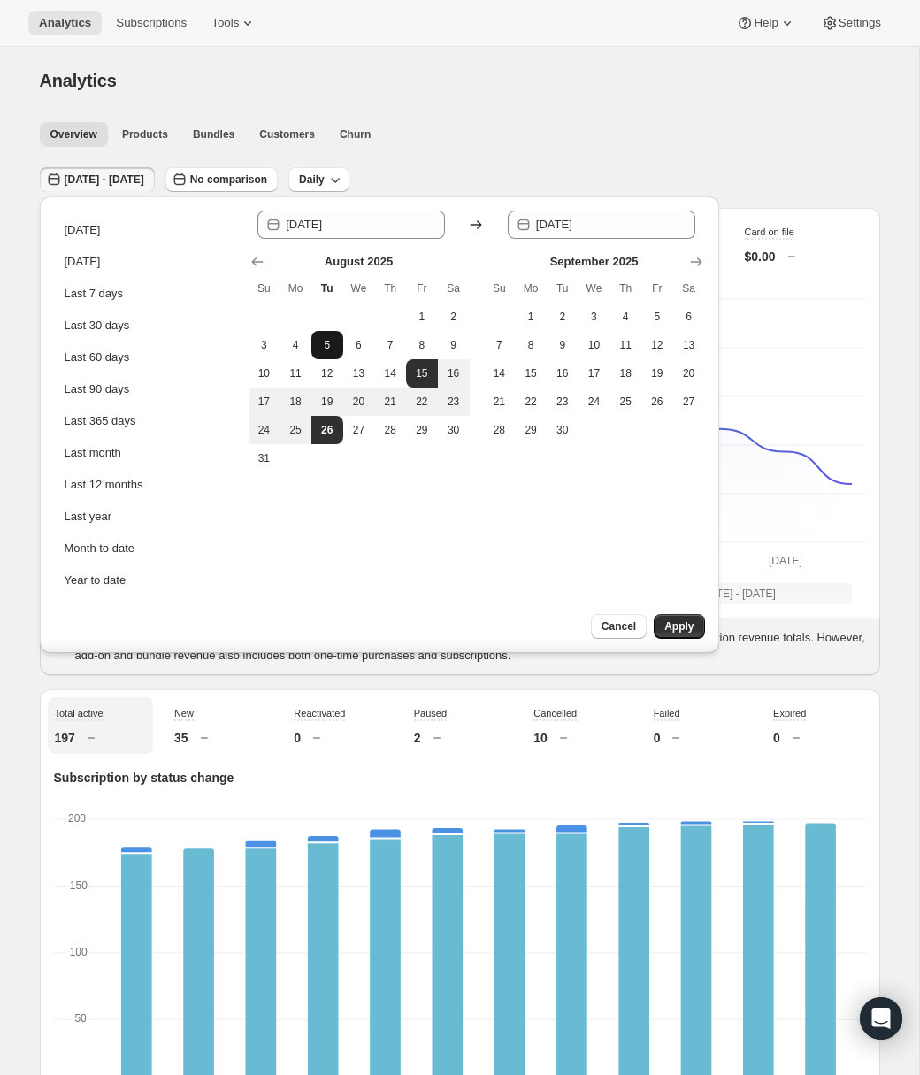
click at [340, 346] on button "5" at bounding box center [328, 345] width 32 height 28
type input "[DATE]"
click at [329, 436] on span "26" at bounding box center [328, 430] width 18 height 14
type input "[DATE]"
click at [680, 625] on span "Apply" at bounding box center [679, 627] width 29 height 14
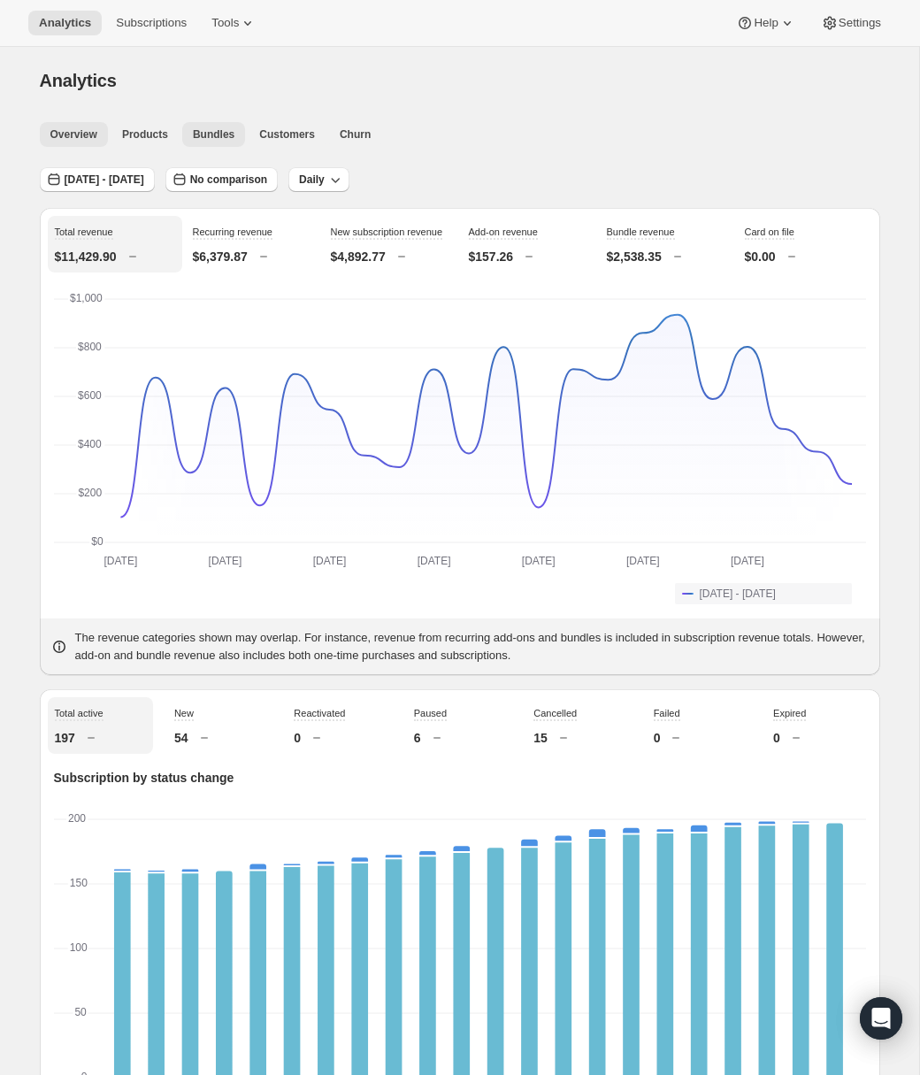
click at [213, 137] on span "Bundles" at bounding box center [214, 134] width 42 height 14
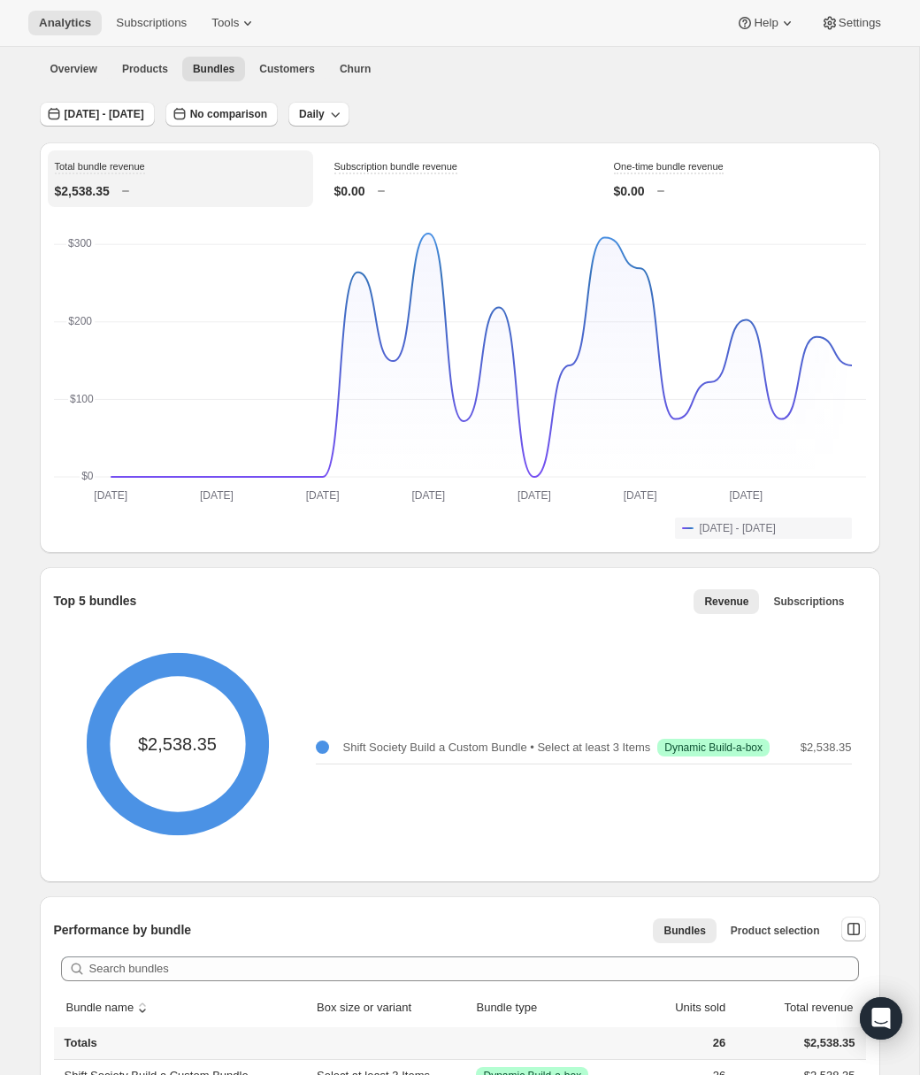
scroll to position [58, 0]
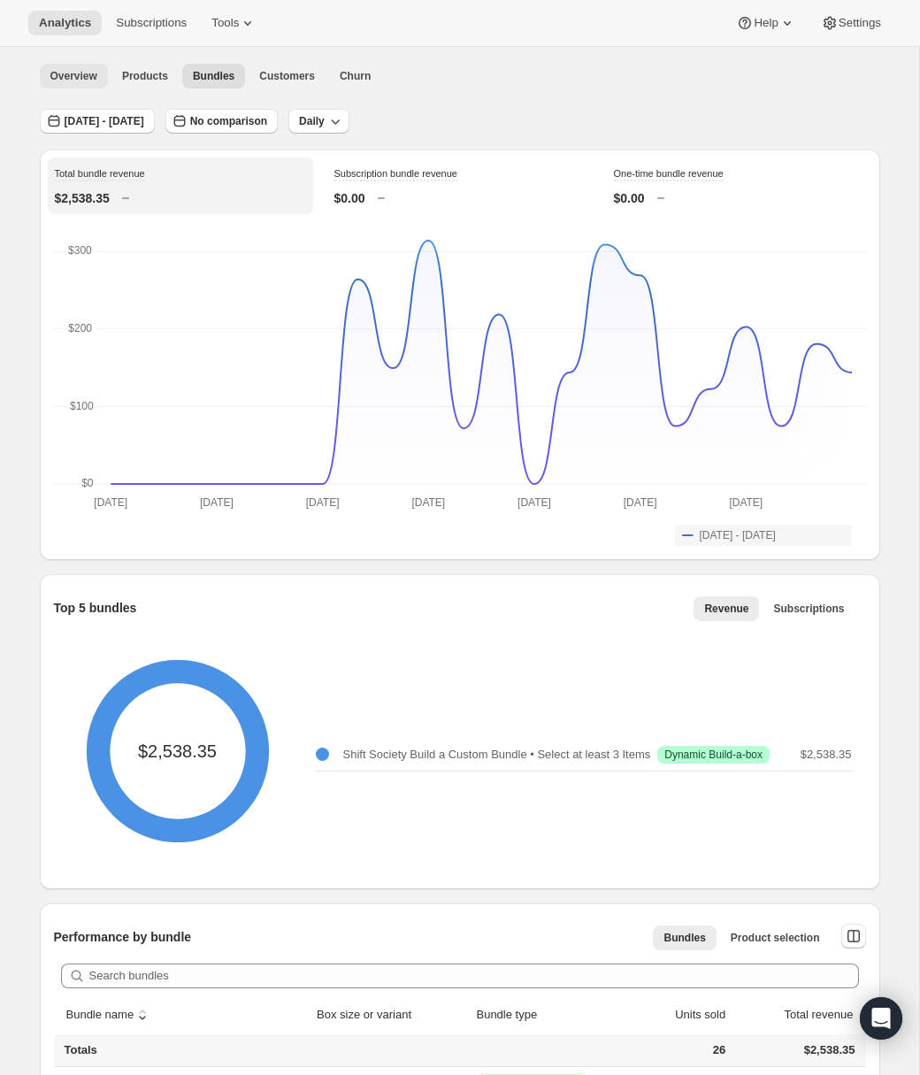
click at [70, 73] on span "Overview" at bounding box center [73, 76] width 47 height 14
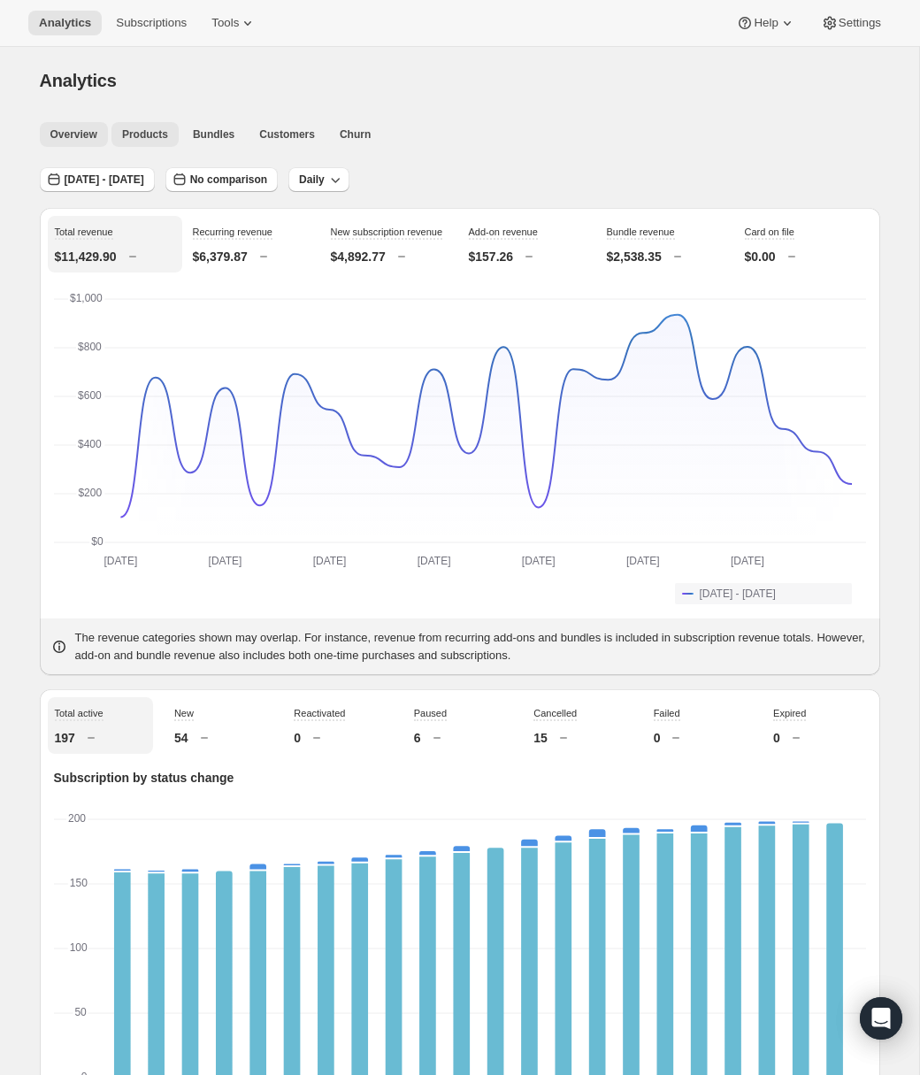
click at [154, 137] on span "Products" at bounding box center [145, 134] width 46 height 14
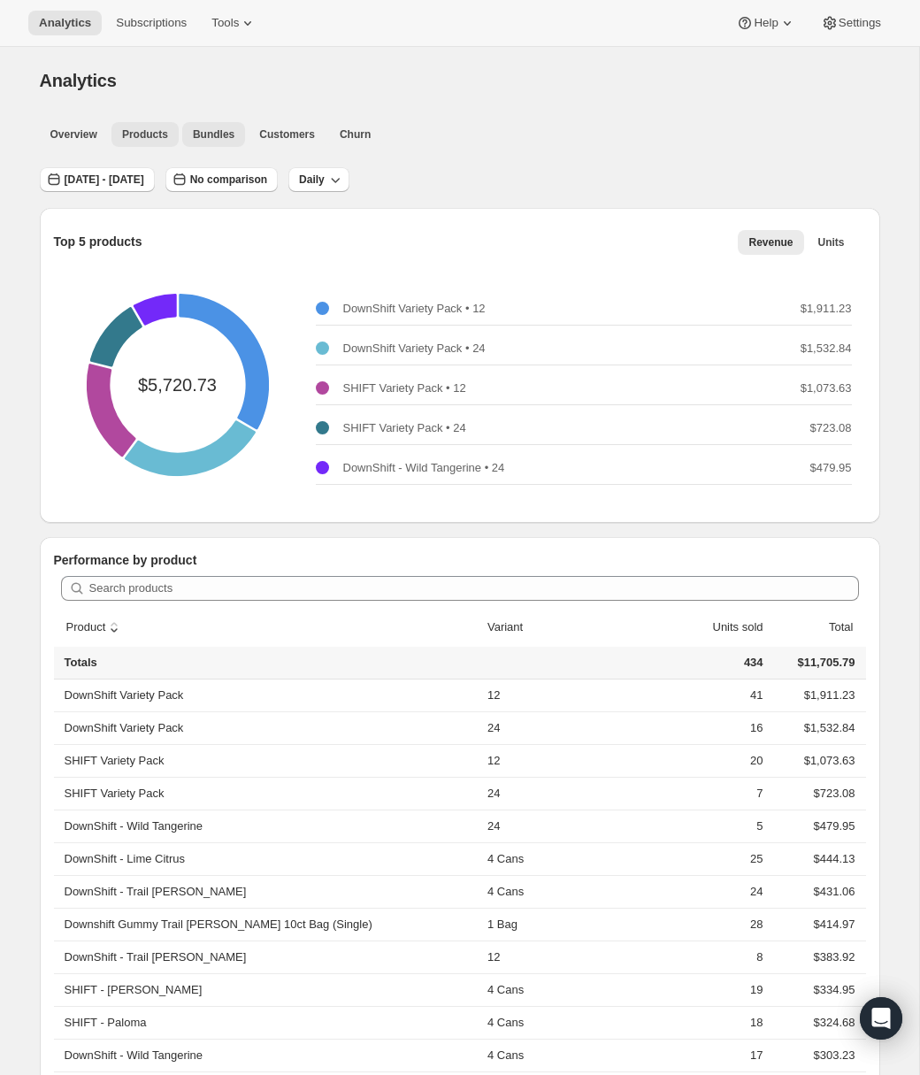
click at [209, 135] on span "Bundles" at bounding box center [214, 134] width 42 height 14
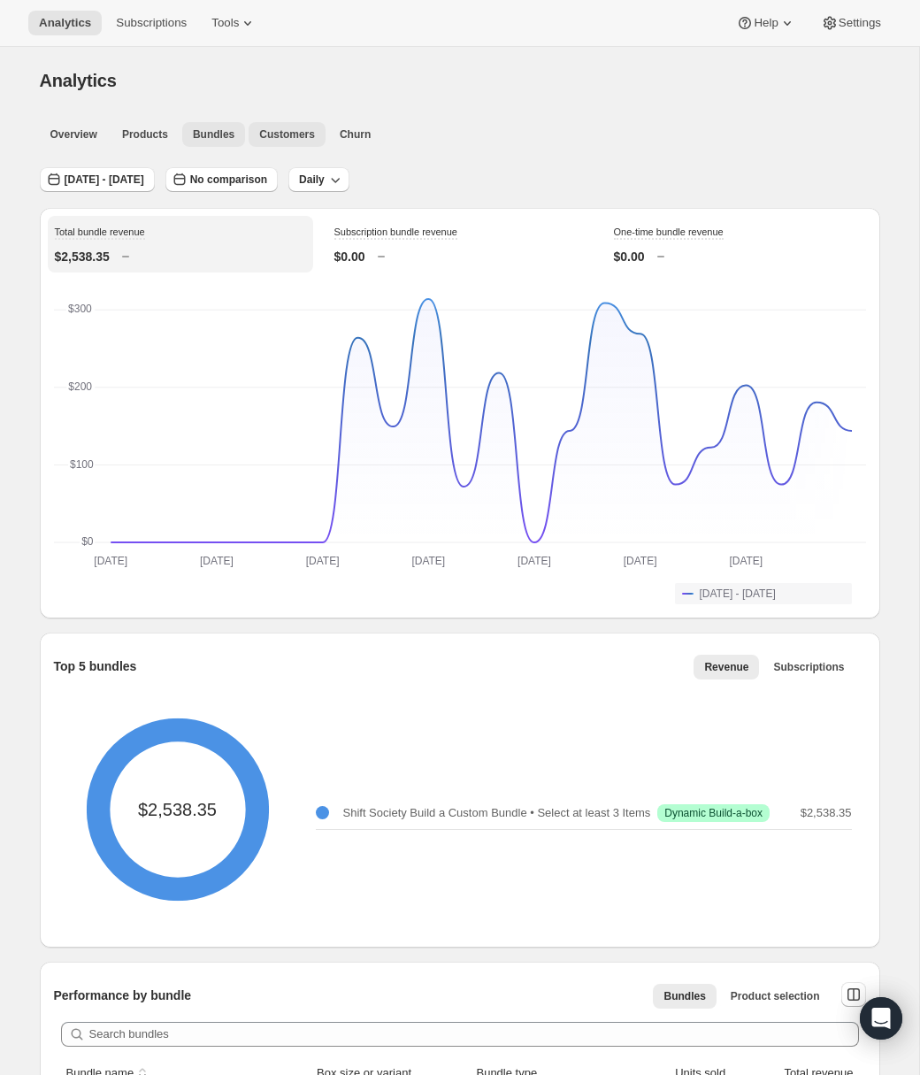
click at [294, 137] on span "Customers" at bounding box center [287, 134] width 56 height 14
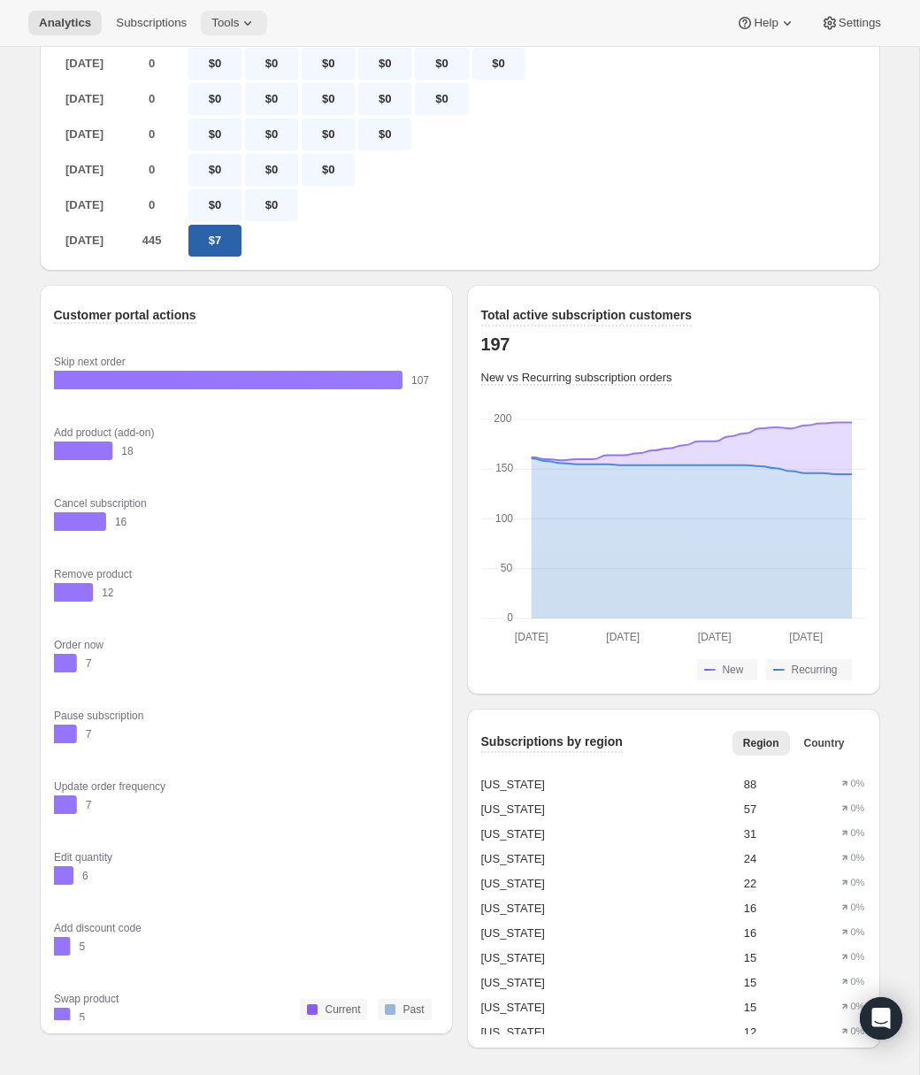
click at [239, 23] on span "Tools" at bounding box center [225, 23] width 27 height 14
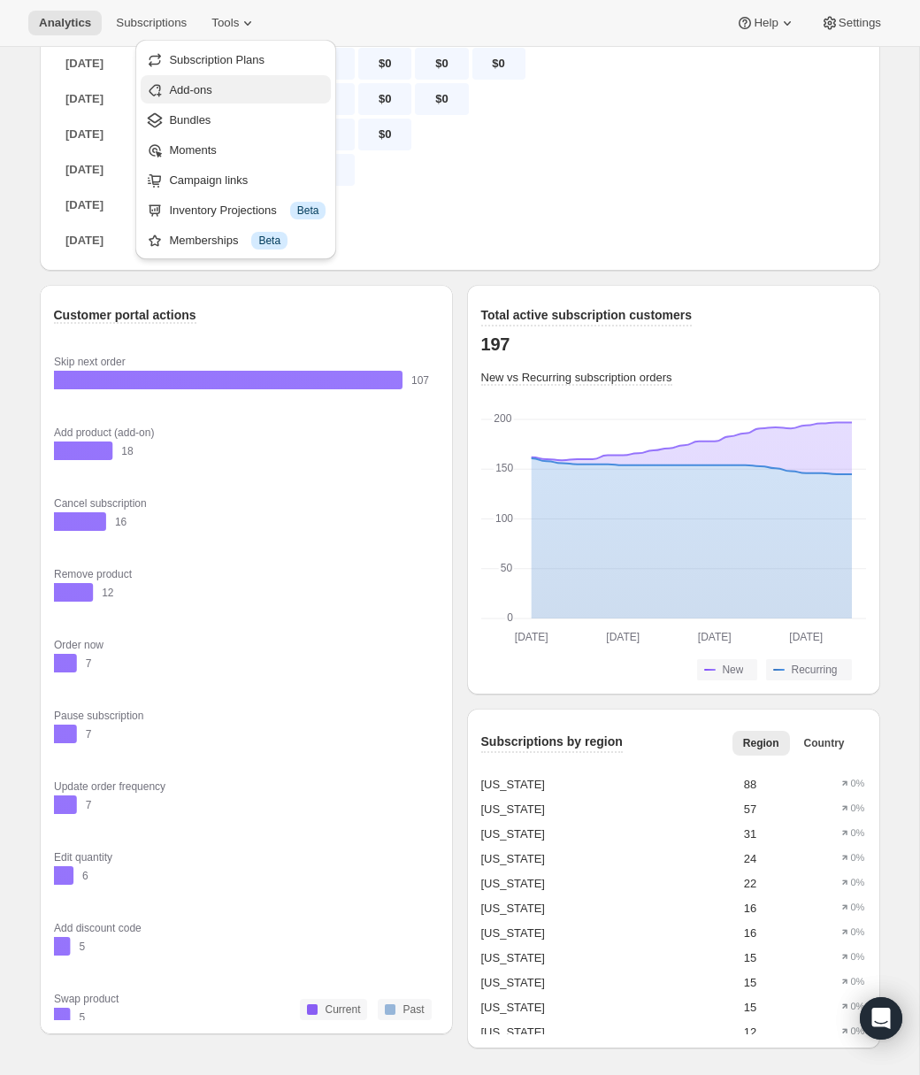
click at [182, 90] on span "Add-ons" at bounding box center [190, 89] width 42 height 13
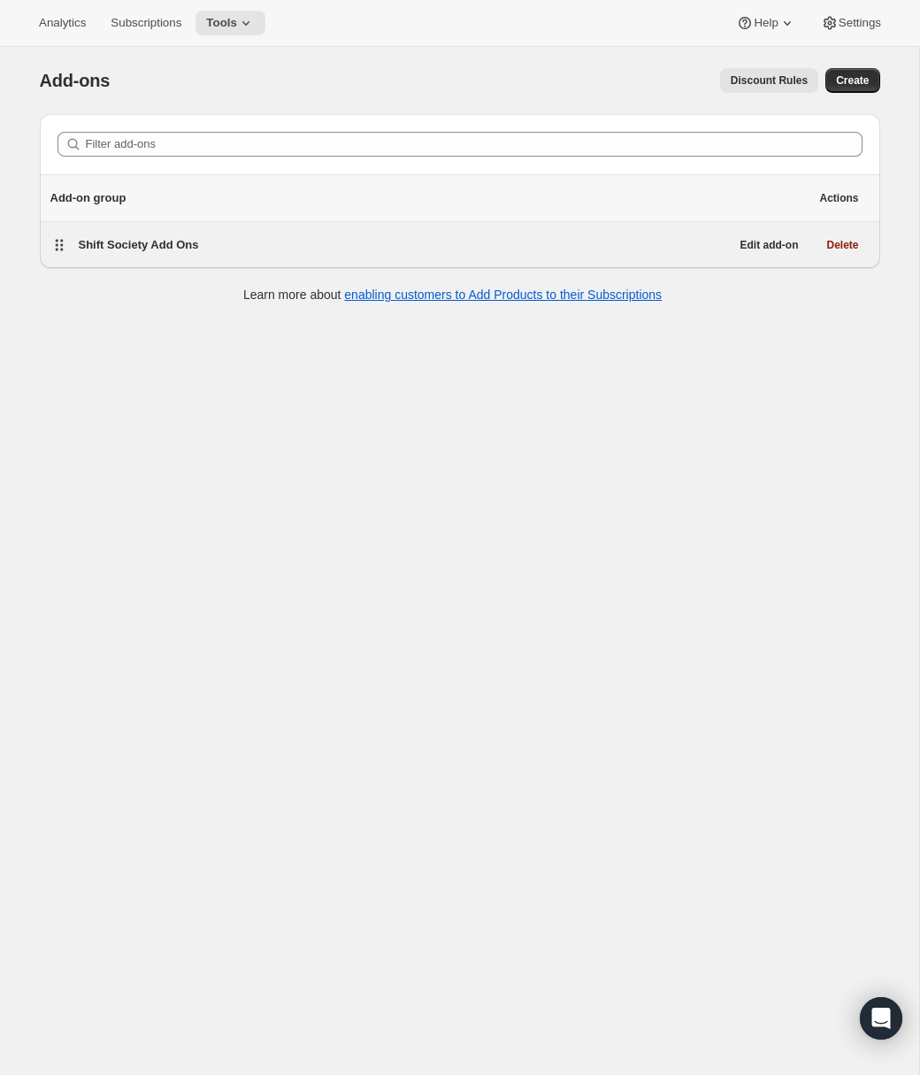
click at [197, 247] on span "Shift Society Add Ons" at bounding box center [139, 244] width 120 height 13
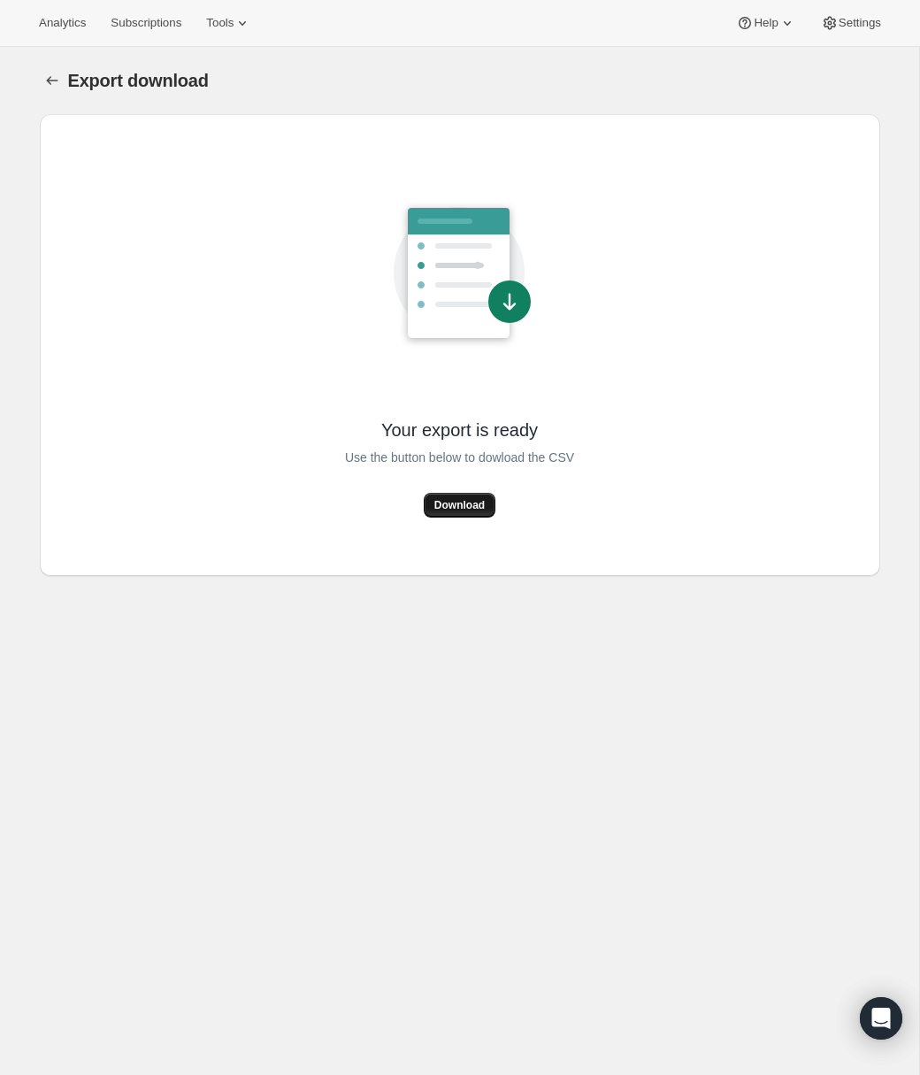
click at [458, 509] on span "Download" at bounding box center [460, 505] width 50 height 14
